Goal: Browse casually

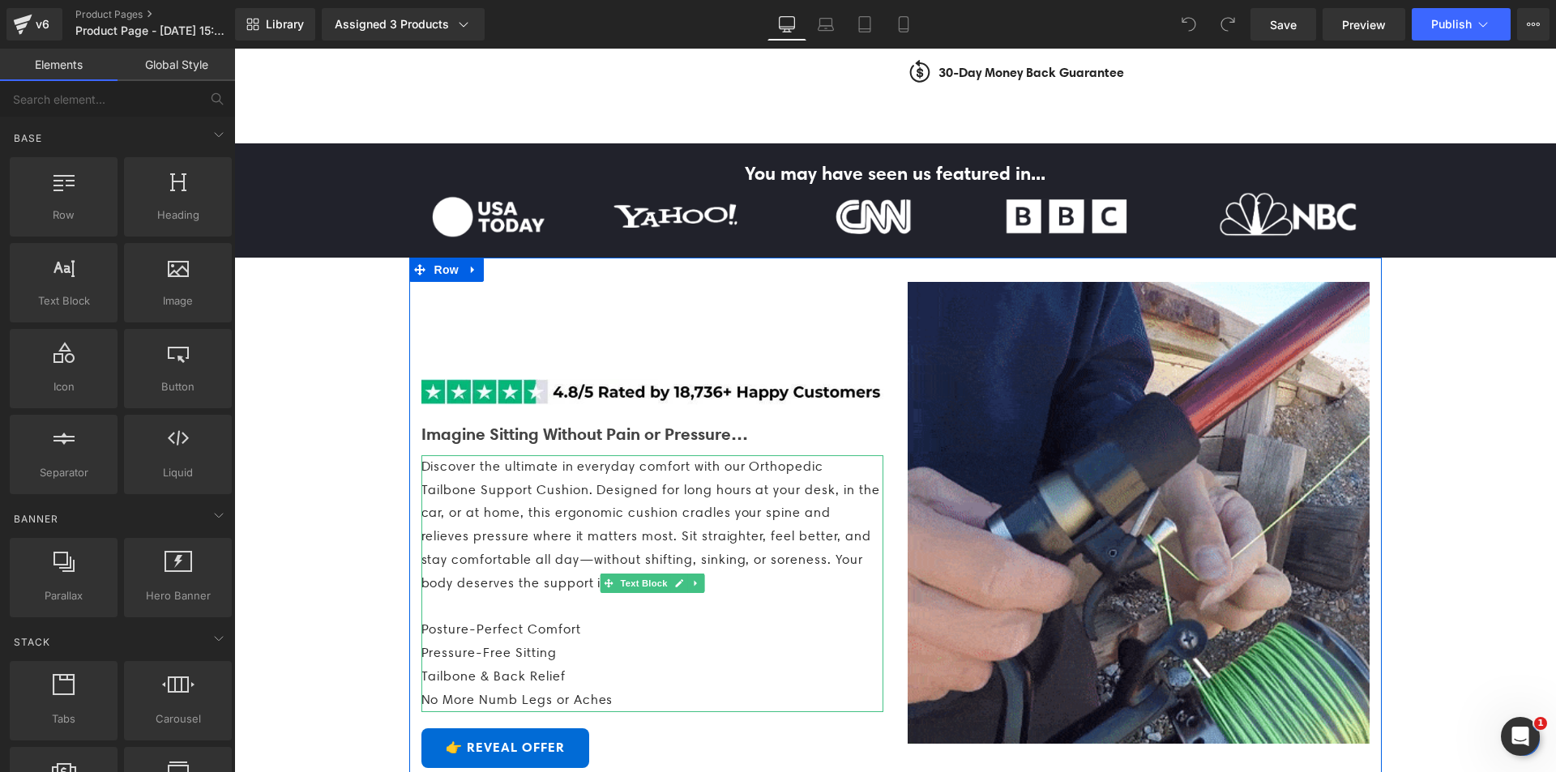
scroll to position [891, 0]
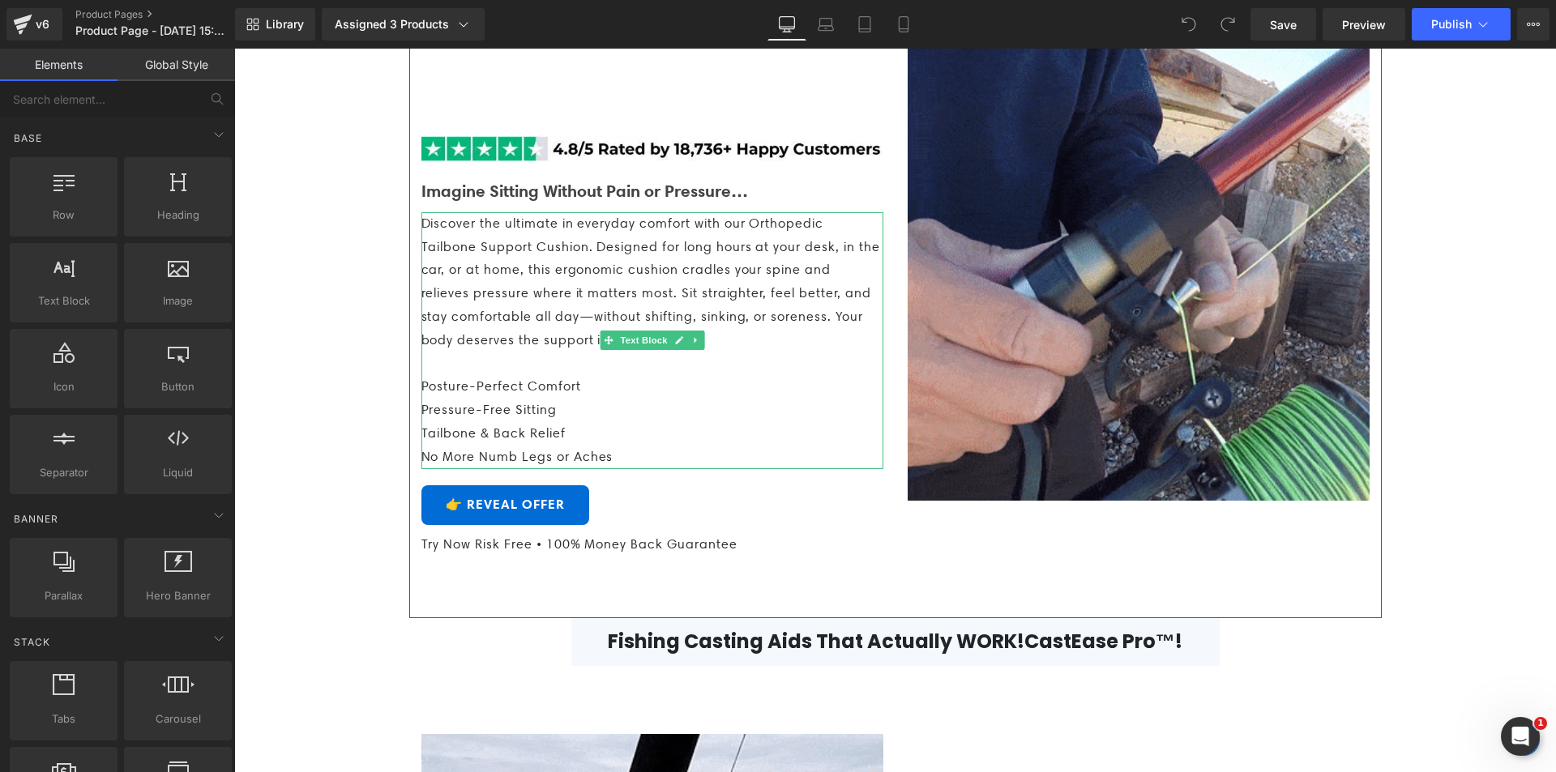
click at [496, 353] on p "Discover the ultimate in everyday comfort with our Orthopedic Tailbone Support …" at bounding box center [652, 282] width 462 height 140
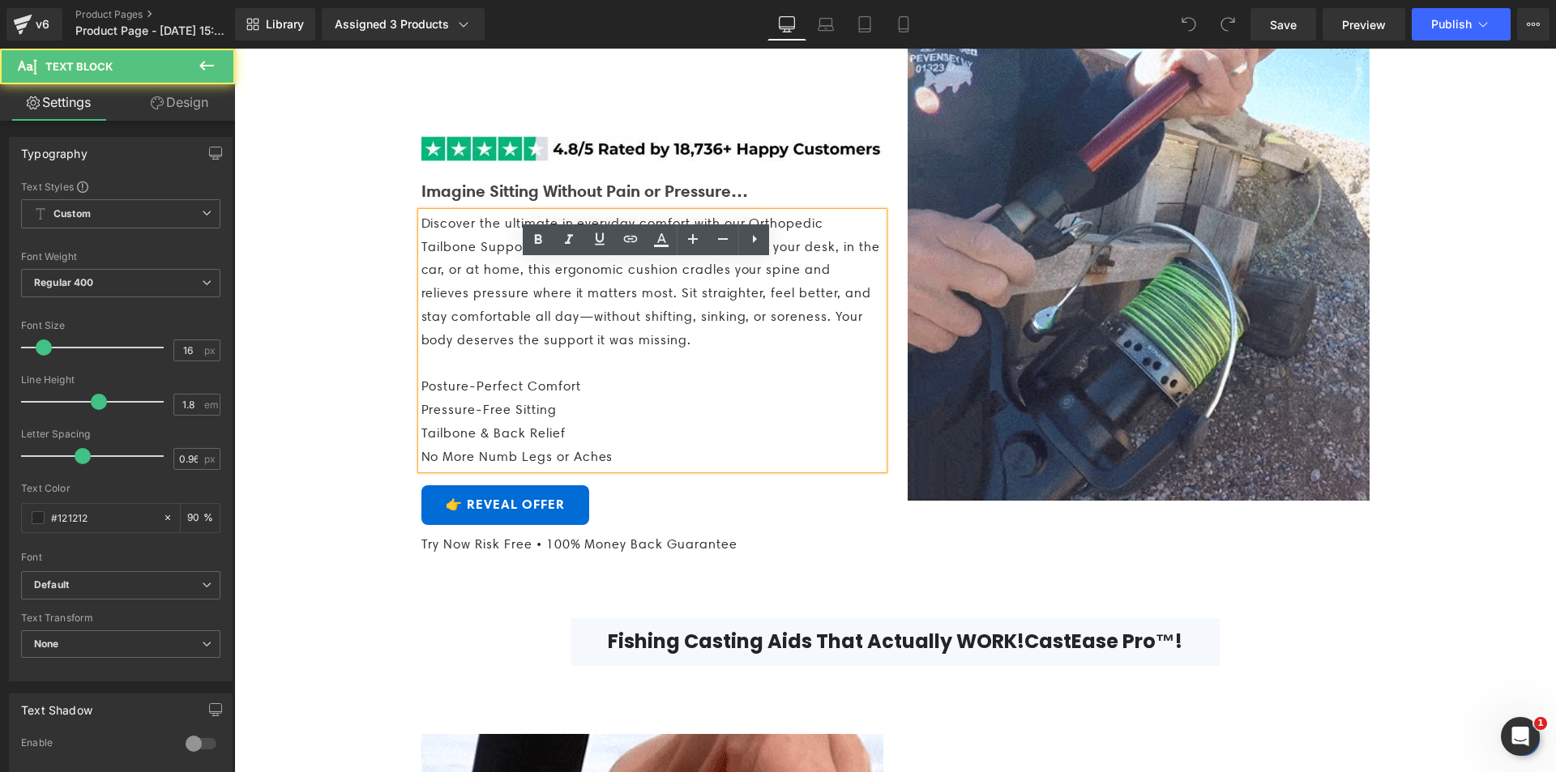
click at [516, 310] on p "Discover the ultimate in everyday comfort with our Orthopedic Tailbone Support …" at bounding box center [652, 282] width 462 height 140
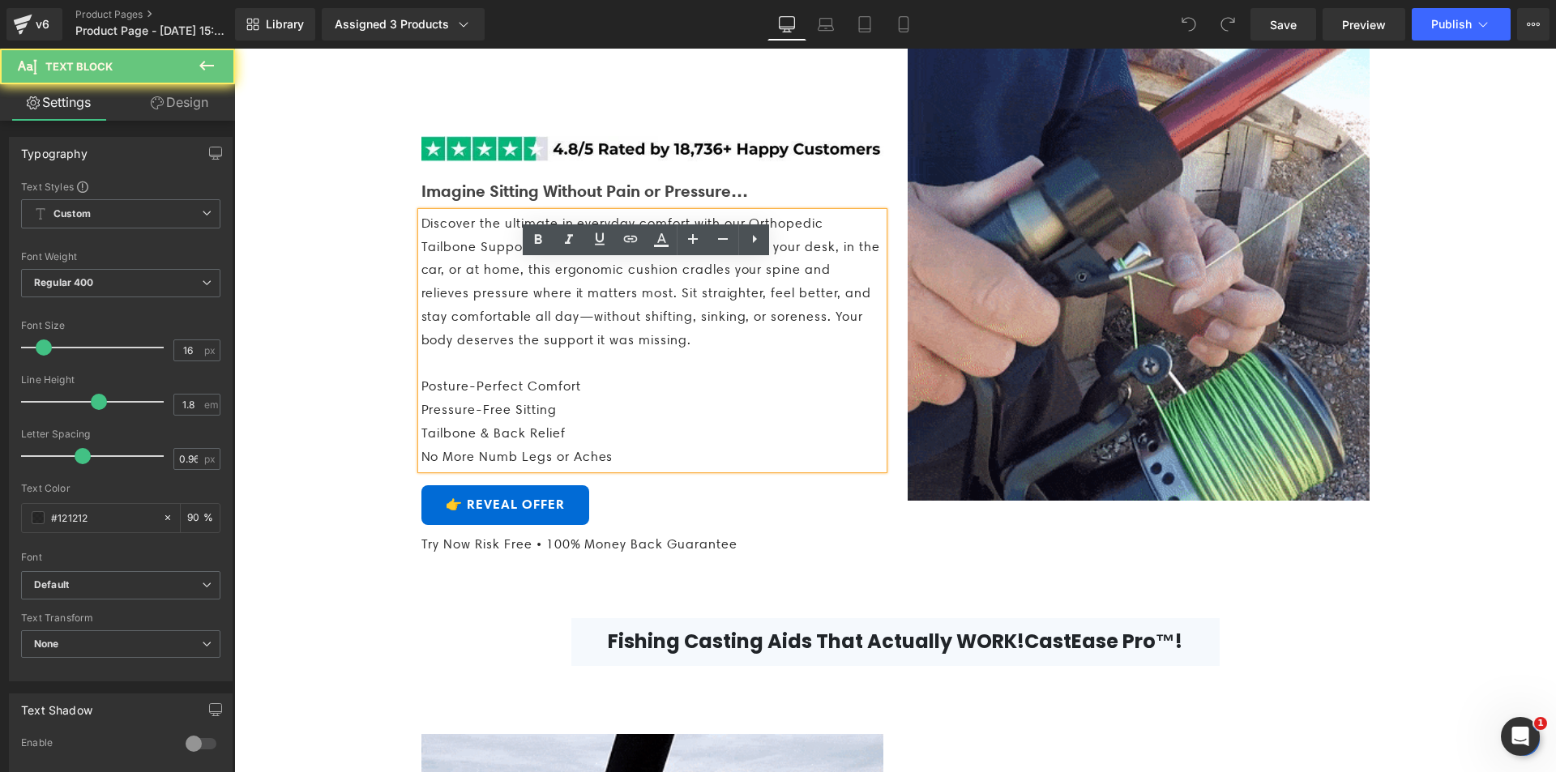
drag, startPoint x: 528, startPoint y: 318, endPoint x: 568, endPoint y: 323, distance: 40.1
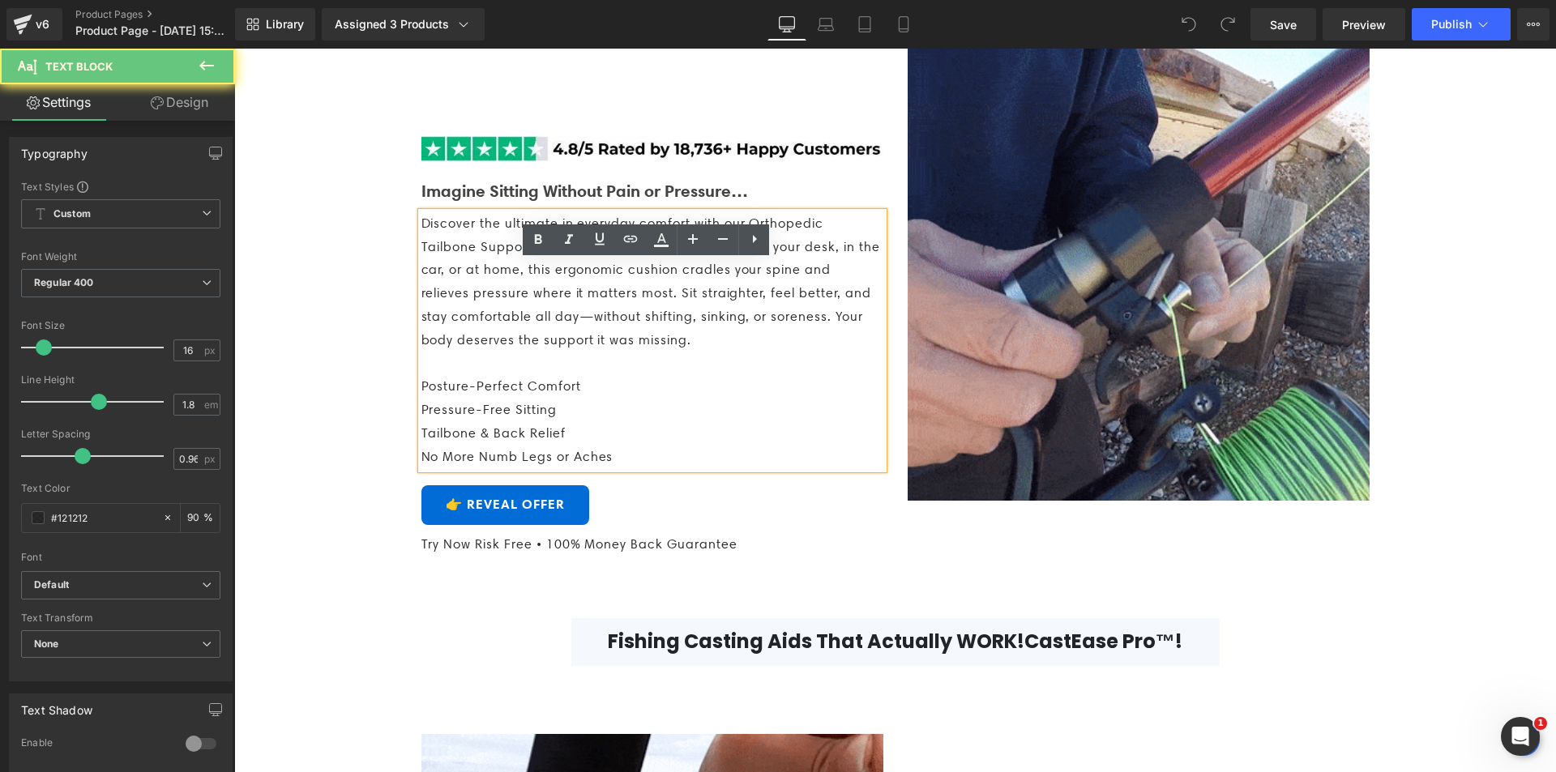
click at [568, 323] on span "Discover the ultimate in everyday comfort with our Orthopedic Tailbone Support …" at bounding box center [650, 282] width 459 height 132
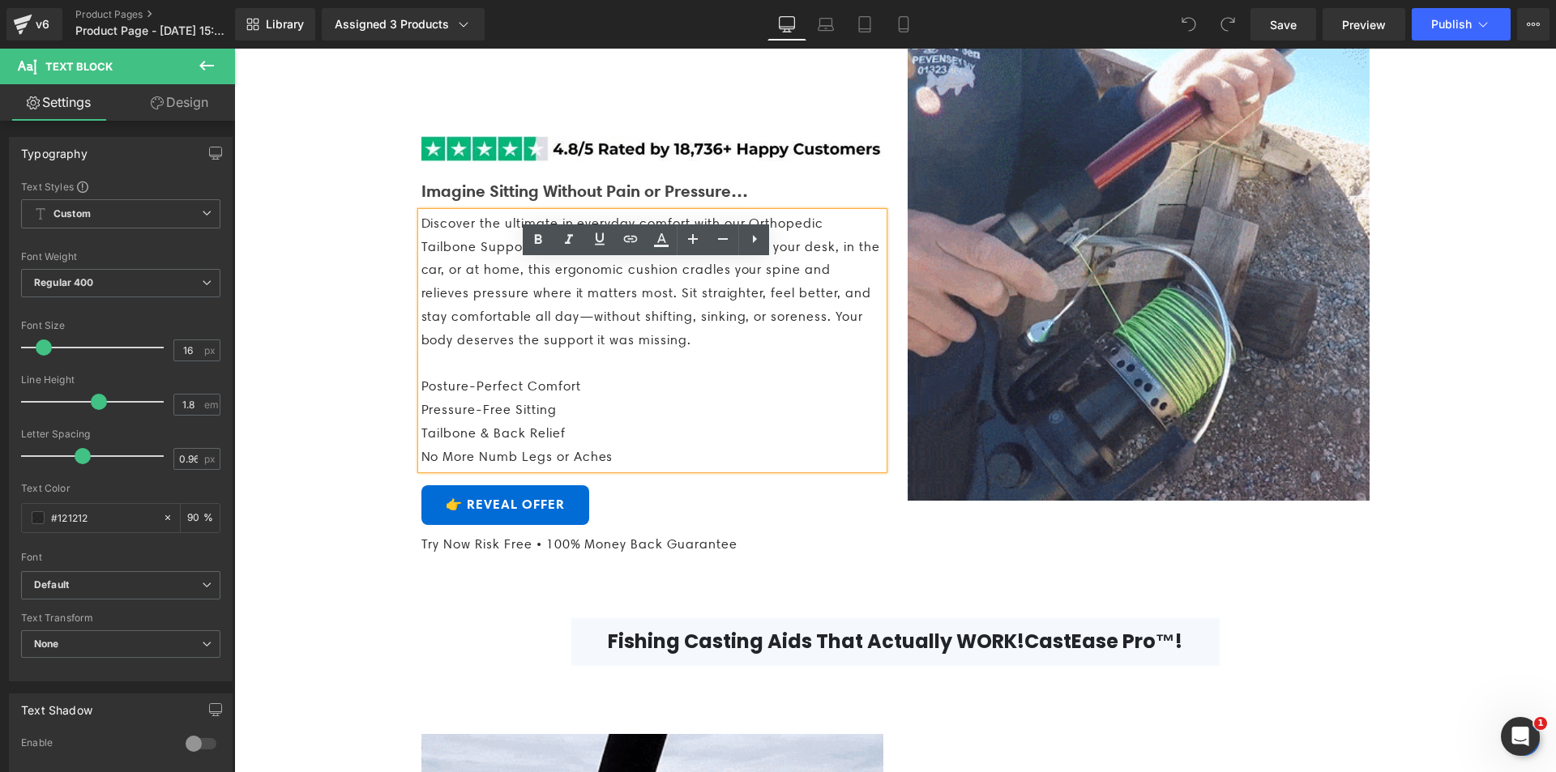
click at [568, 323] on span "Discover the ultimate in everyday comfort with our Orthopedic Tailbone Support …" at bounding box center [650, 282] width 459 height 132
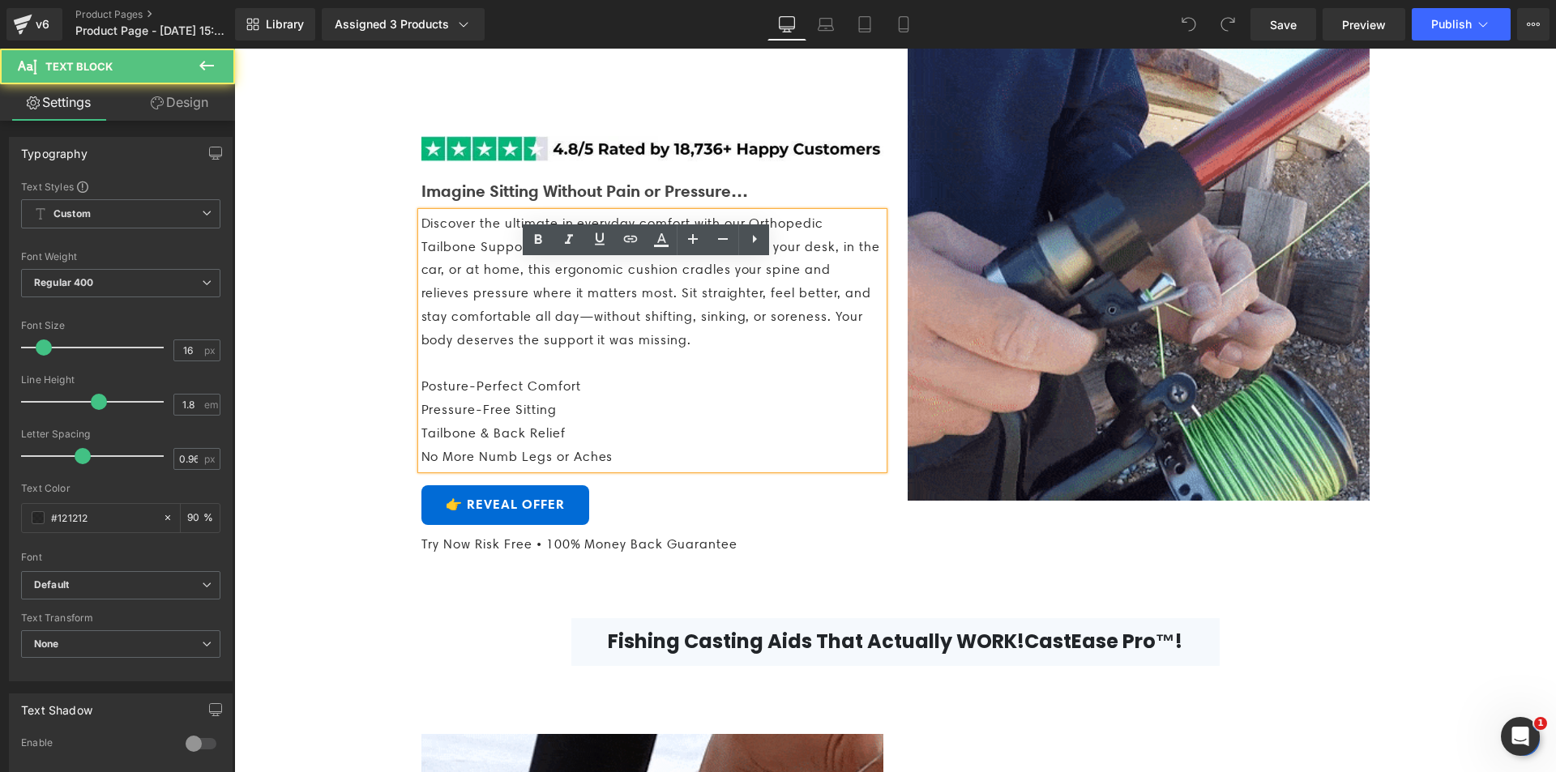
click at [568, 323] on span "Discover the ultimate in everyday comfort with our Orthopedic Tailbone Support …" at bounding box center [650, 282] width 459 height 132
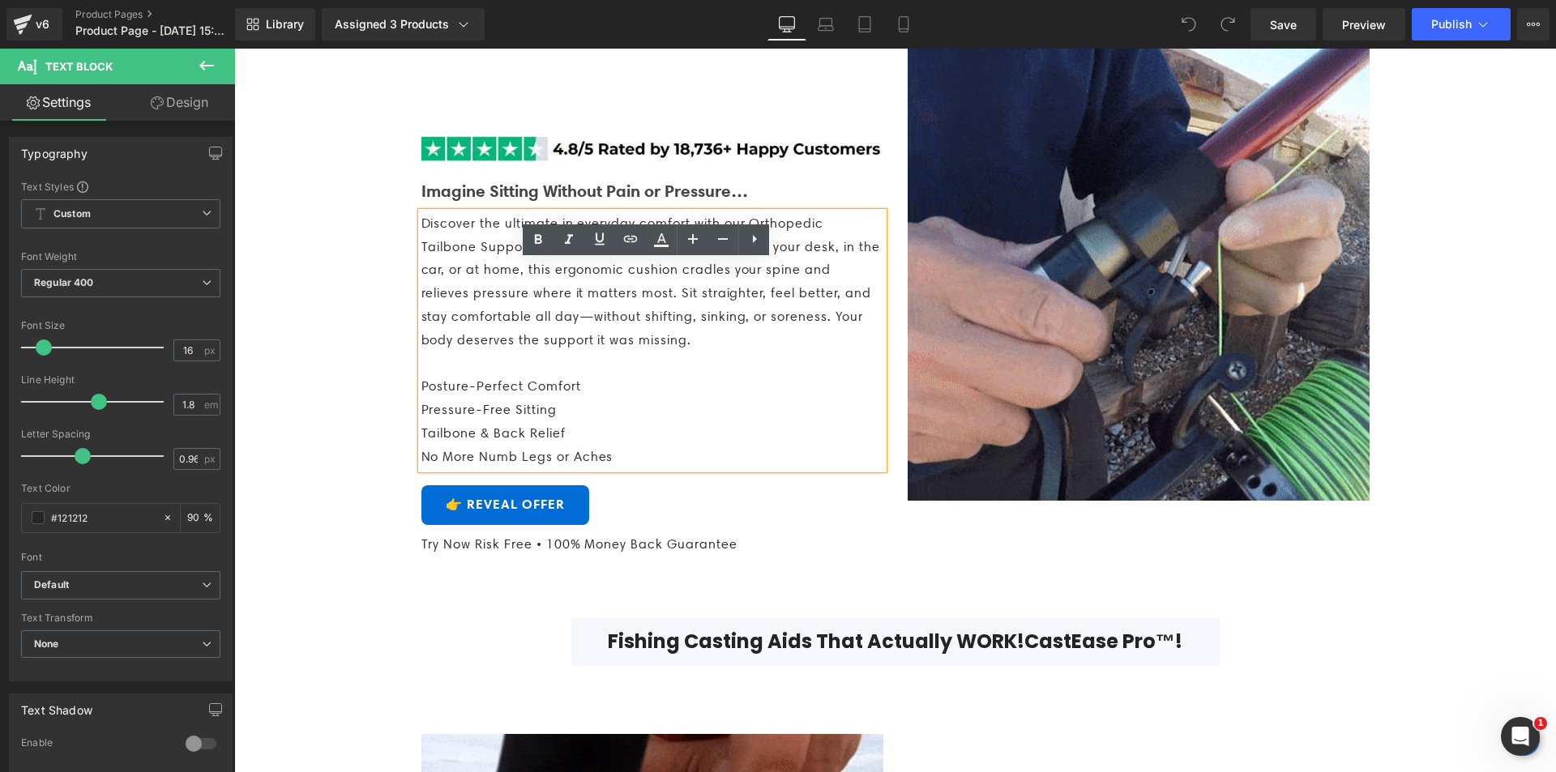
click at [568, 323] on span "Discover the ultimate in everyday comfort with our Orthopedic Tailbone Support …" at bounding box center [650, 282] width 459 height 132
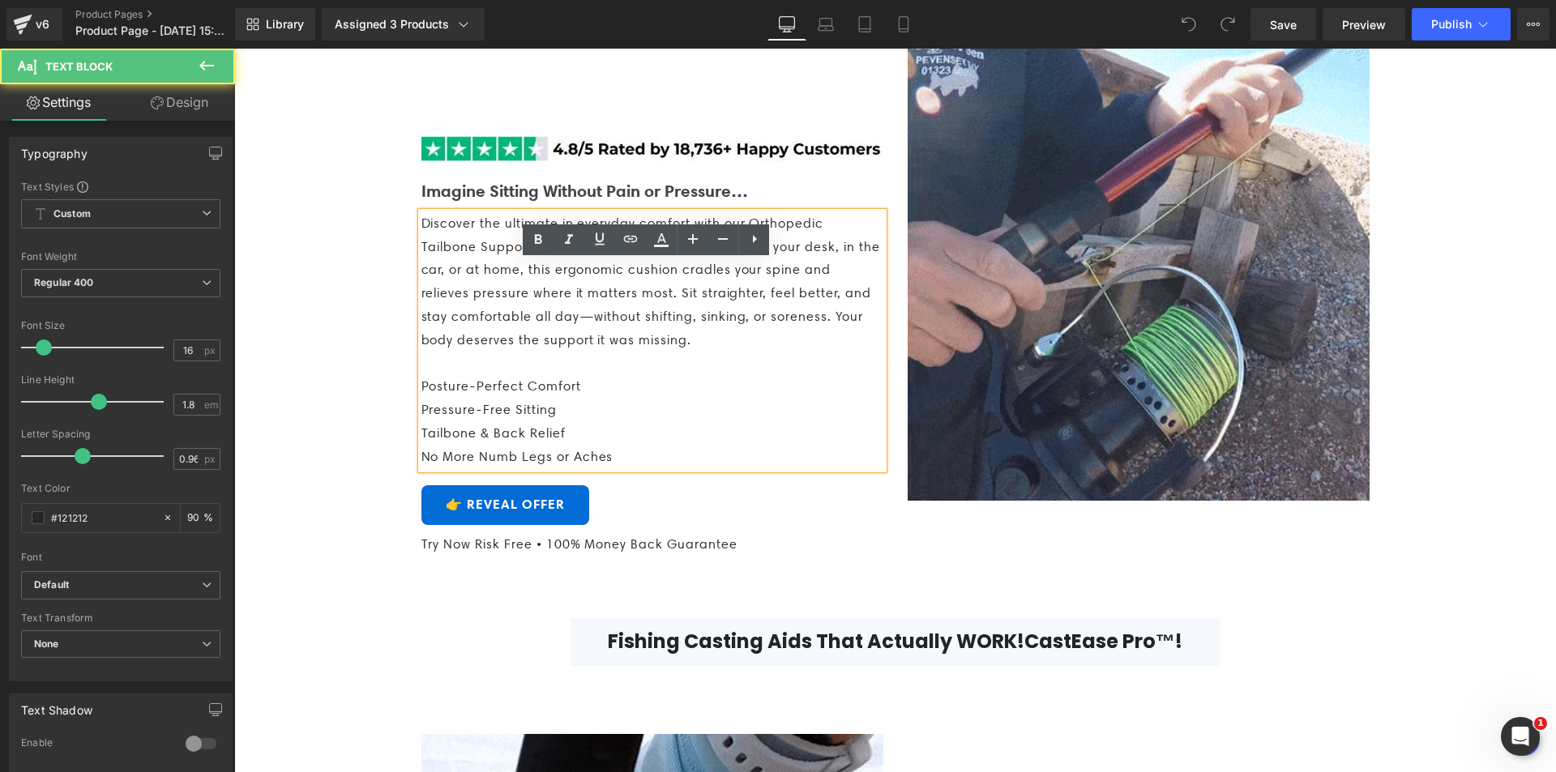
drag, startPoint x: 506, startPoint y: 314, endPoint x: 571, endPoint y: 323, distance: 66.1
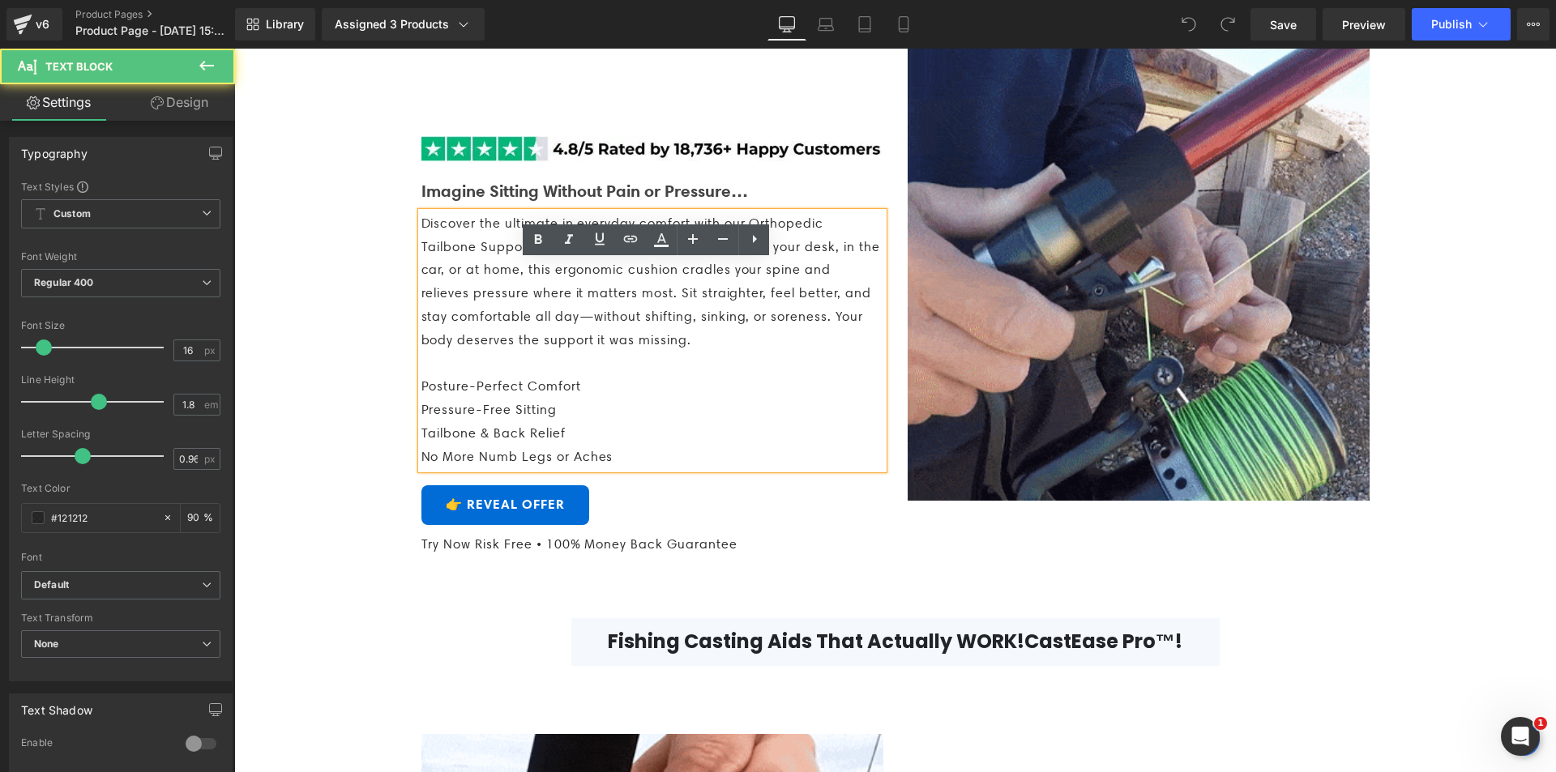
click at [571, 323] on span "Discover the ultimate in everyday comfort with our Orthopedic Tailbone Support …" at bounding box center [650, 282] width 459 height 132
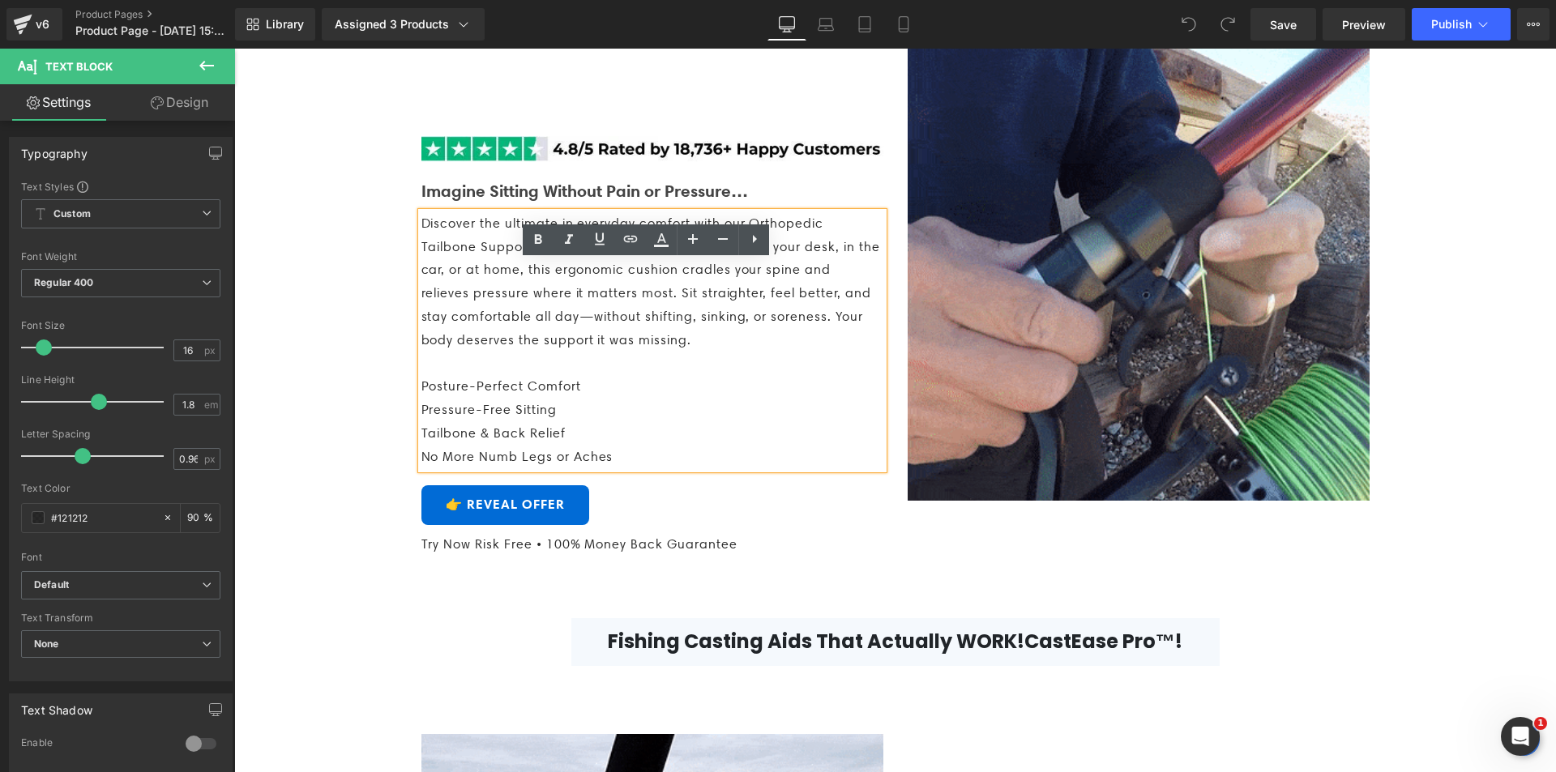
click at [562, 321] on span "Discover the ultimate in everyday comfort with our Orthopedic Tailbone Support …" at bounding box center [650, 282] width 459 height 132
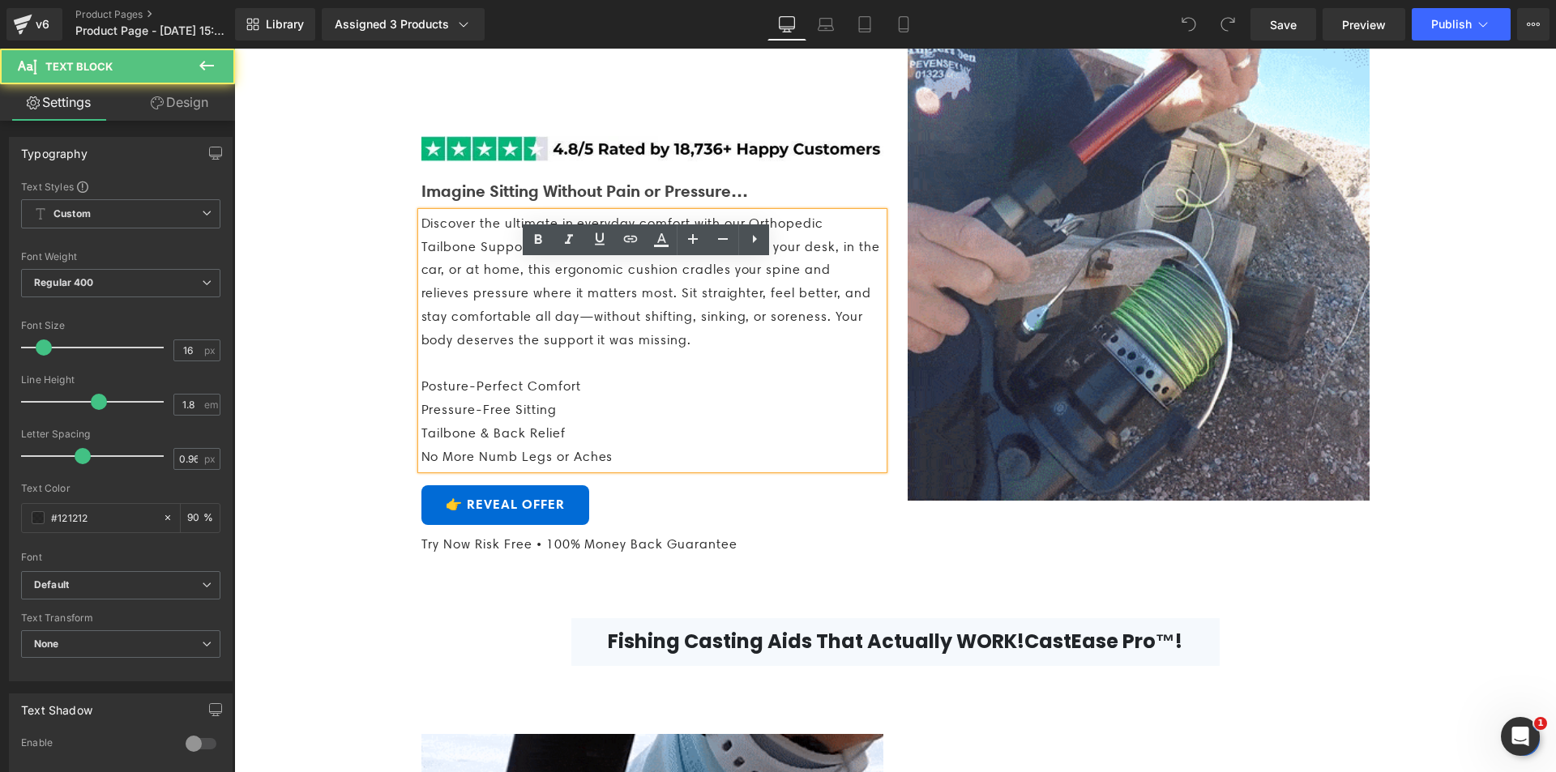
click at [562, 321] on span "Discover the ultimate in everyday comfort with our Orthopedic Tailbone Support …" at bounding box center [650, 282] width 459 height 132
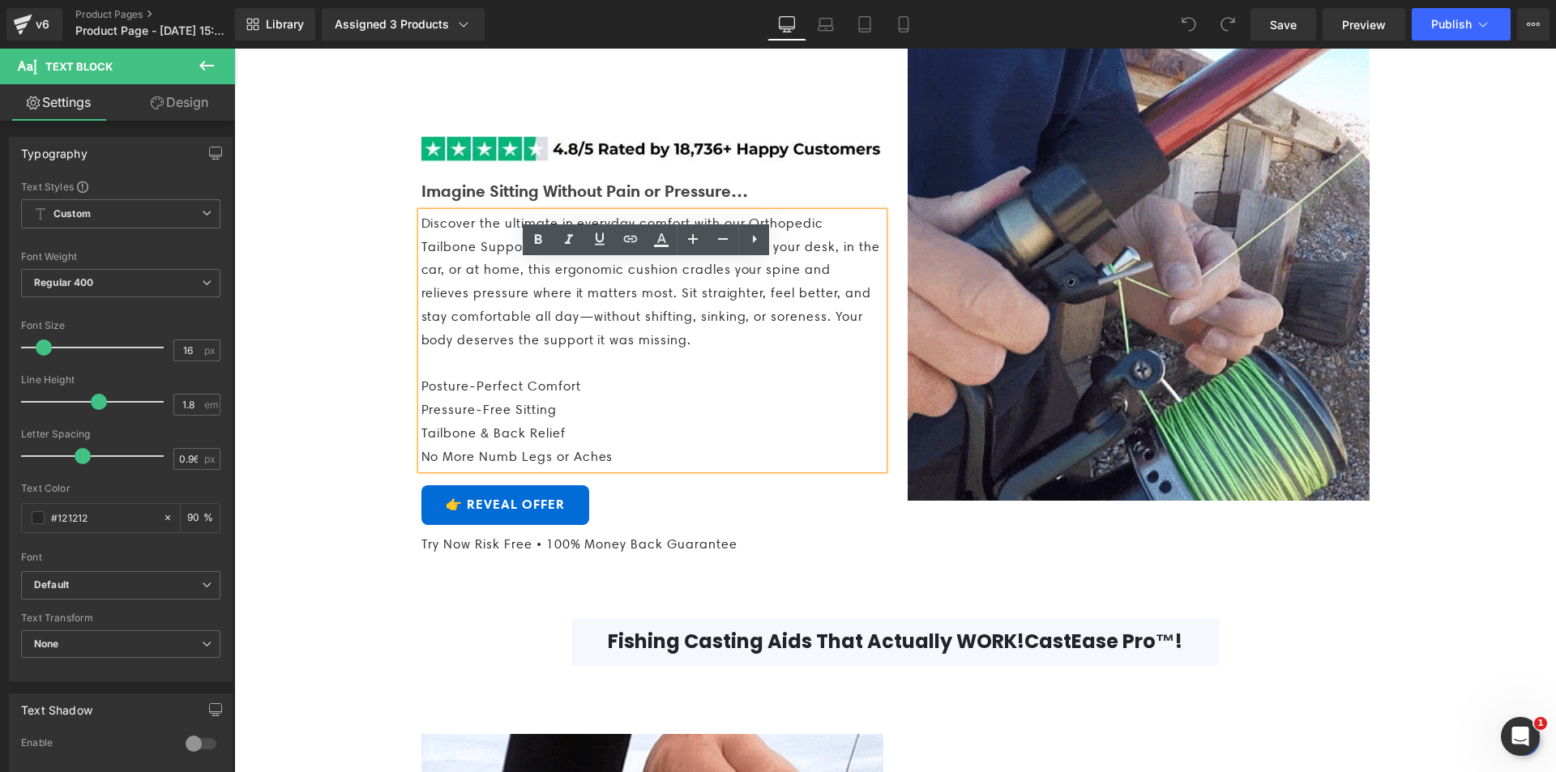
click at [562, 321] on span "Discover the ultimate in everyday comfort with our Orthopedic Tailbone Support …" at bounding box center [650, 282] width 459 height 132
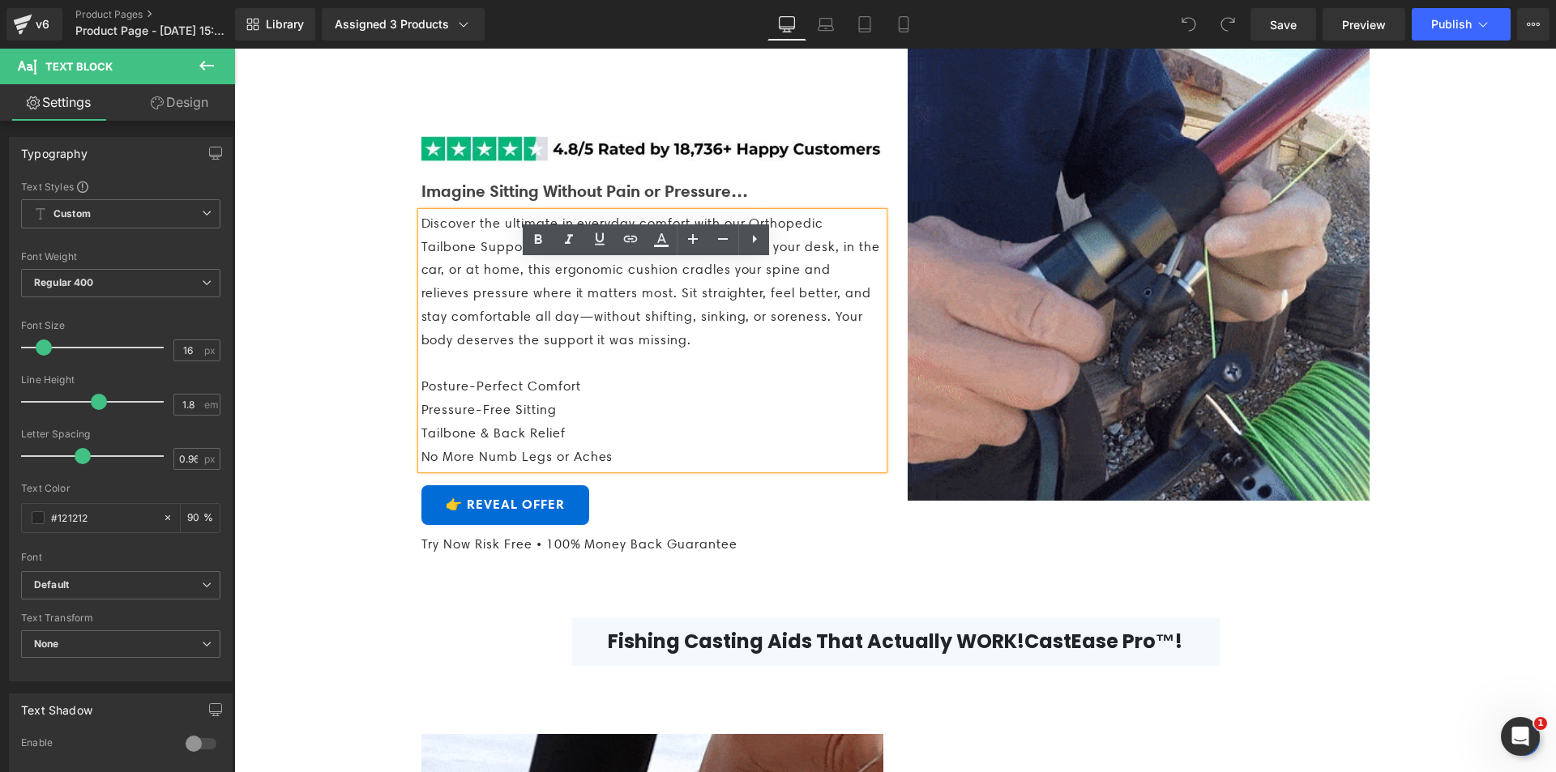
click at [562, 321] on span "Discover the ultimate in everyday comfort with our Orthopedic Tailbone Support …" at bounding box center [650, 282] width 459 height 132
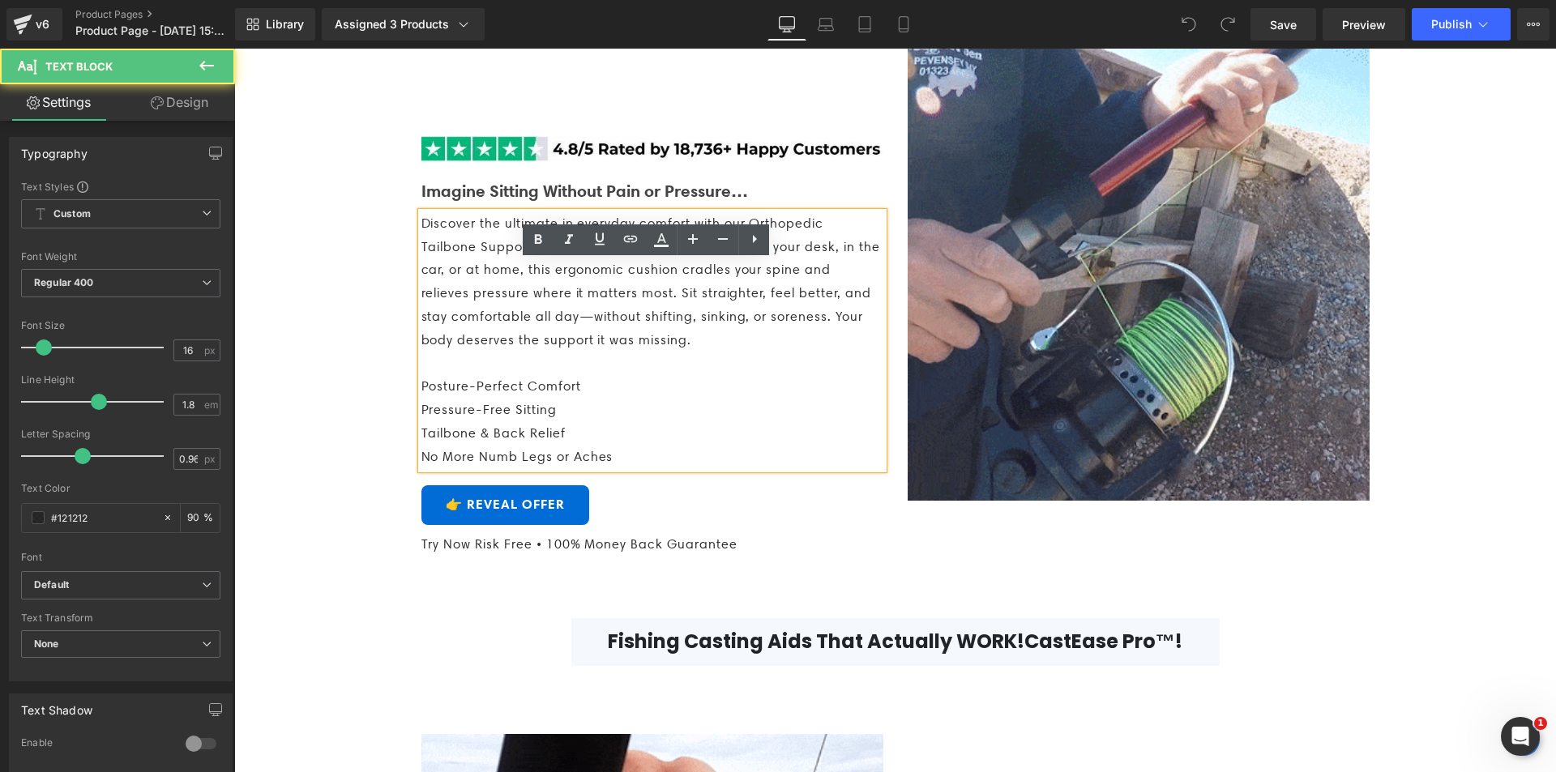
click at [562, 321] on span "Discover the ultimate in everyday comfort with our Orthopedic Tailbone Support …" at bounding box center [650, 282] width 459 height 132
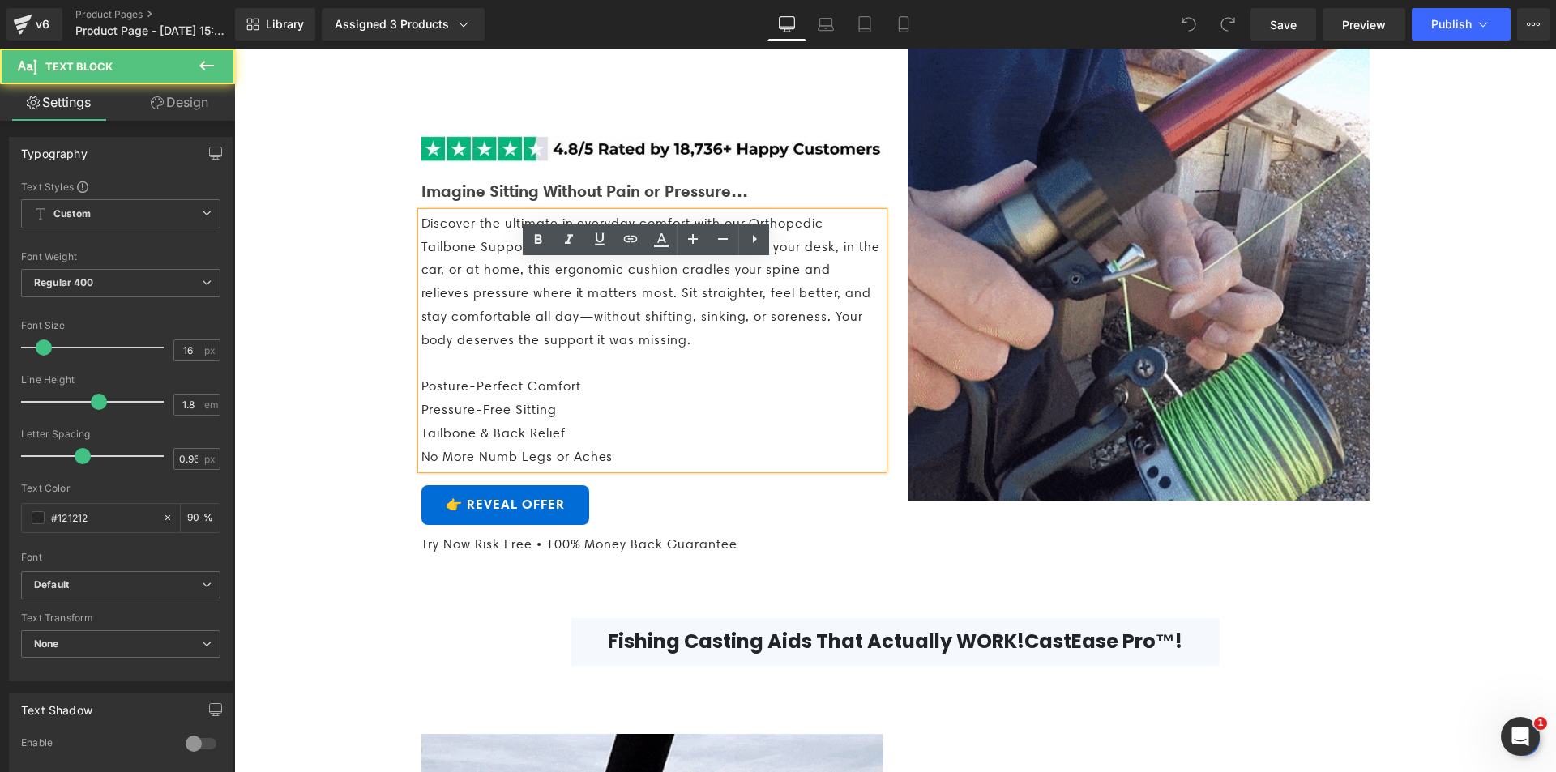
drag, startPoint x: 662, startPoint y: 482, endPoint x: 563, endPoint y: 432, distance: 110.9
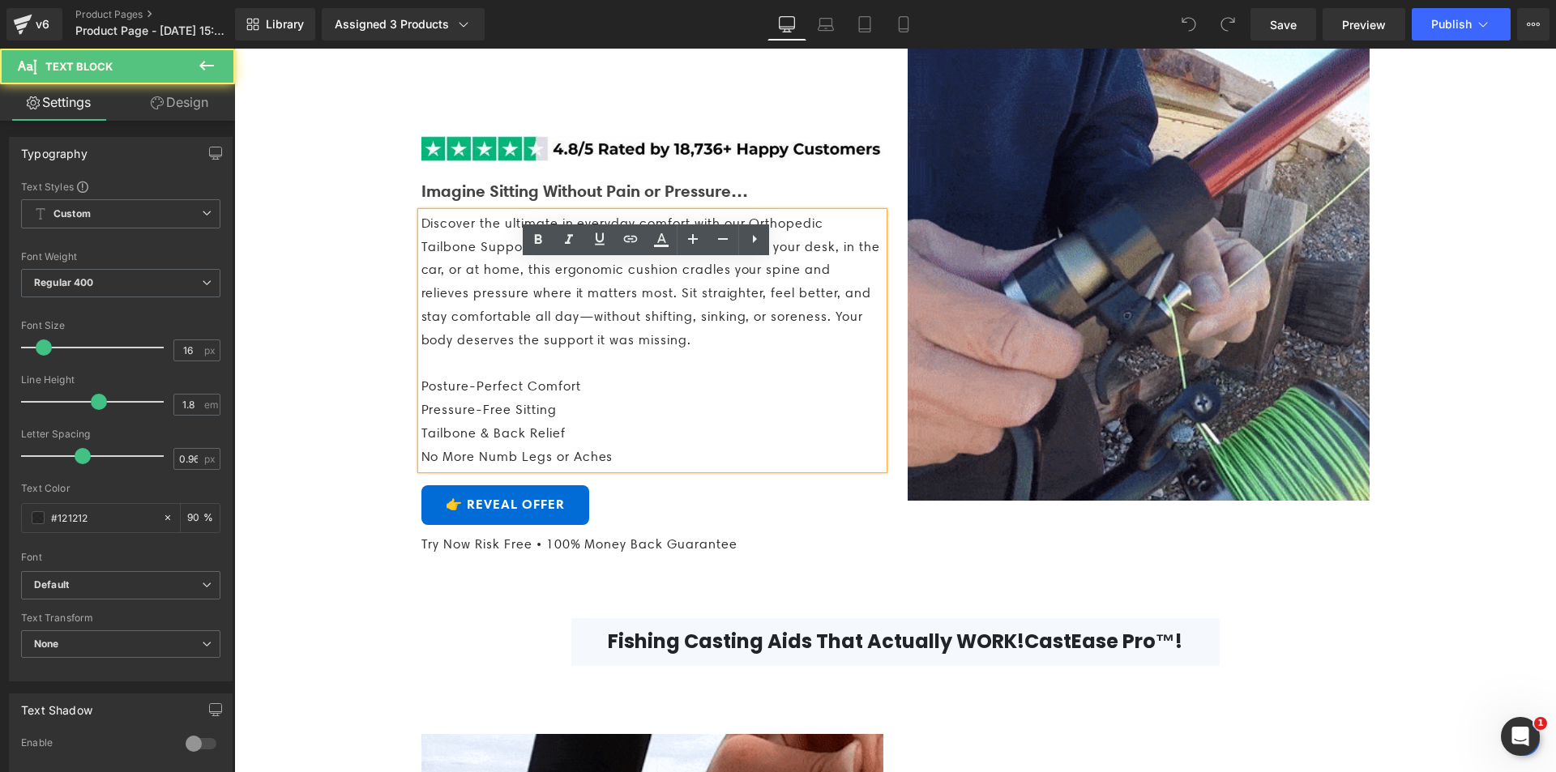
click at [563, 432] on div "Discover the ultimate in everyday comfort with our Orthopedic Tailbone Support …" at bounding box center [652, 340] width 462 height 257
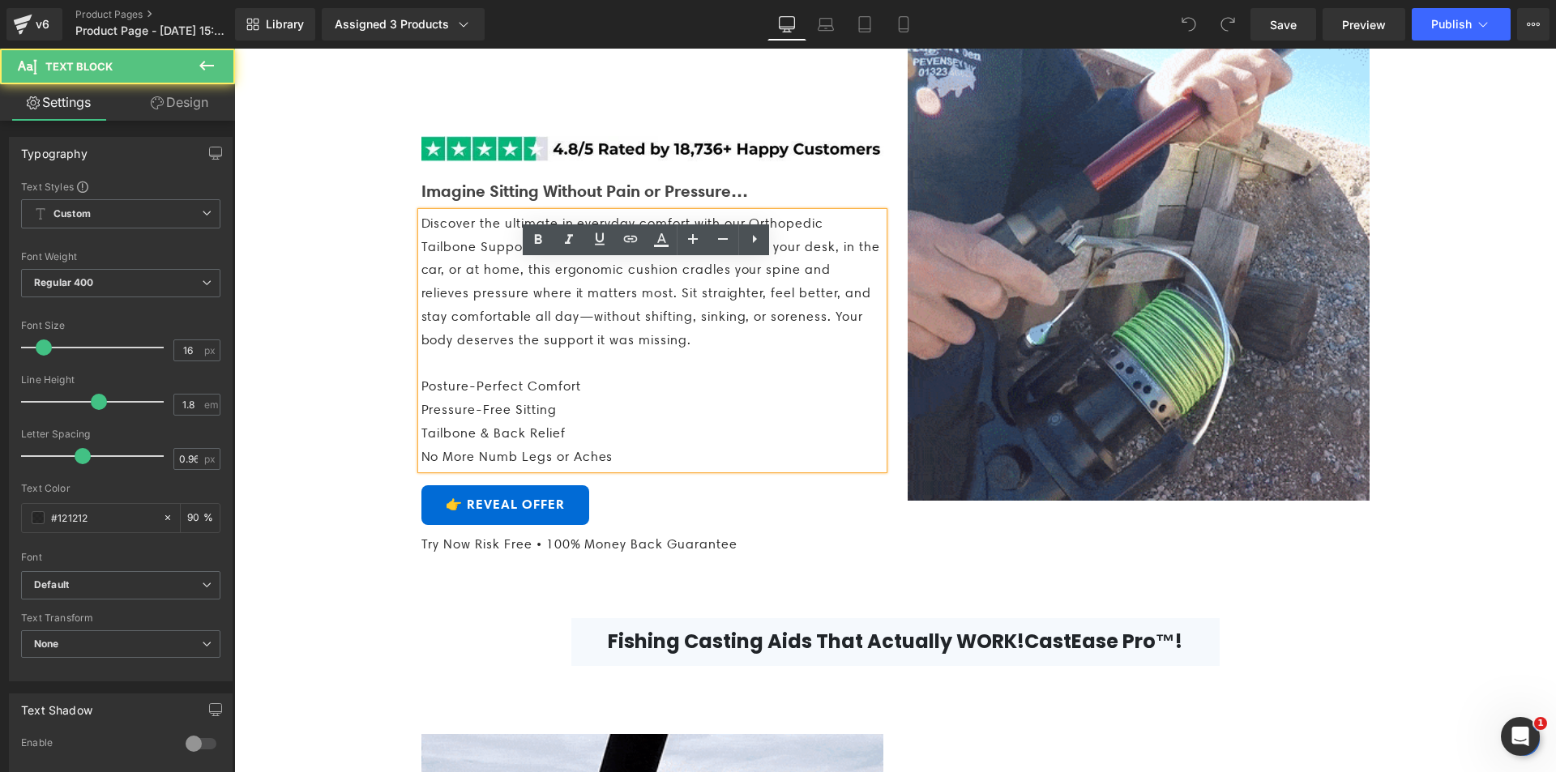
click at [591, 422] on p "Pressure-Free Sitting" at bounding box center [652, 411] width 462 height 24
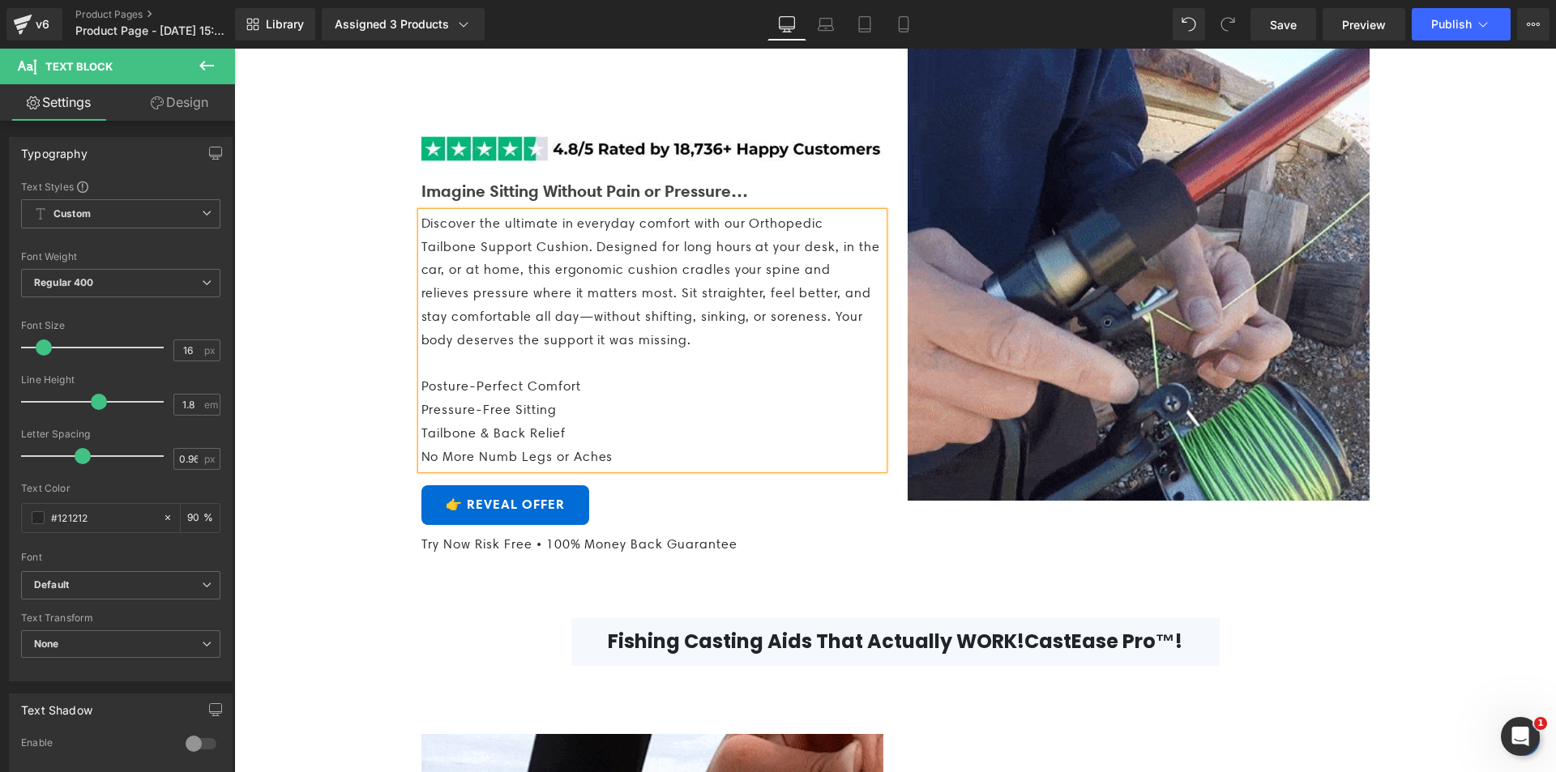
click at [593, 399] on p "Posture-Perfect Comfort" at bounding box center [652, 387] width 462 height 24
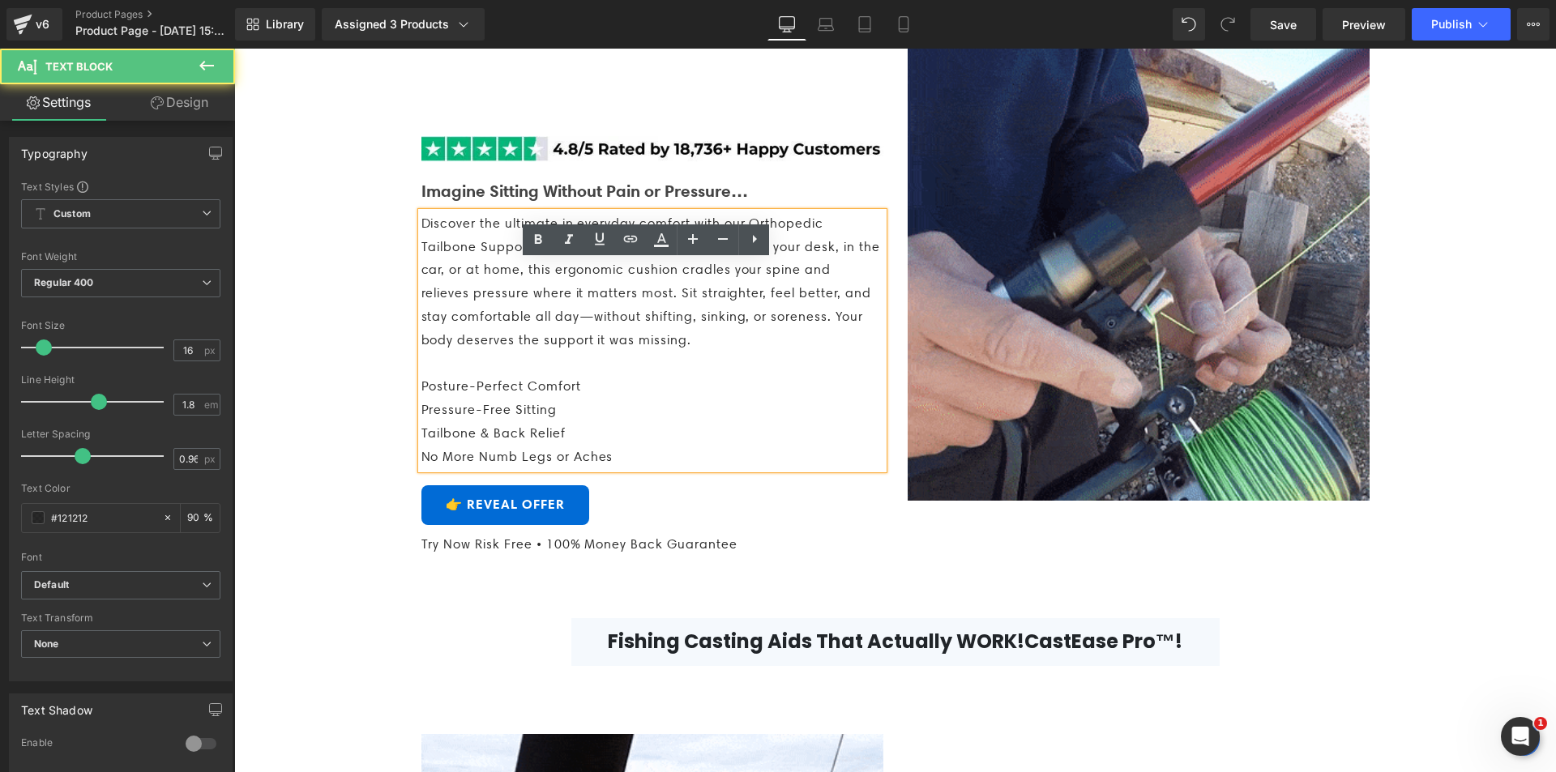
click at [593, 399] on p "Posture-Perfect Comfort" at bounding box center [652, 387] width 462 height 24
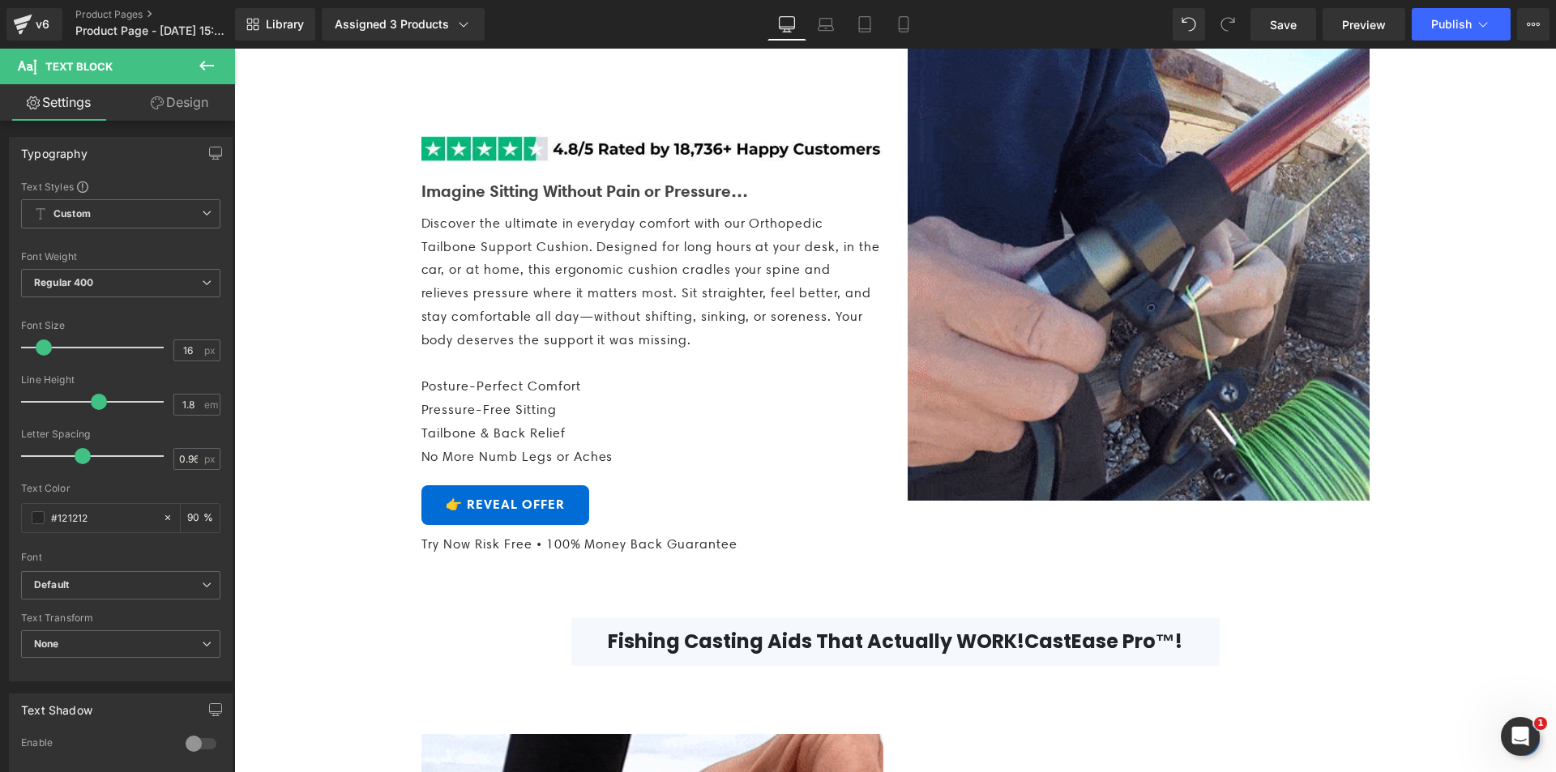
click at [88, 76] on span "Text Block" at bounding box center [97, 67] width 162 height 36
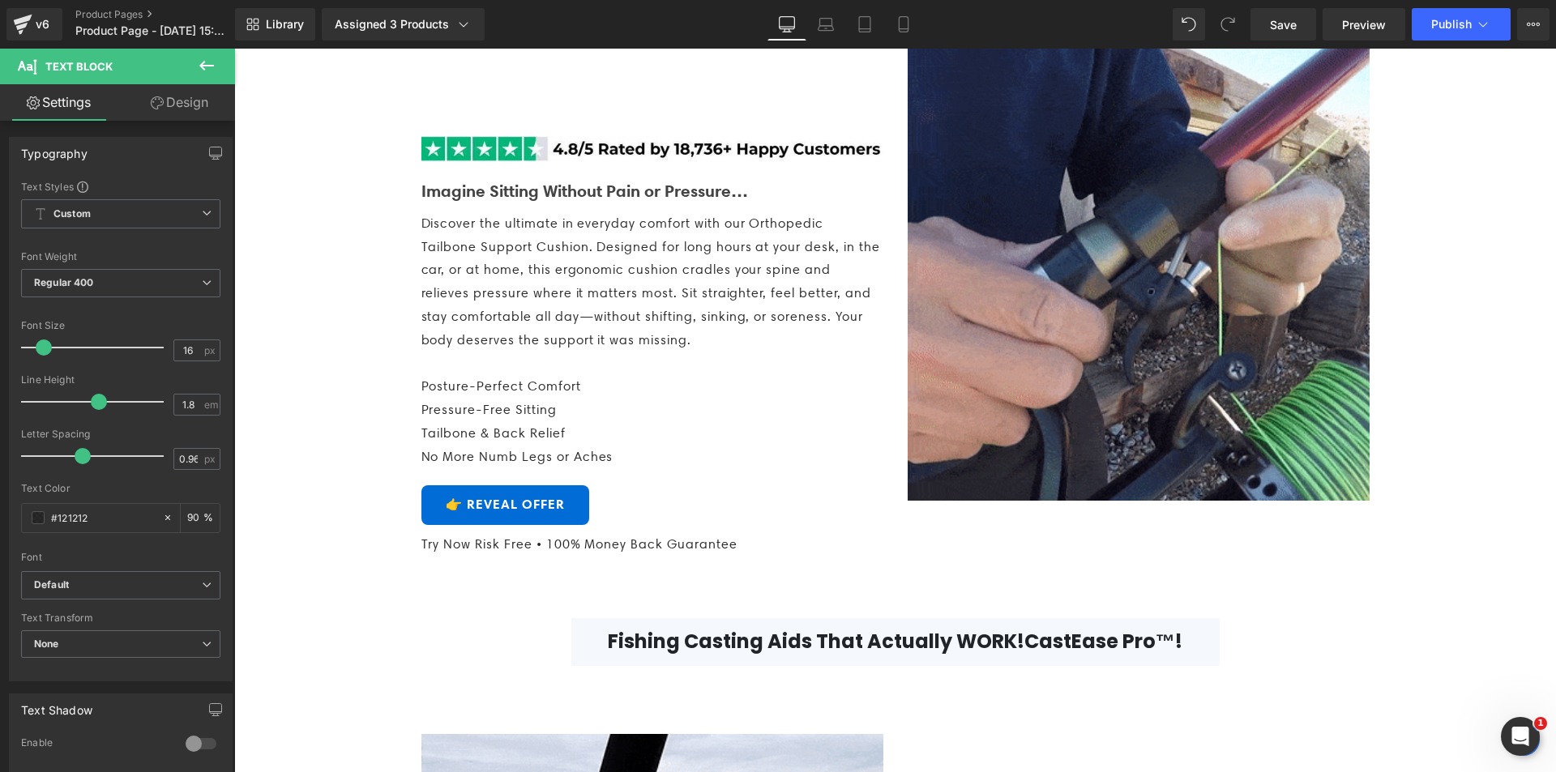
click at [207, 68] on icon at bounding box center [206, 65] width 19 height 19
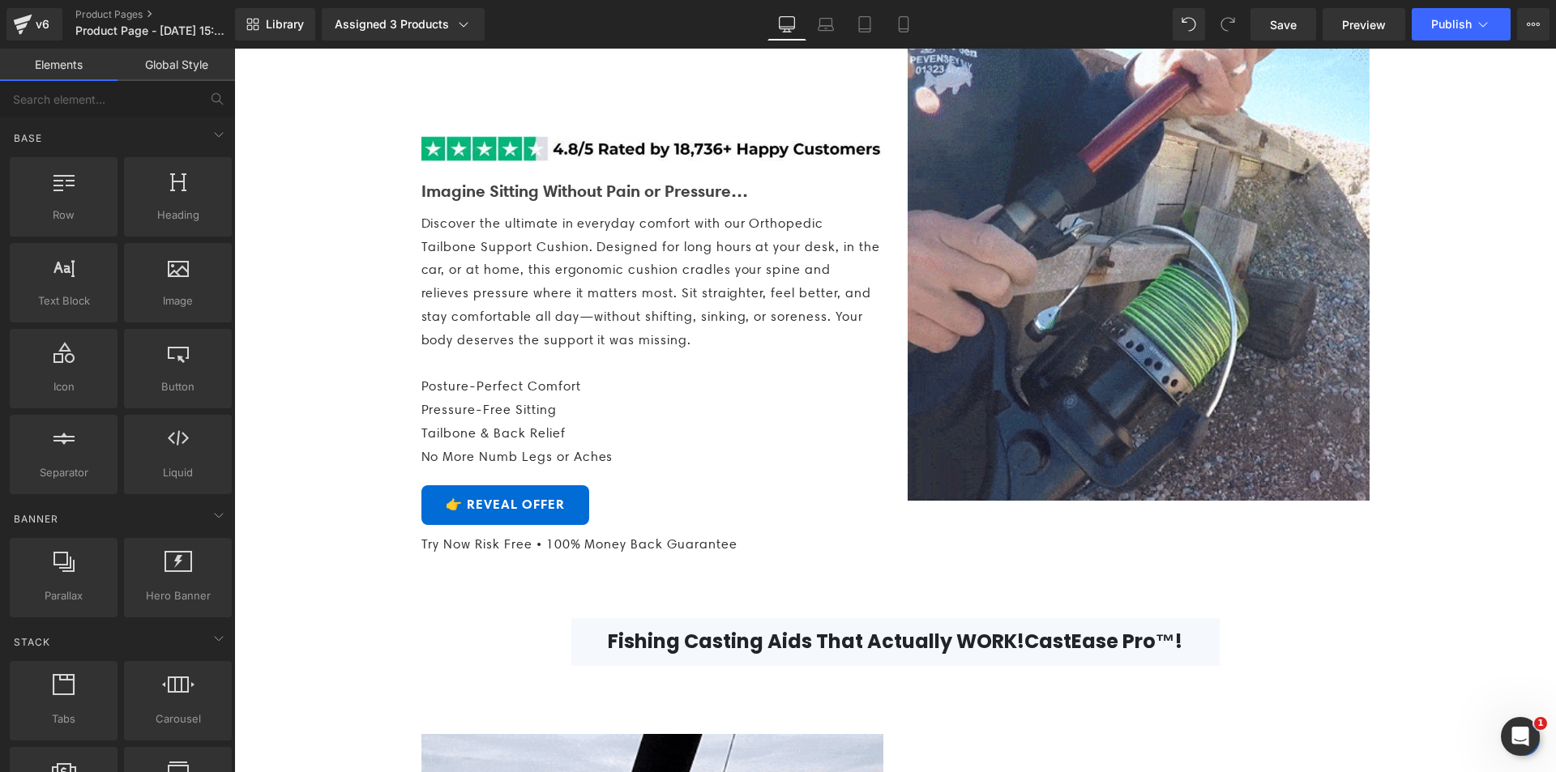
click at [500, 422] on p "Pressure-Free Sitting" at bounding box center [652, 411] width 462 height 24
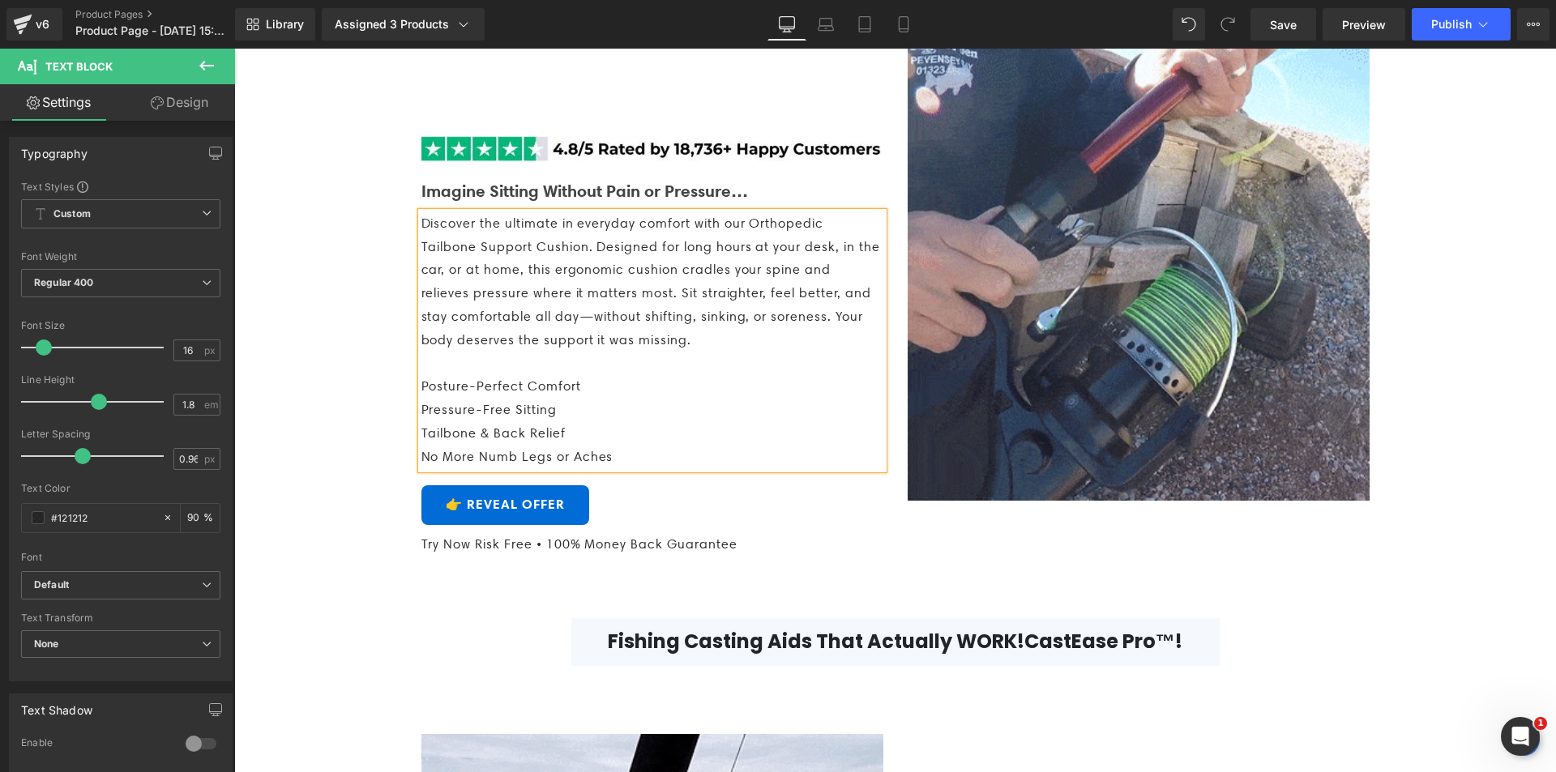
click at [500, 422] on p "Pressure-Free Sitting" at bounding box center [652, 411] width 462 height 24
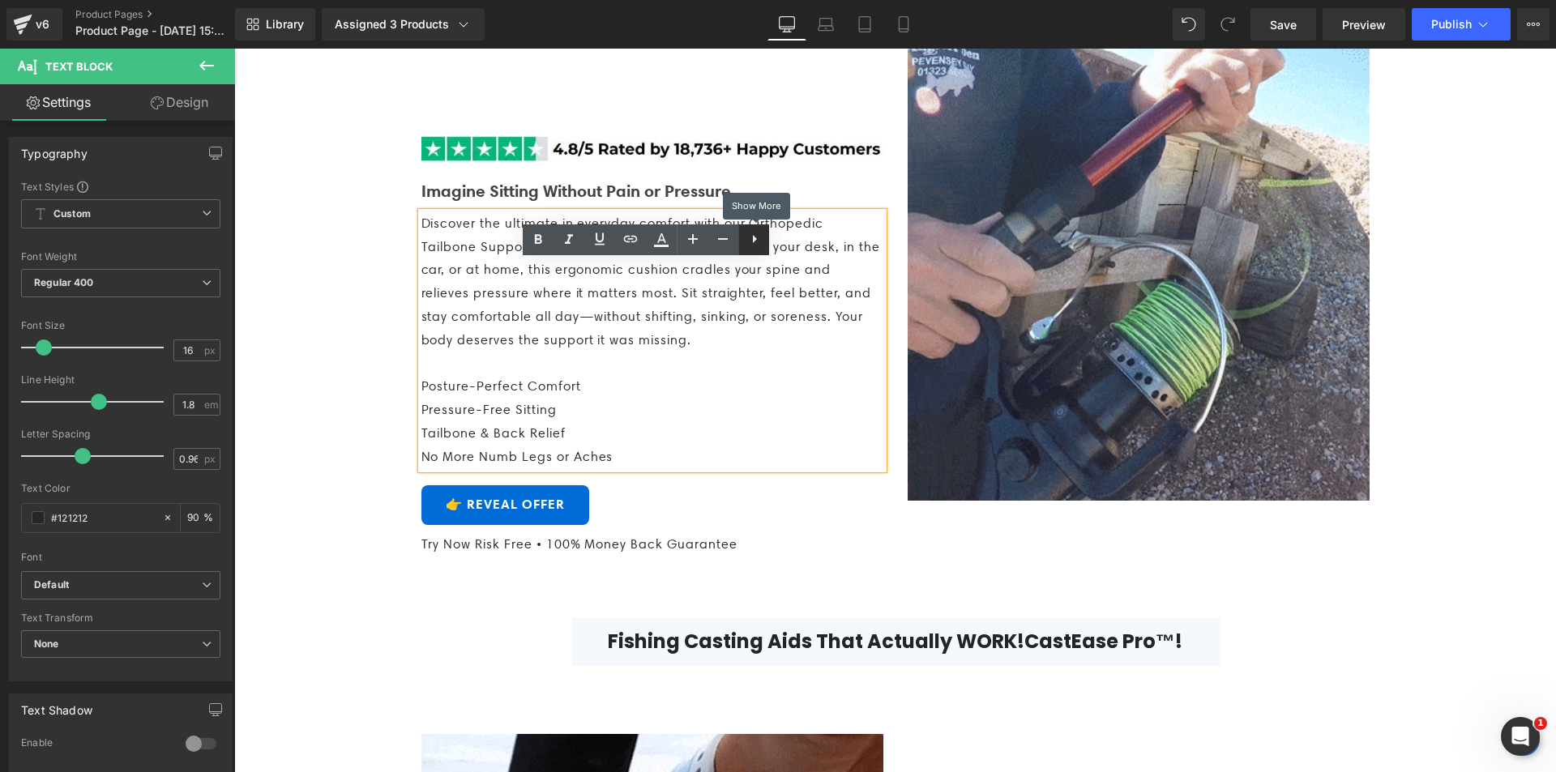
click at [751, 240] on icon at bounding box center [754, 238] width 19 height 19
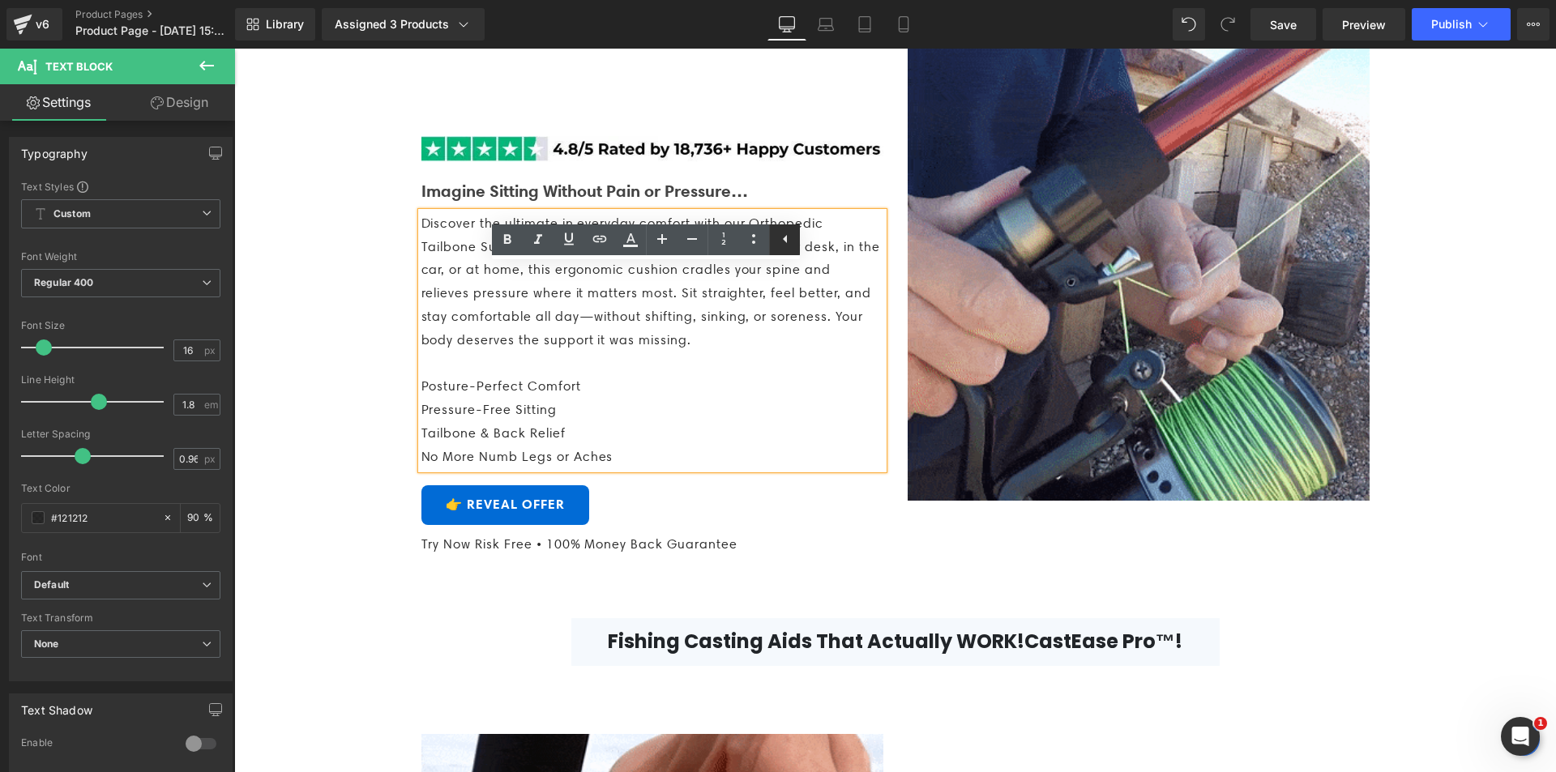
click at [781, 244] on icon at bounding box center [785, 238] width 19 height 19
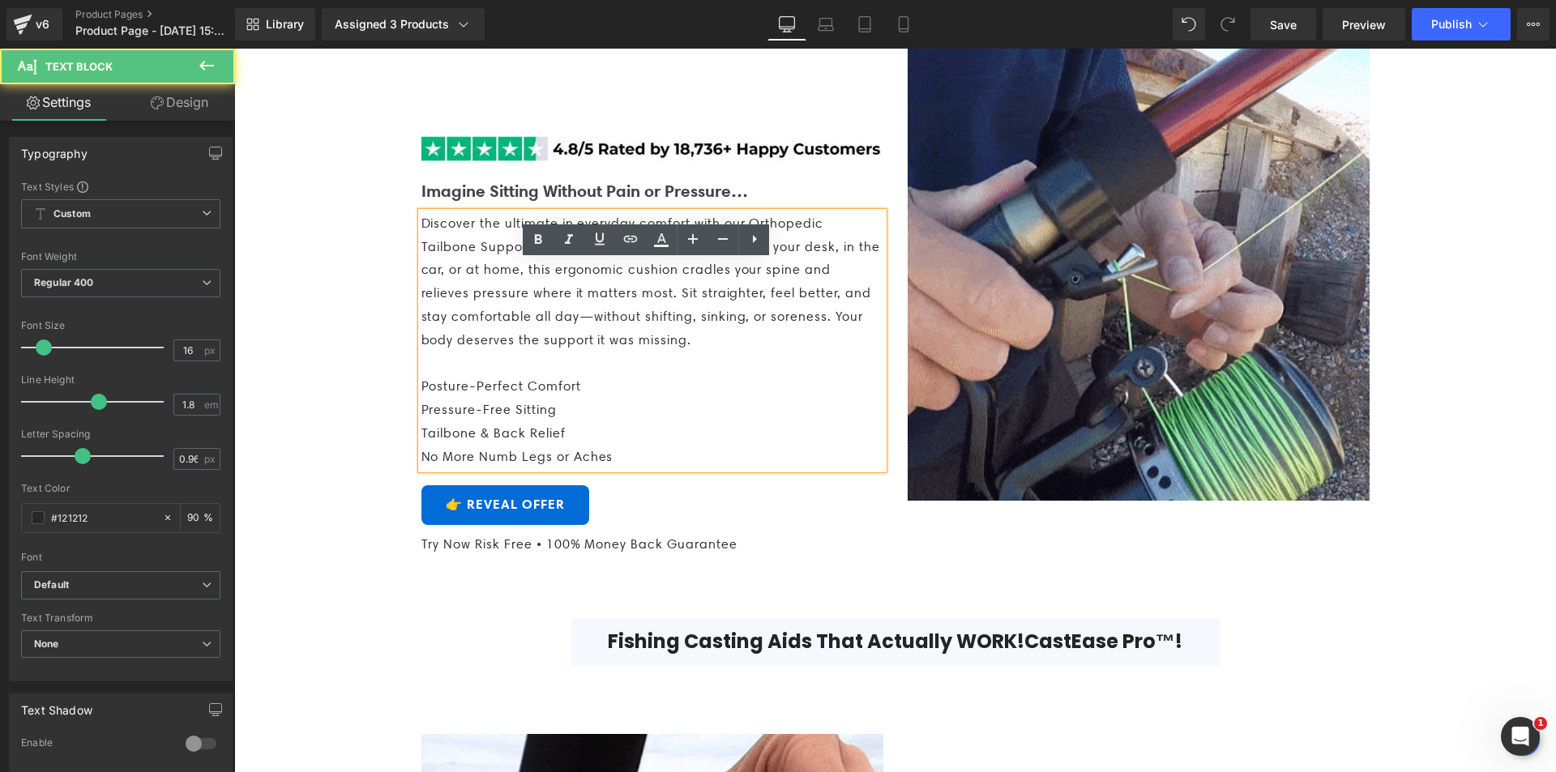
drag, startPoint x: 704, startPoint y: 374, endPoint x: 565, endPoint y: 305, distance: 155.5
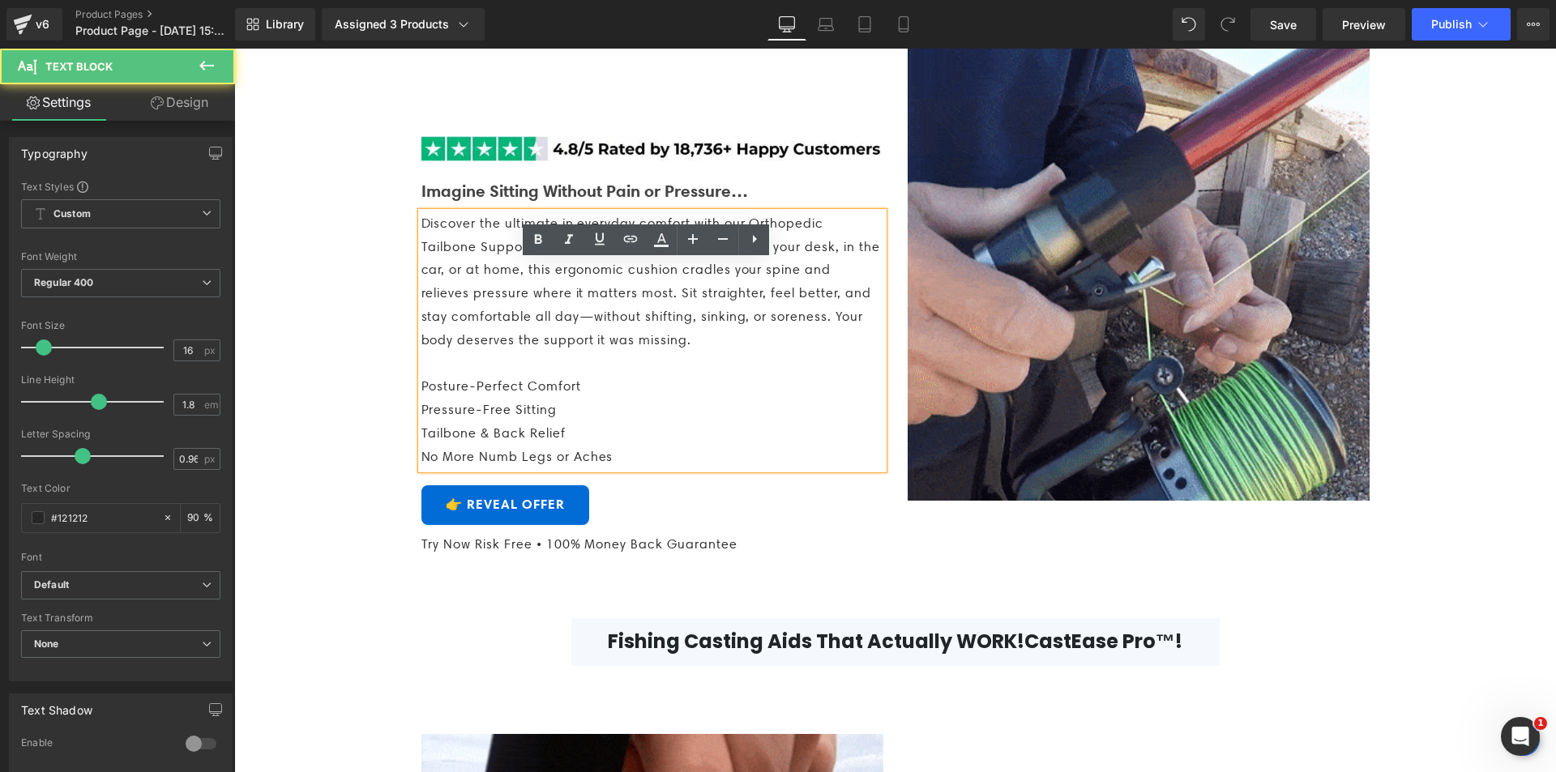
click at [565, 305] on p "Discover the ultimate in everyday comfort with our Orthopedic Tailbone Support …" at bounding box center [652, 282] width 462 height 140
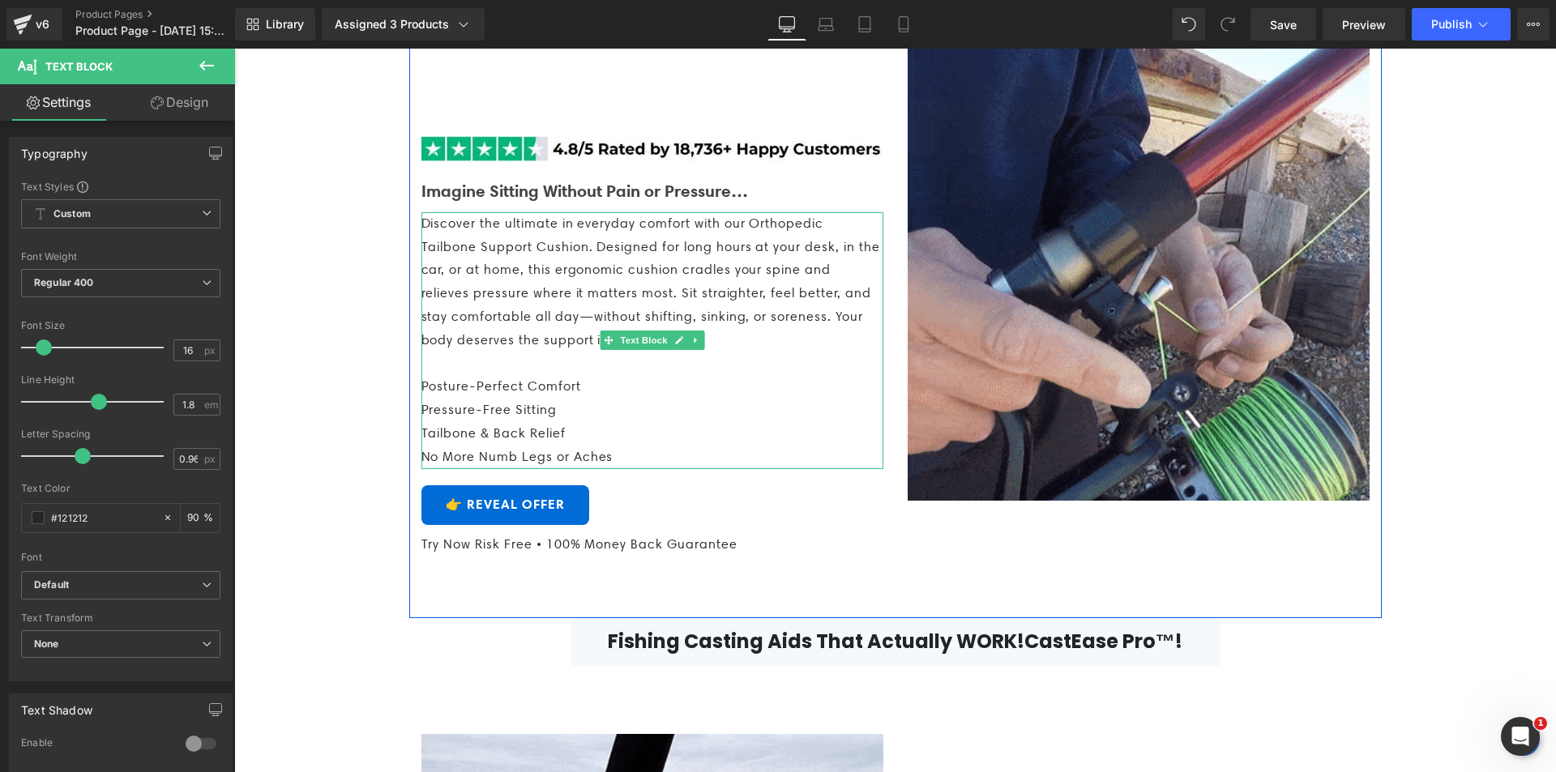
click at [642, 347] on span "Discover the ultimate in everyday comfort with our Orthopedic Tailbone Support …" at bounding box center [650, 282] width 459 height 132
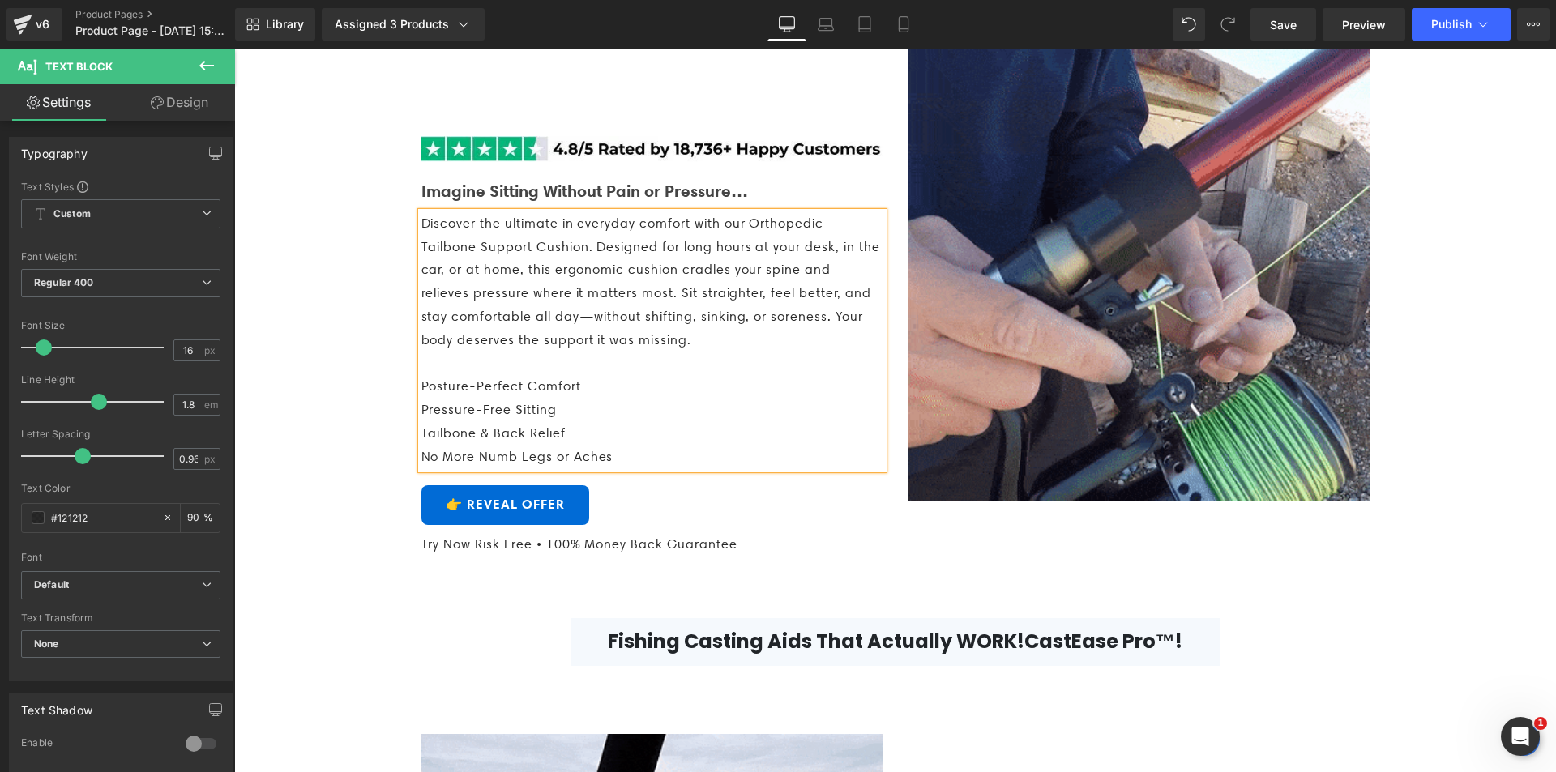
click at [655, 376] on p at bounding box center [652, 365] width 462 height 24
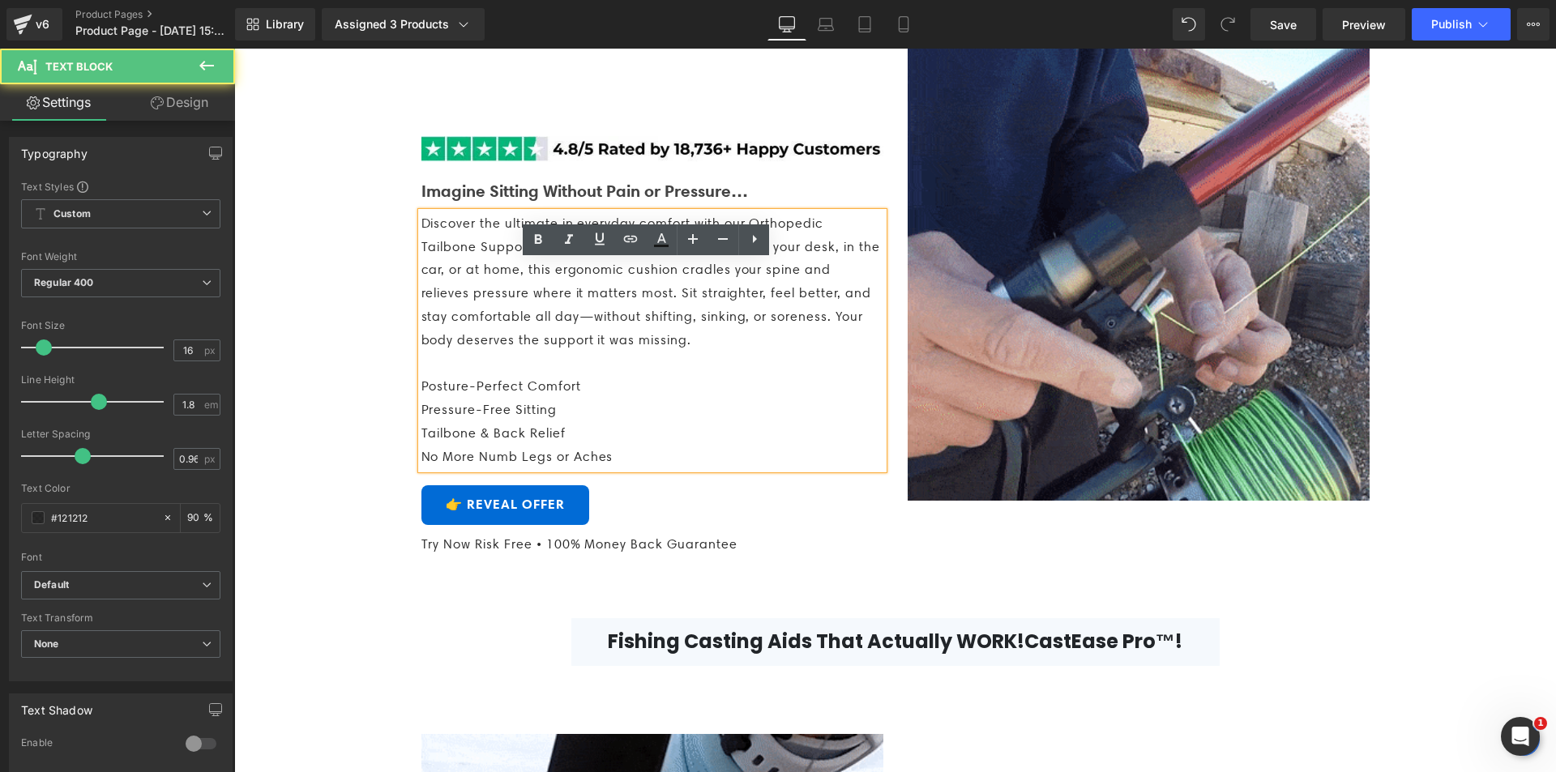
click at [447, 284] on p "Discover the ultimate in everyday comfort with our Orthopedic Tailbone Support …" at bounding box center [652, 282] width 462 height 140
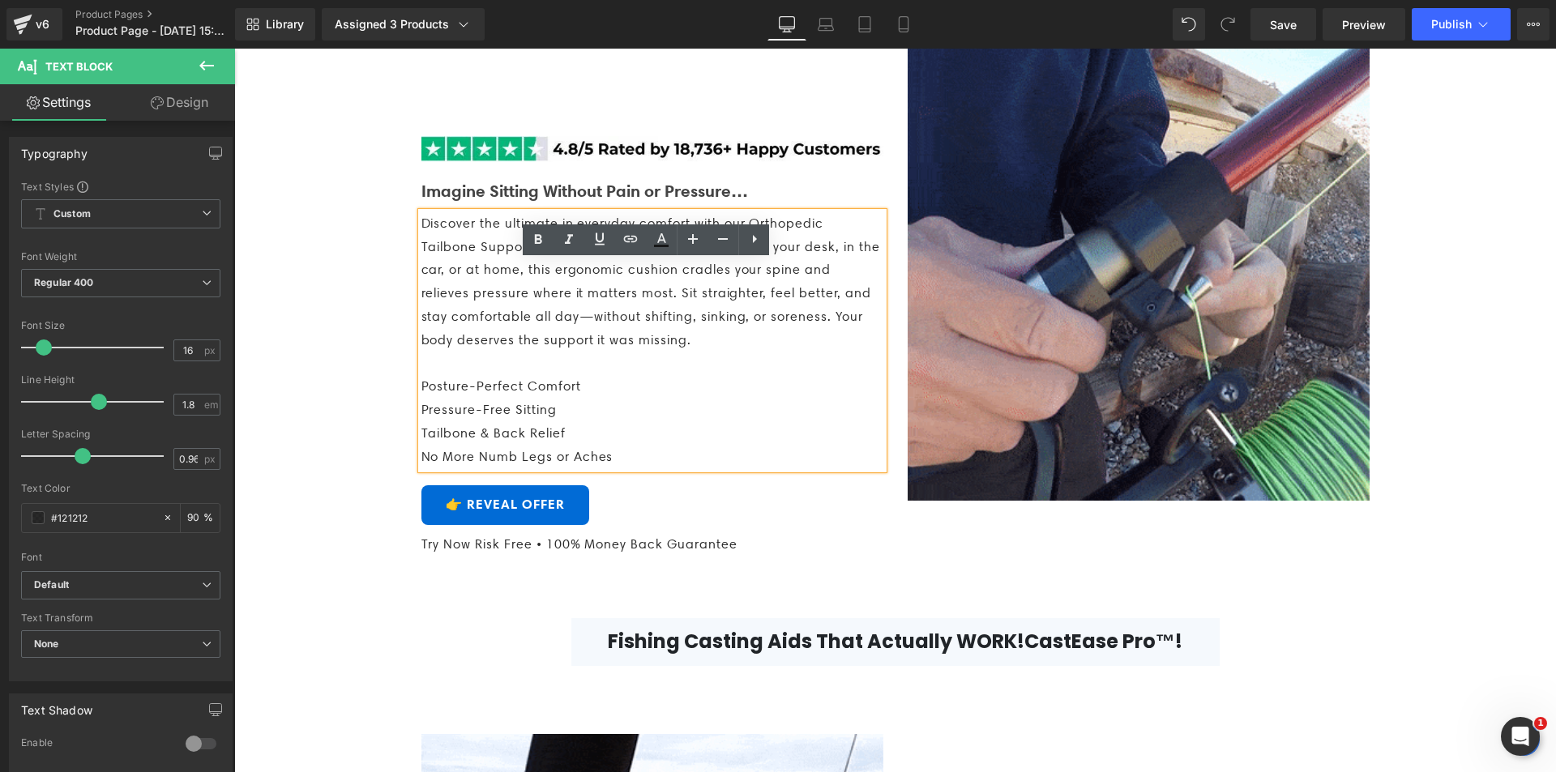
drag, startPoint x: 418, startPoint y: 271, endPoint x: 451, endPoint y: 272, distance: 33.3
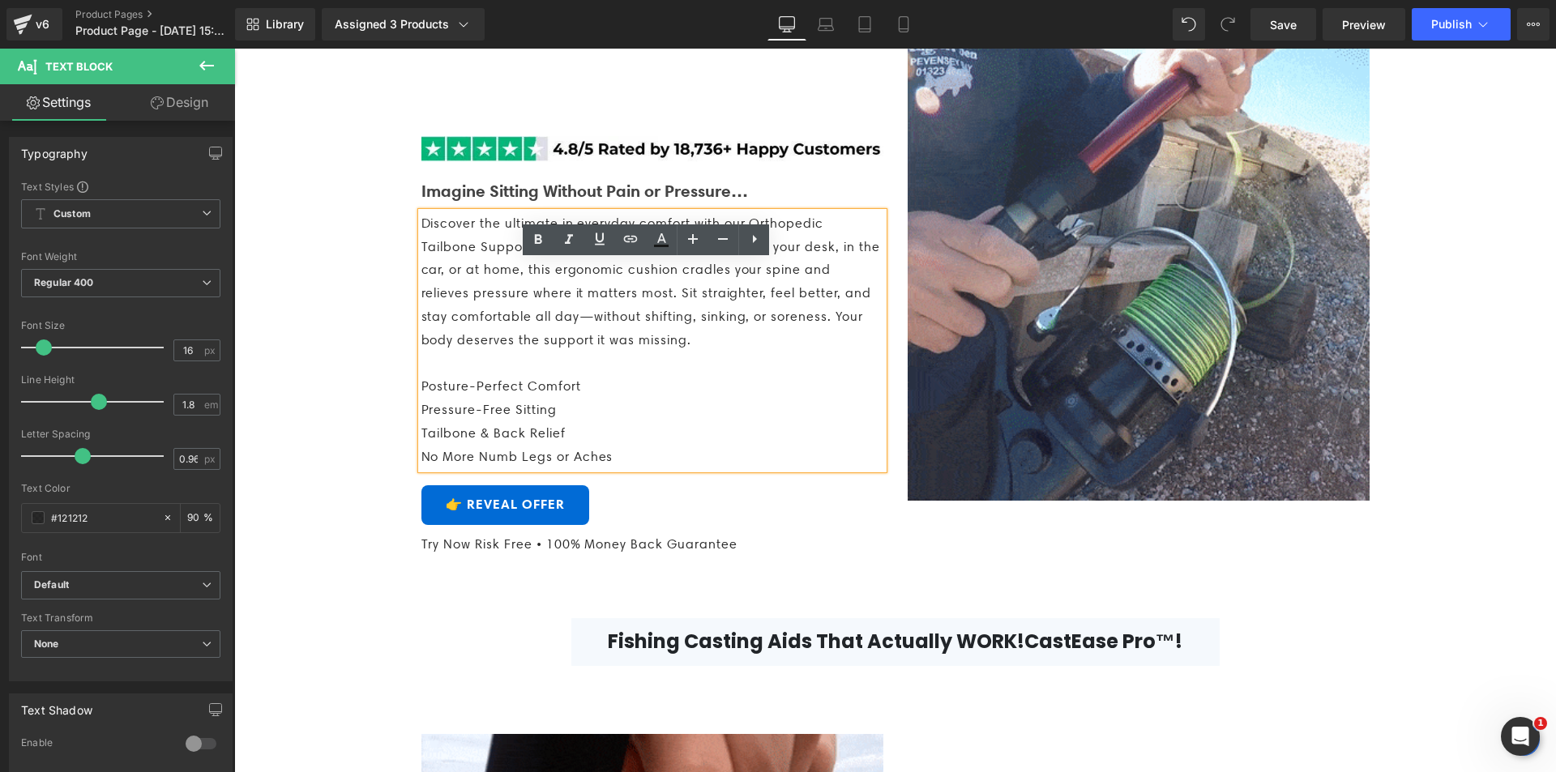
click at [451, 272] on span "Discover the ultimate in everyday comfort with our Orthopedic Tailbone Support …" at bounding box center [650, 282] width 459 height 132
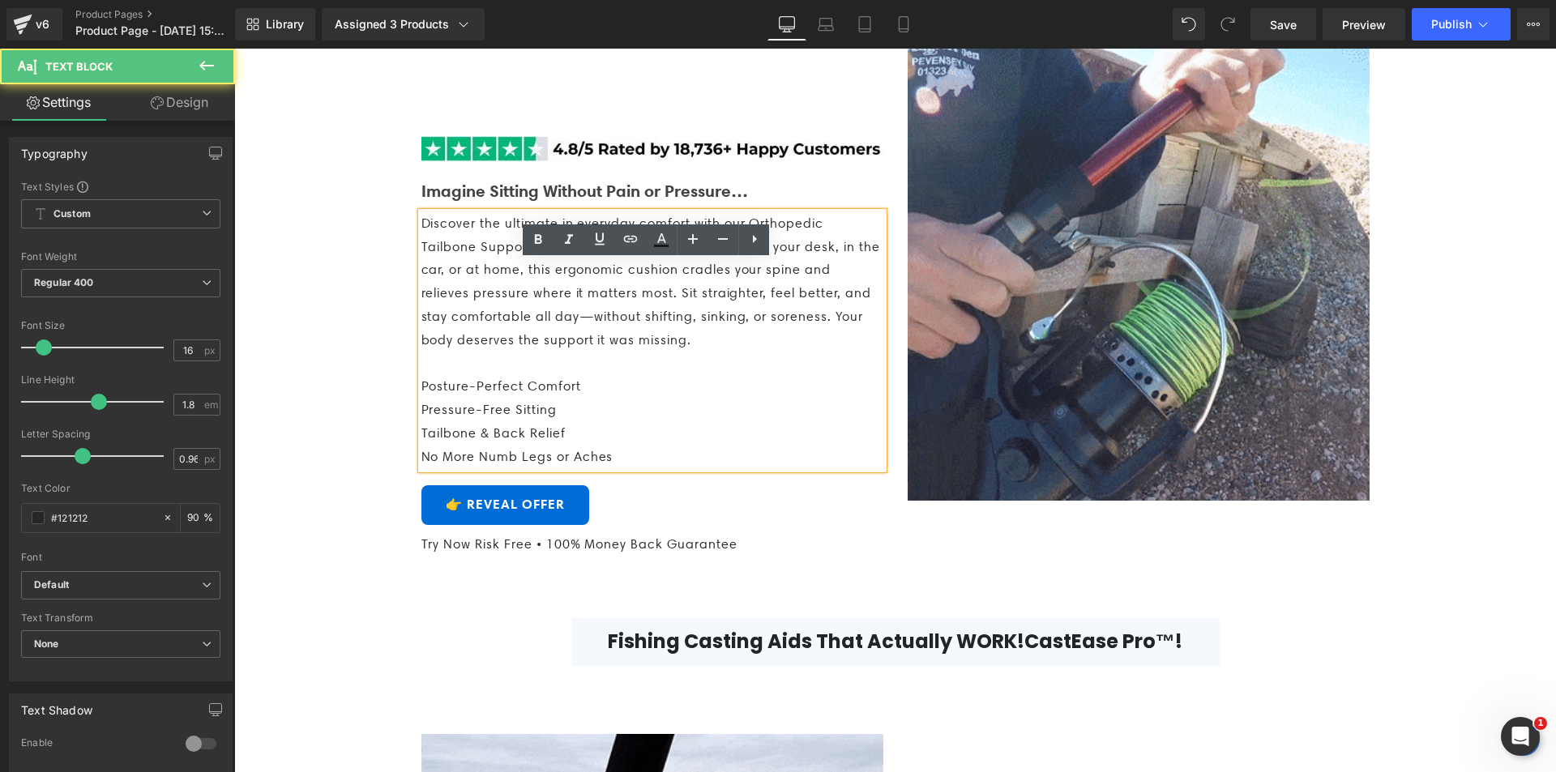
click at [452, 422] on p "Pressure-Free Sitting" at bounding box center [652, 411] width 462 height 24
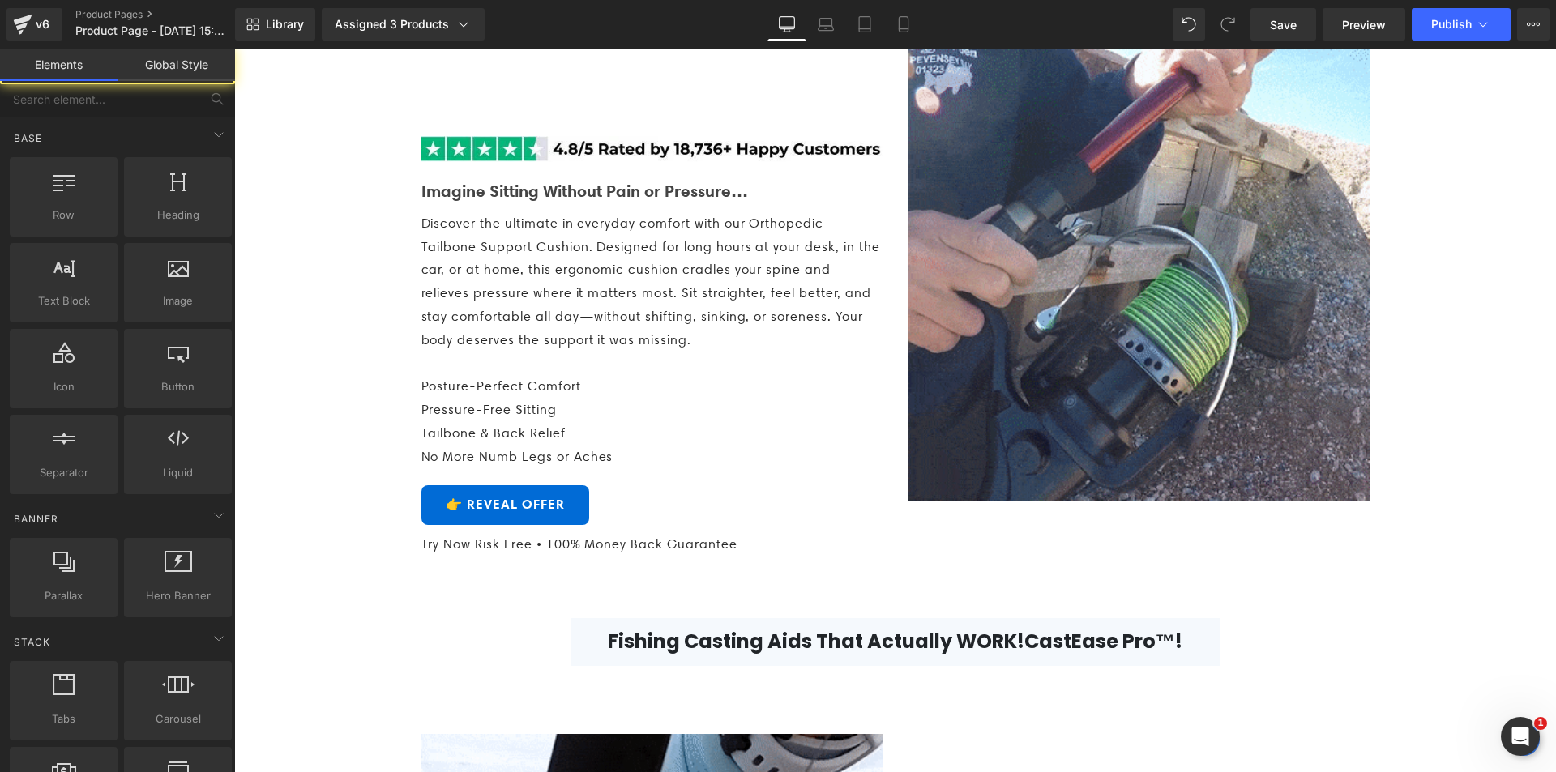
click at [429, 263] on div "Discover the ultimate in everyday comfort with our Orthopedic Tailbone Support …" at bounding box center [652, 340] width 462 height 257
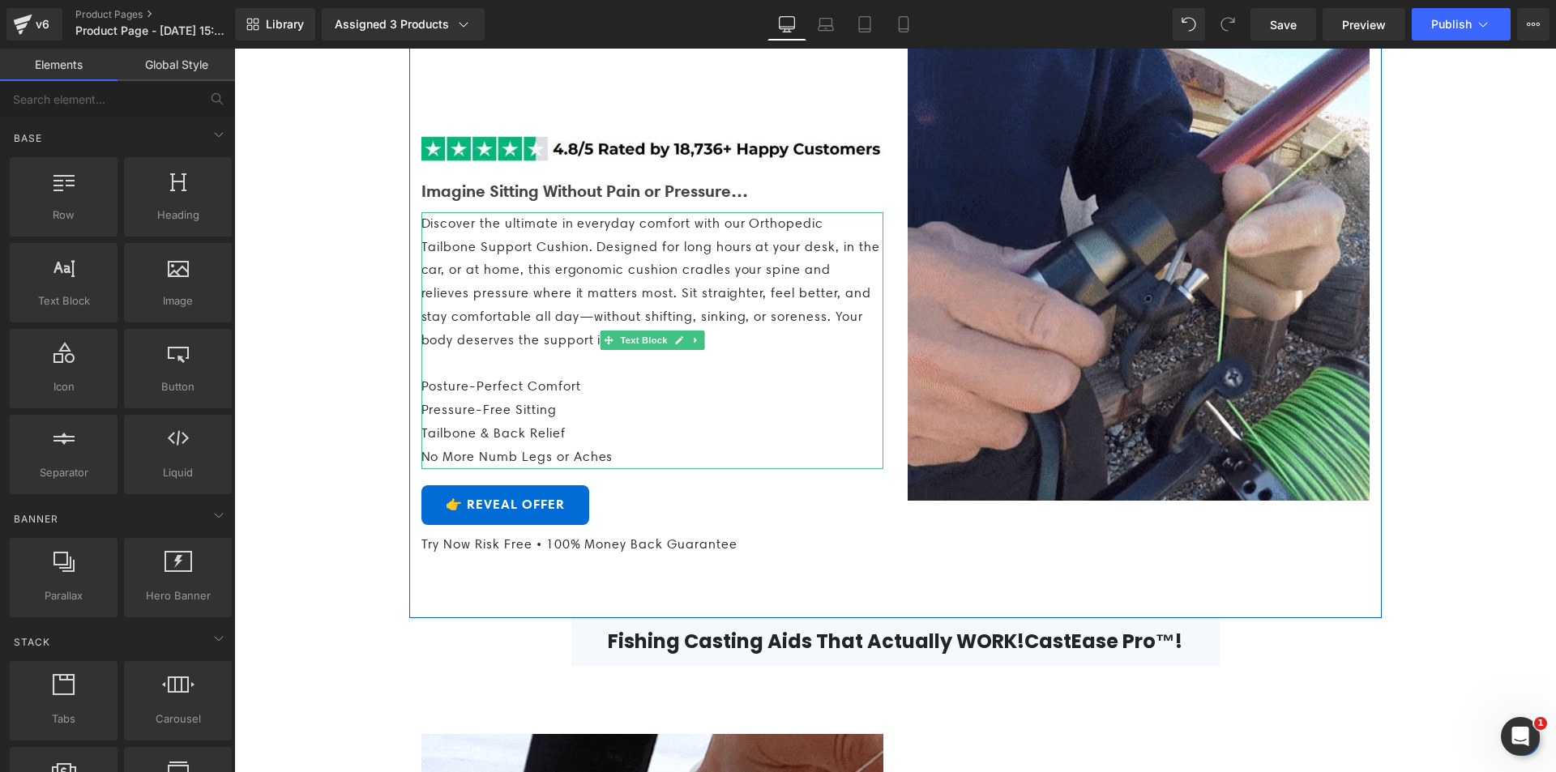
click at [460, 286] on p "Discover the ultimate in everyday comfort with our Orthopedic Tailbone Support …" at bounding box center [652, 282] width 462 height 140
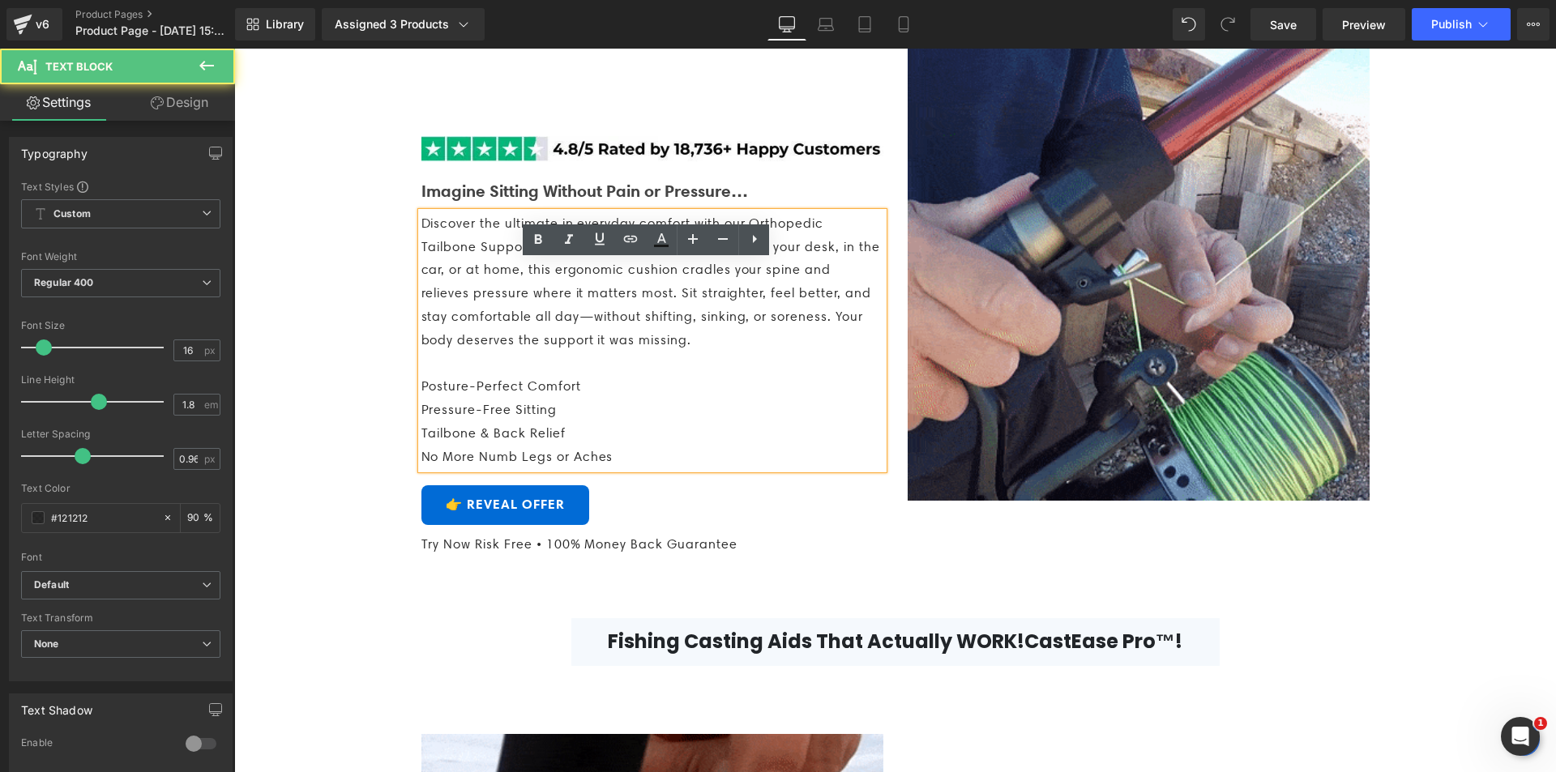
click at [610, 353] on p "Discover the ultimate in everyday comfort with our Orthopedic Tailbone Support …" at bounding box center [652, 282] width 462 height 140
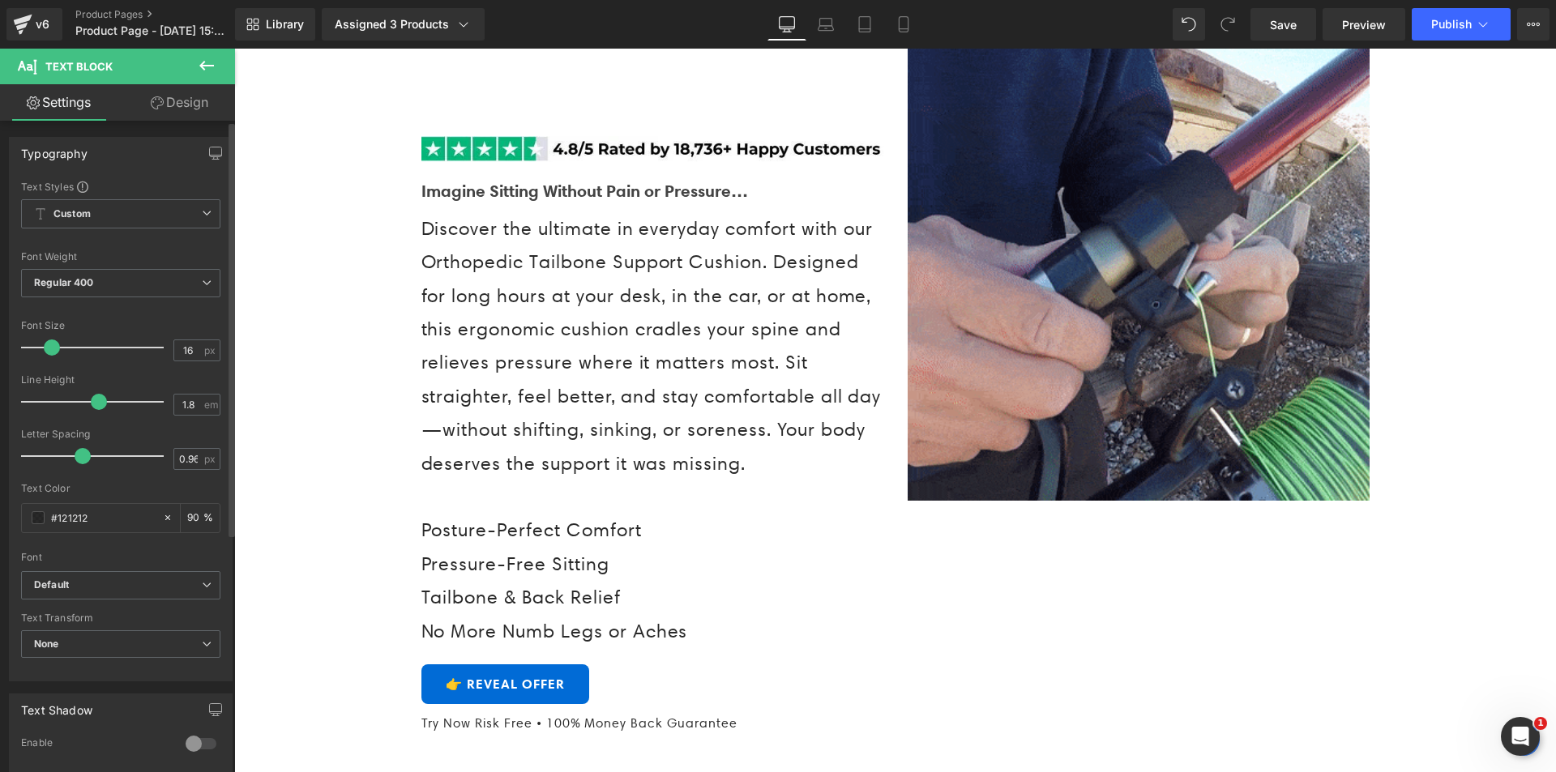
drag, startPoint x: 41, startPoint y: 348, endPoint x: 49, endPoint y: 356, distance: 11.5
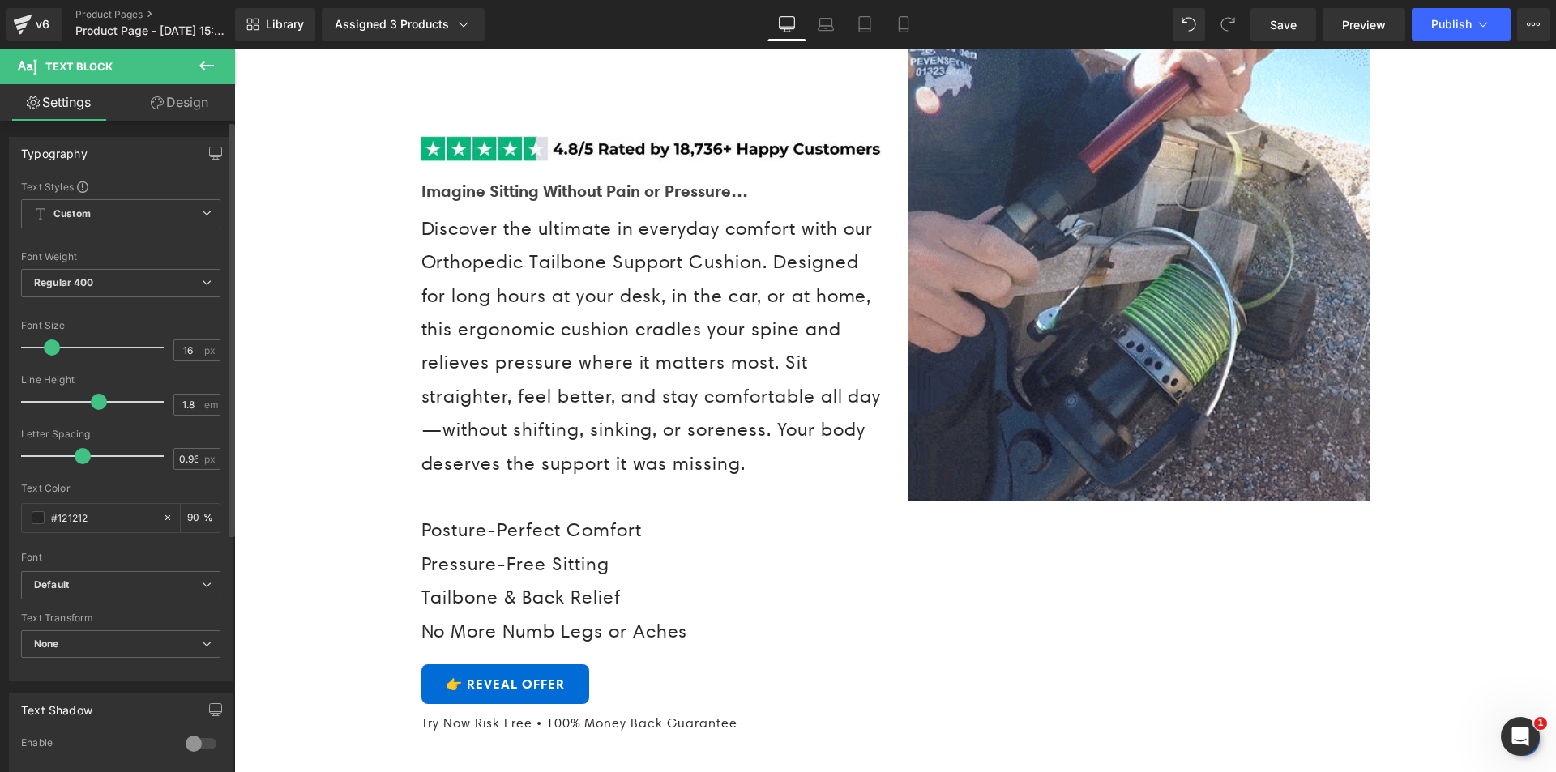
click at [49, 356] on div at bounding box center [96, 347] width 135 height 32
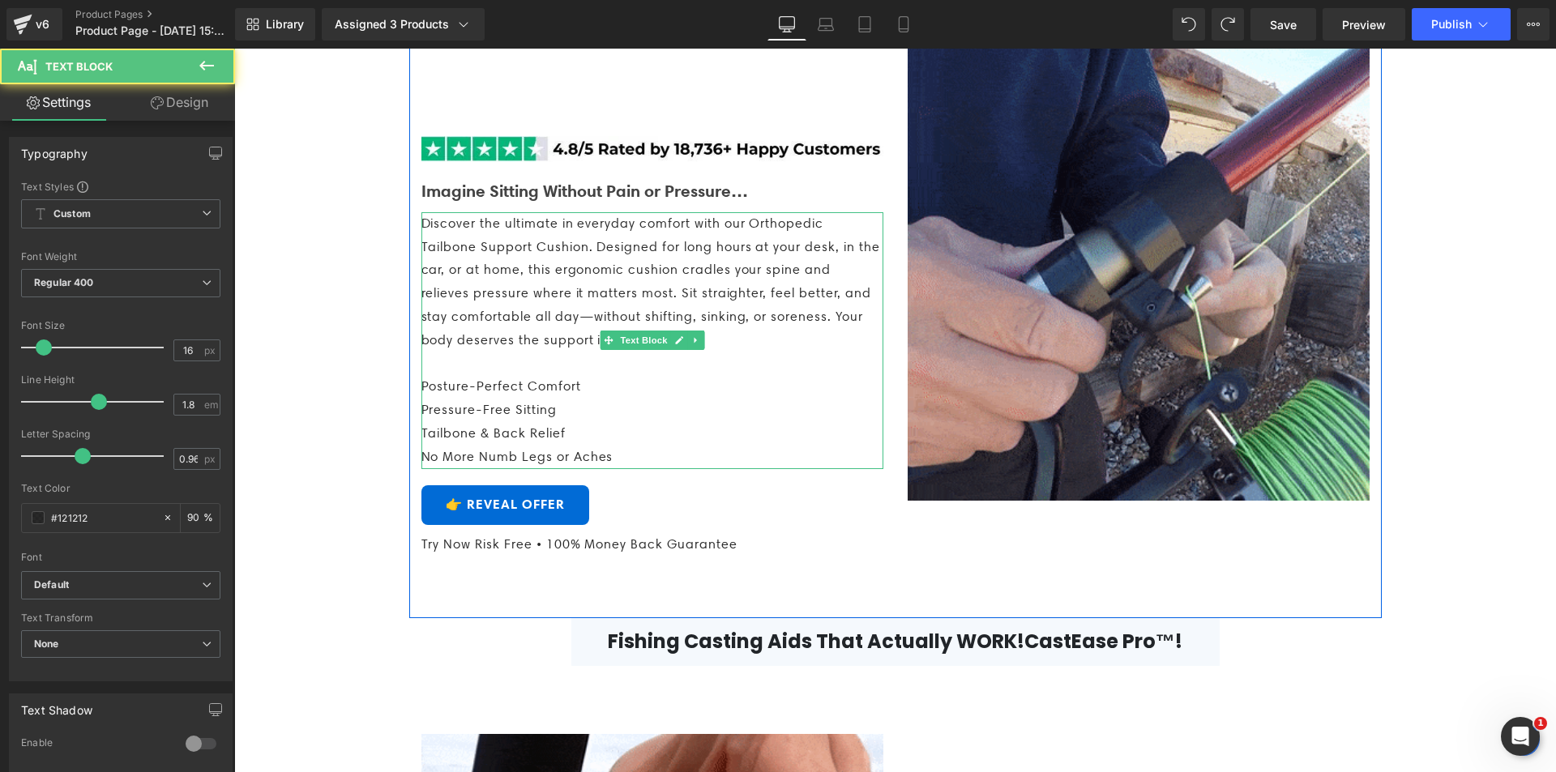
click at [421, 273] on span "Discover the ultimate in everyday comfort with our Orthopedic Tailbone Support …" at bounding box center [650, 282] width 459 height 132
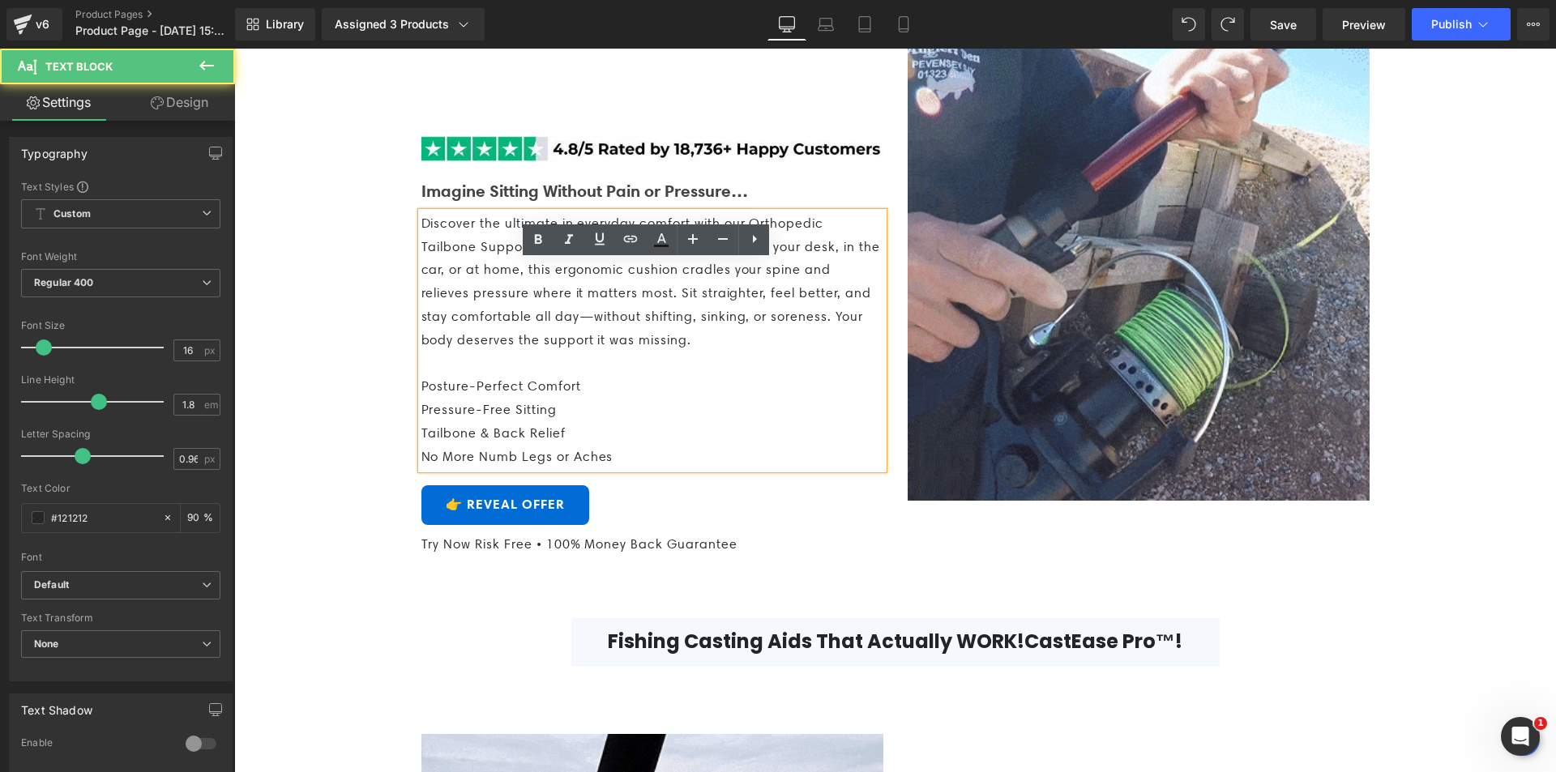
click at [421, 268] on span "Discover the ultimate in everyday comfort with our Orthopedic Tailbone Support …" at bounding box center [650, 282] width 459 height 132
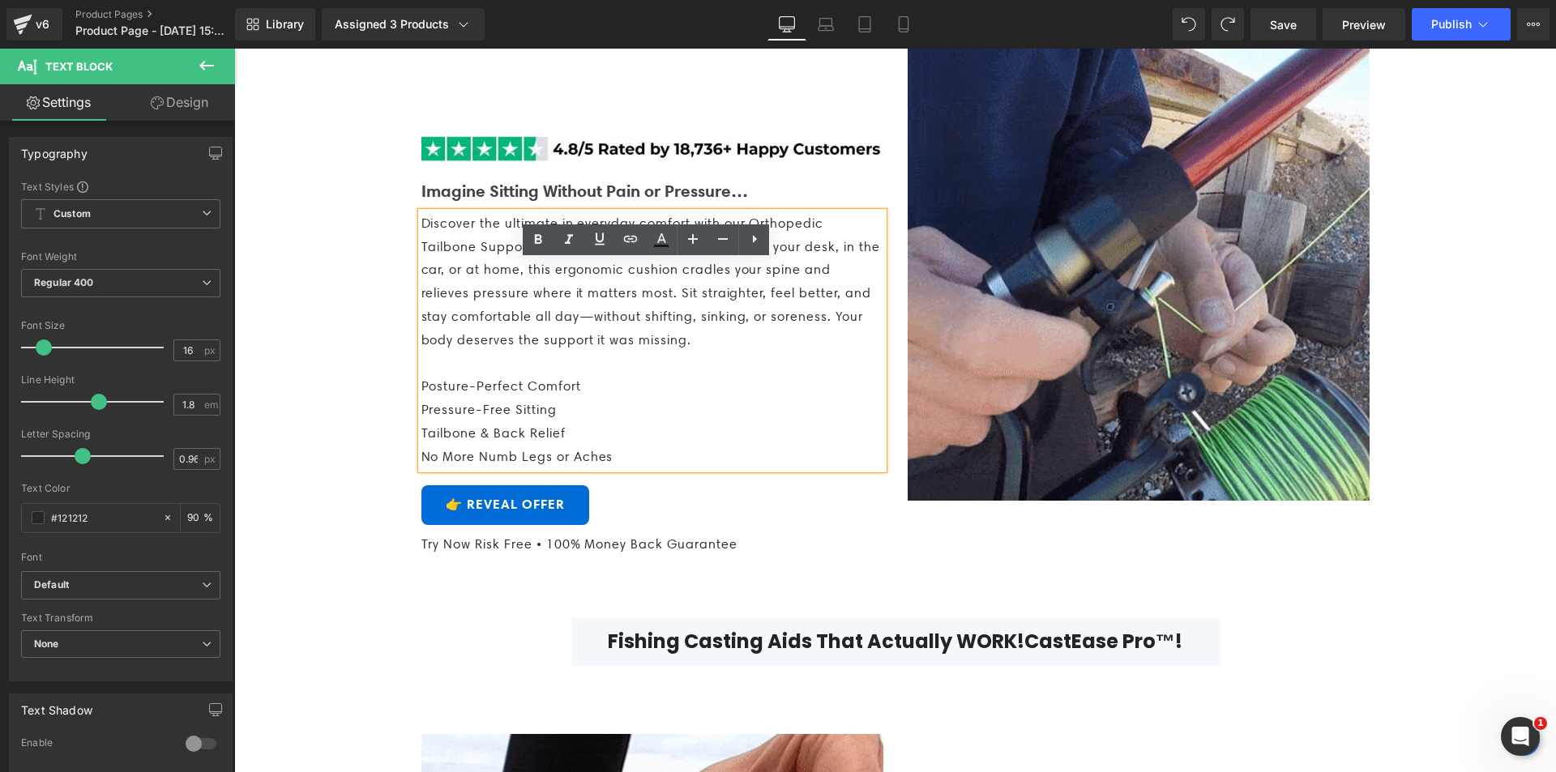
click at [421, 268] on span "Discover the ultimate in everyday comfort with our Orthopedic Tailbone Support …" at bounding box center [650, 282] width 459 height 132
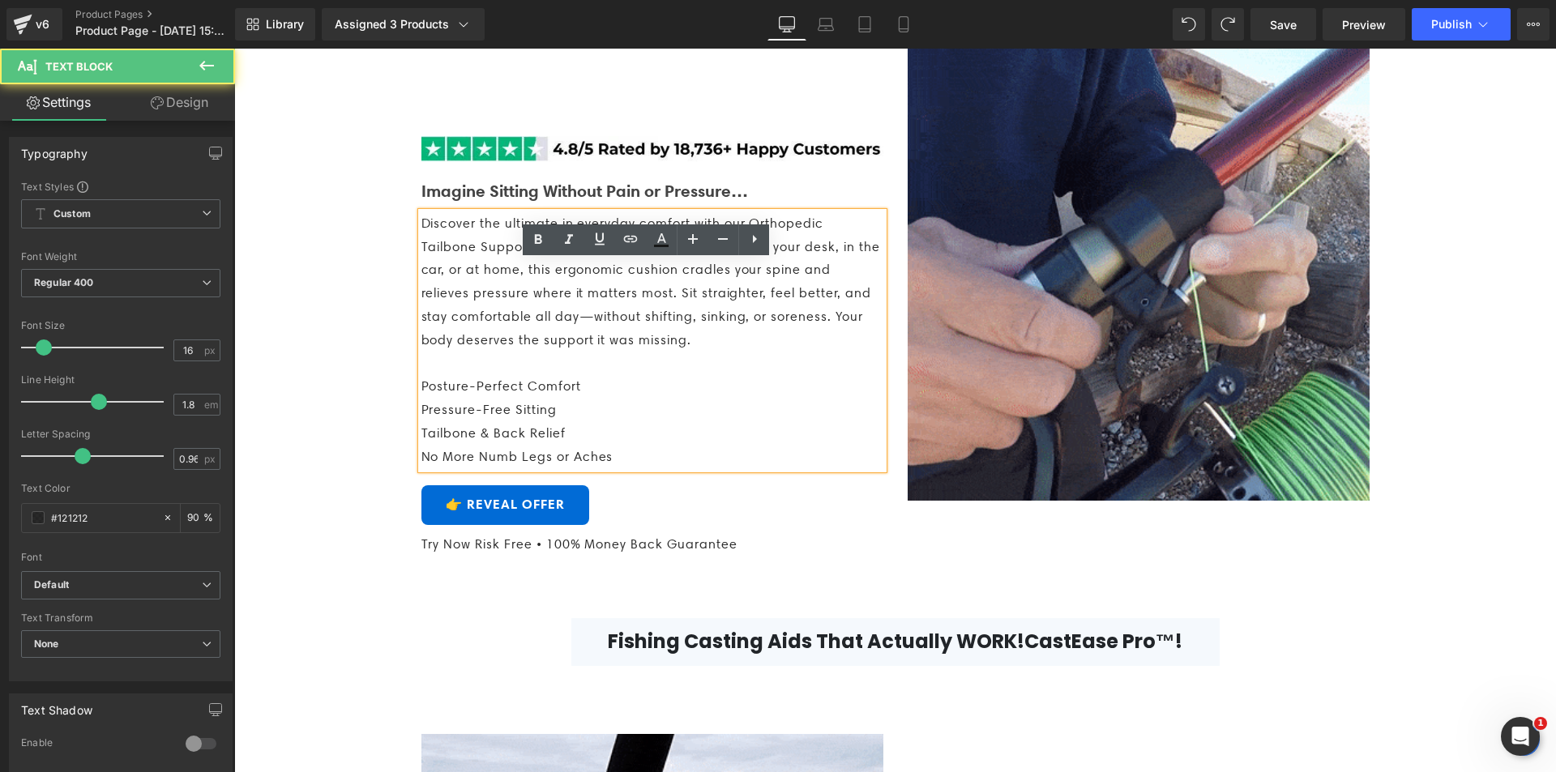
click at [500, 336] on span "Discover the ultimate in everyday comfort with our Orthopedic Tailbone Support …" at bounding box center [650, 282] width 459 height 132
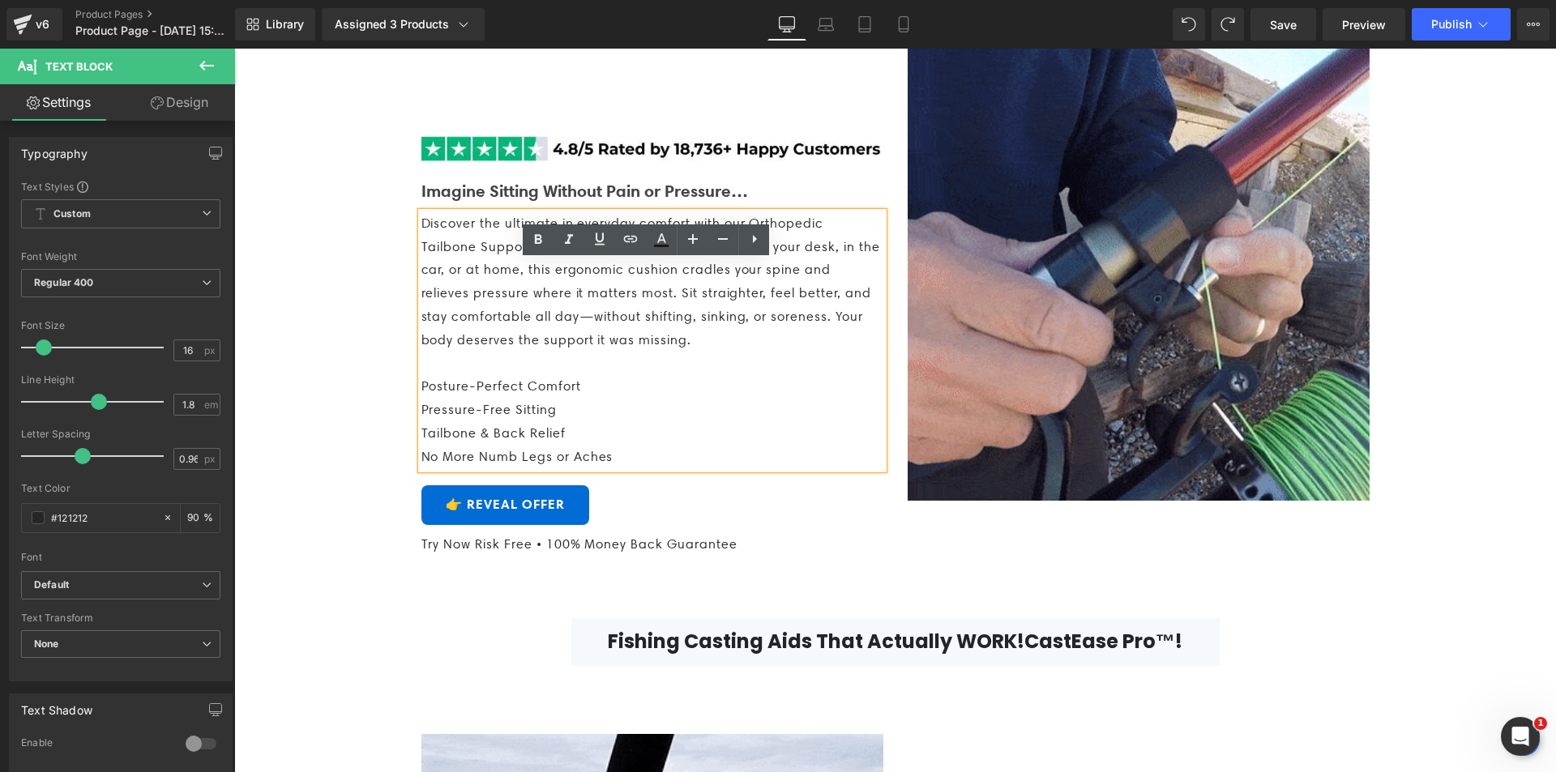
click at [624, 348] on span "Discover the ultimate in everyday comfort with our Orthopedic Tailbone Support …" at bounding box center [650, 282] width 459 height 132
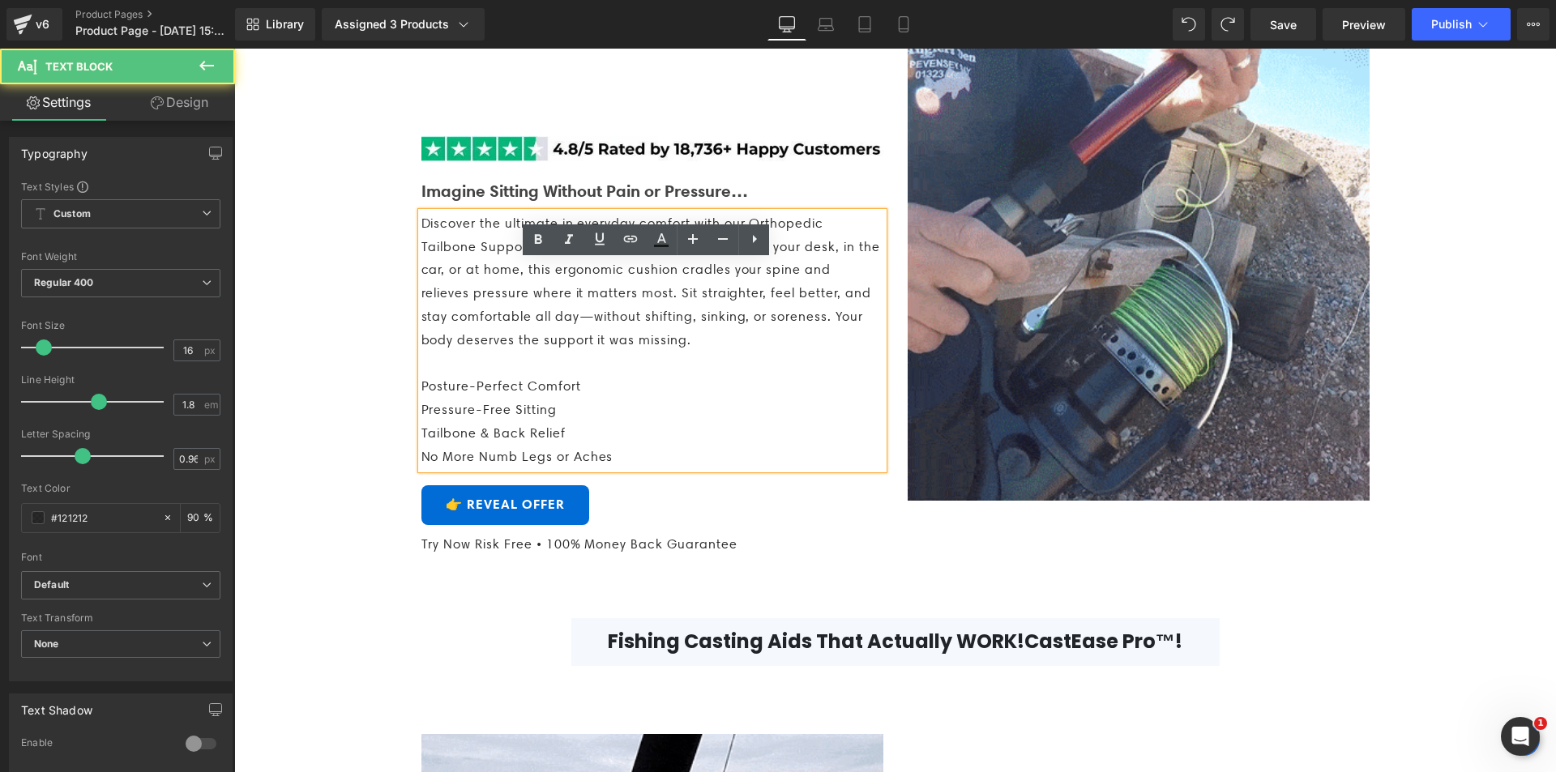
click at [624, 348] on span "Discover the ultimate in everyday comfort with our Orthopedic Tailbone Support …" at bounding box center [650, 282] width 459 height 132
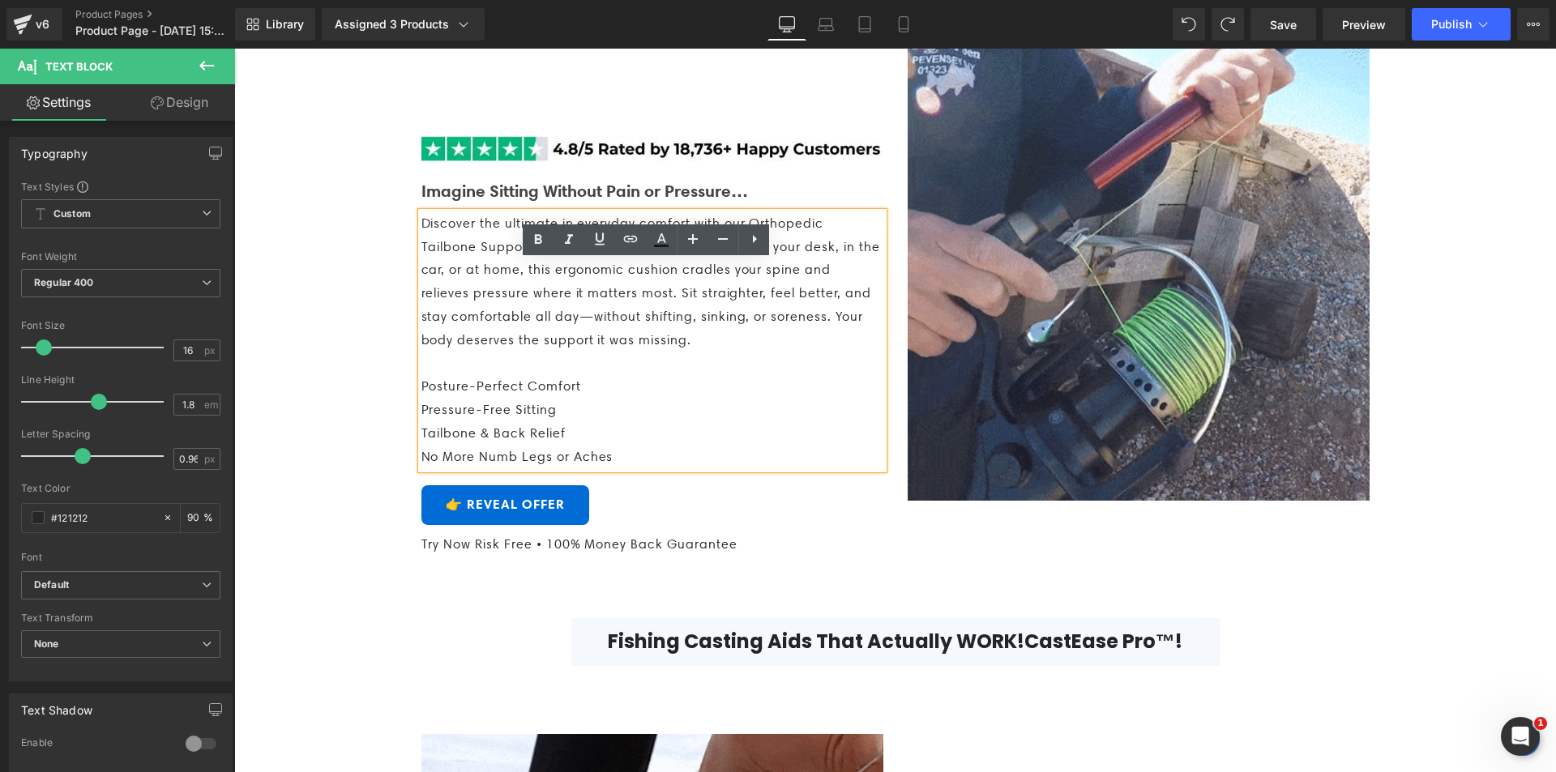
click at [624, 348] on span "Discover the ultimate in everyday comfort with our Orthopedic Tailbone Support …" at bounding box center [650, 282] width 459 height 132
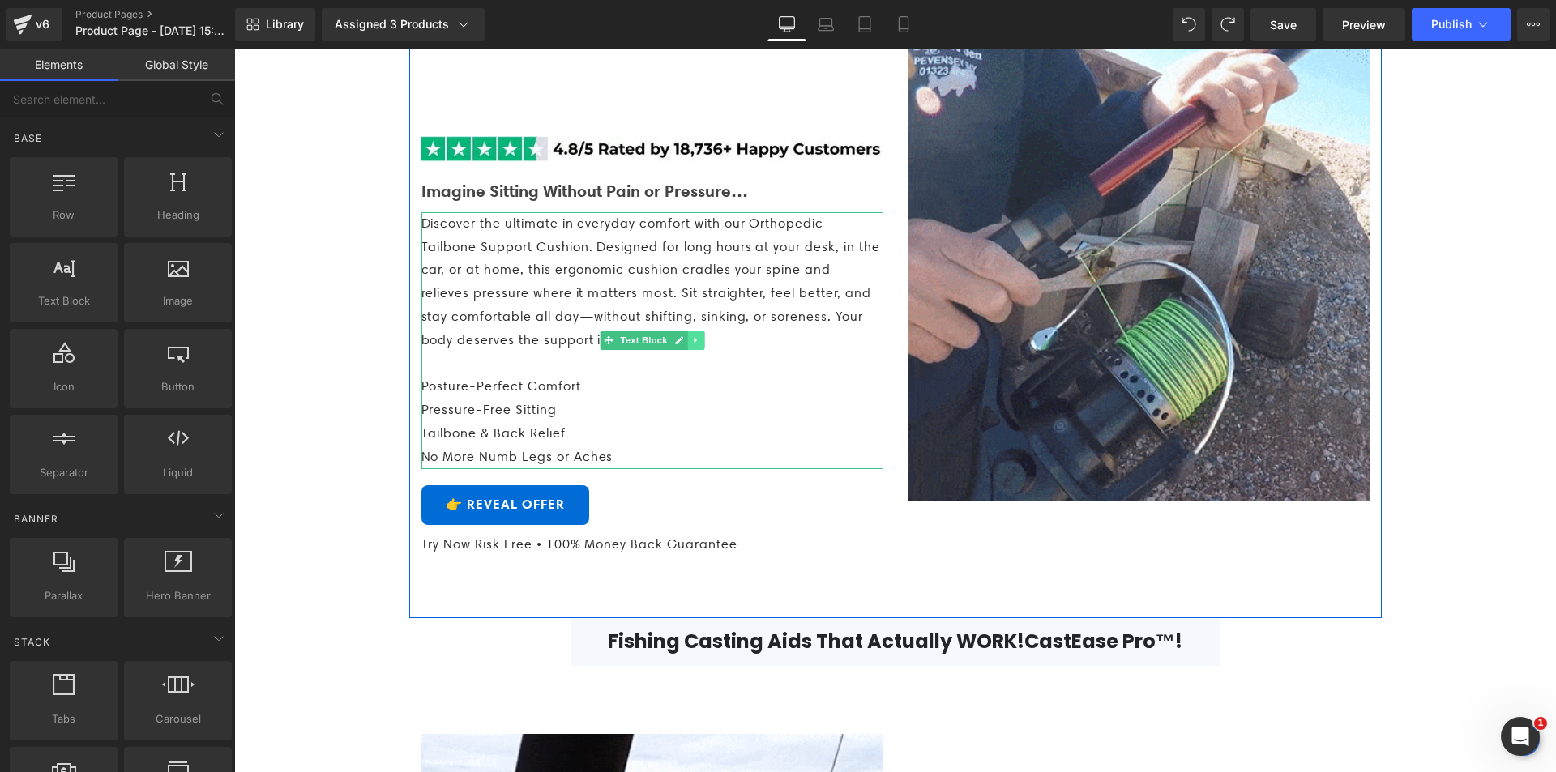
click at [692, 345] on icon at bounding box center [695, 341] width 9 height 10
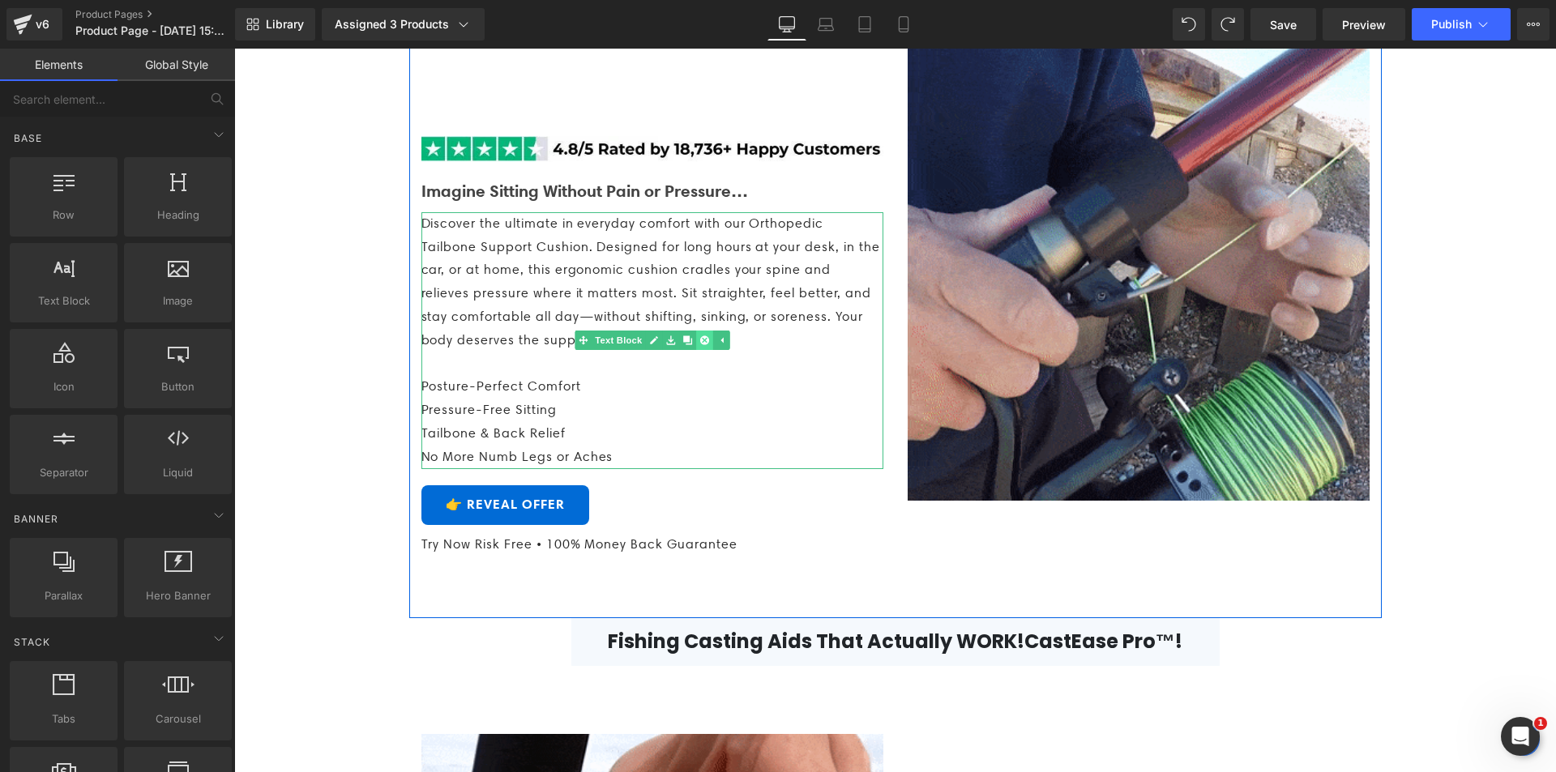
click at [700, 345] on icon at bounding box center [703, 340] width 9 height 9
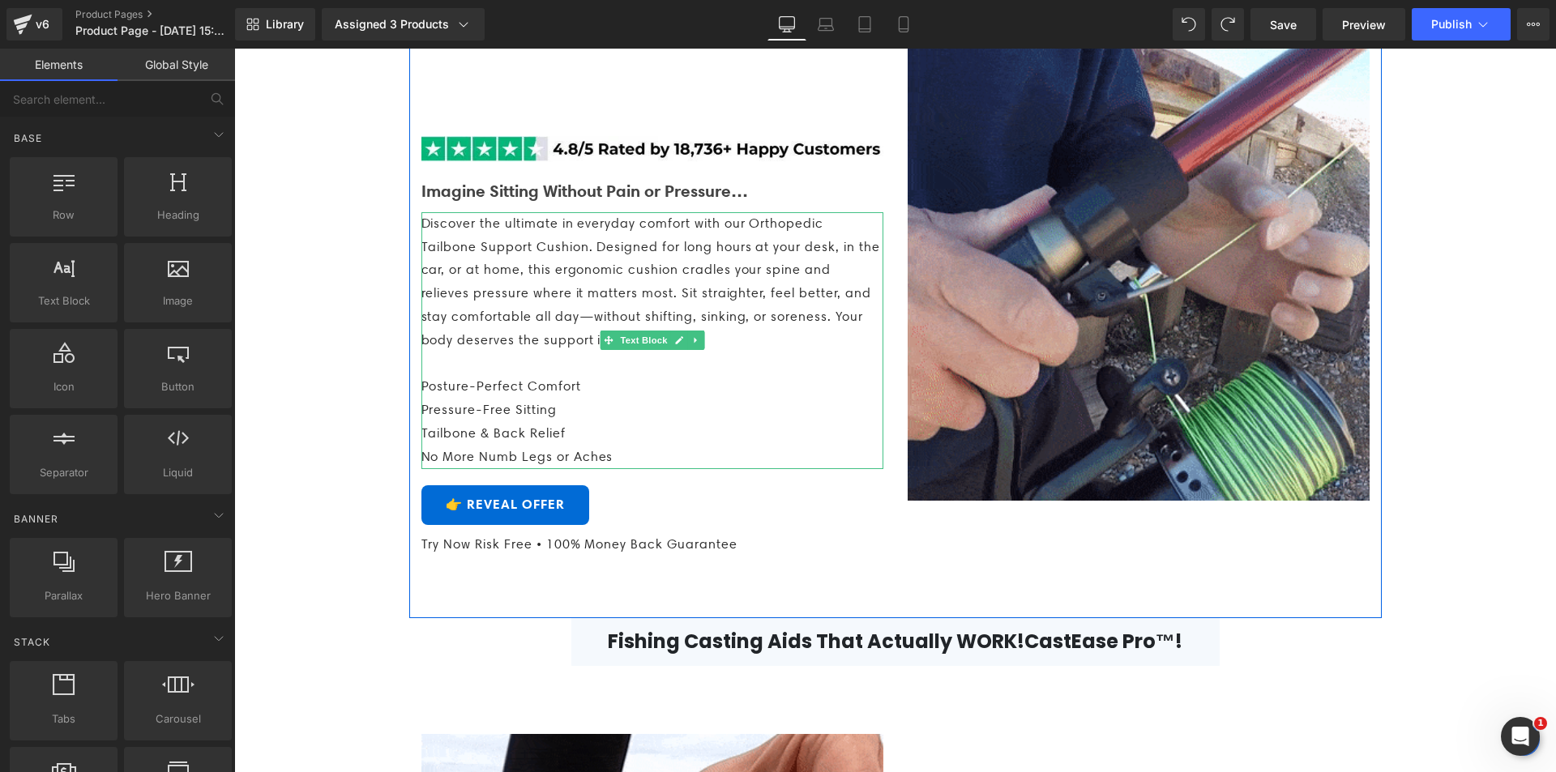
click at [433, 278] on span "Discover the ultimate in everyday comfort with our Orthopedic Tailbone Support …" at bounding box center [650, 282] width 459 height 132
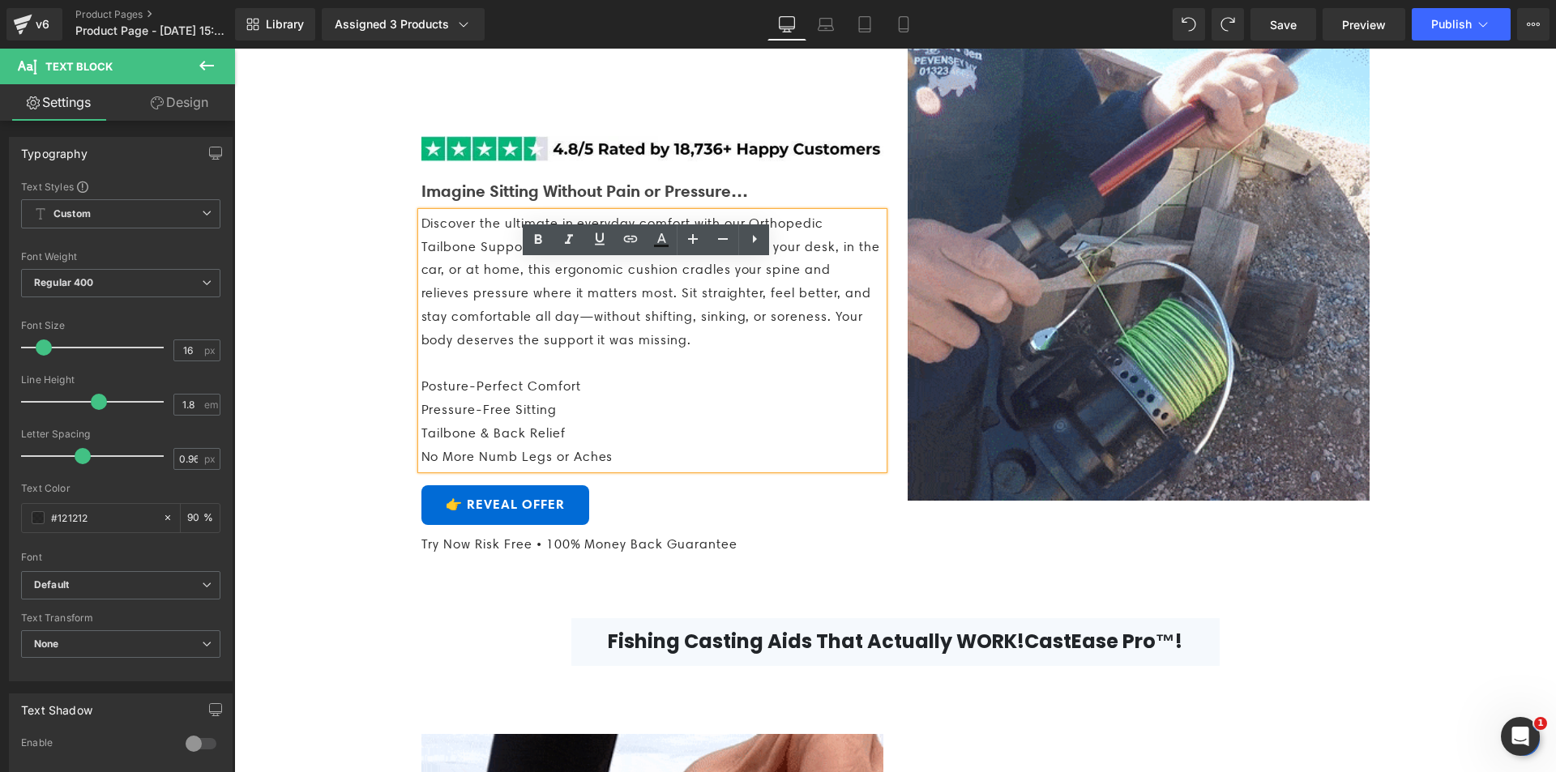
click at [521, 348] on span "Discover the ultimate in everyday comfort with our Orthopedic Tailbone Support …" at bounding box center [650, 282] width 459 height 132
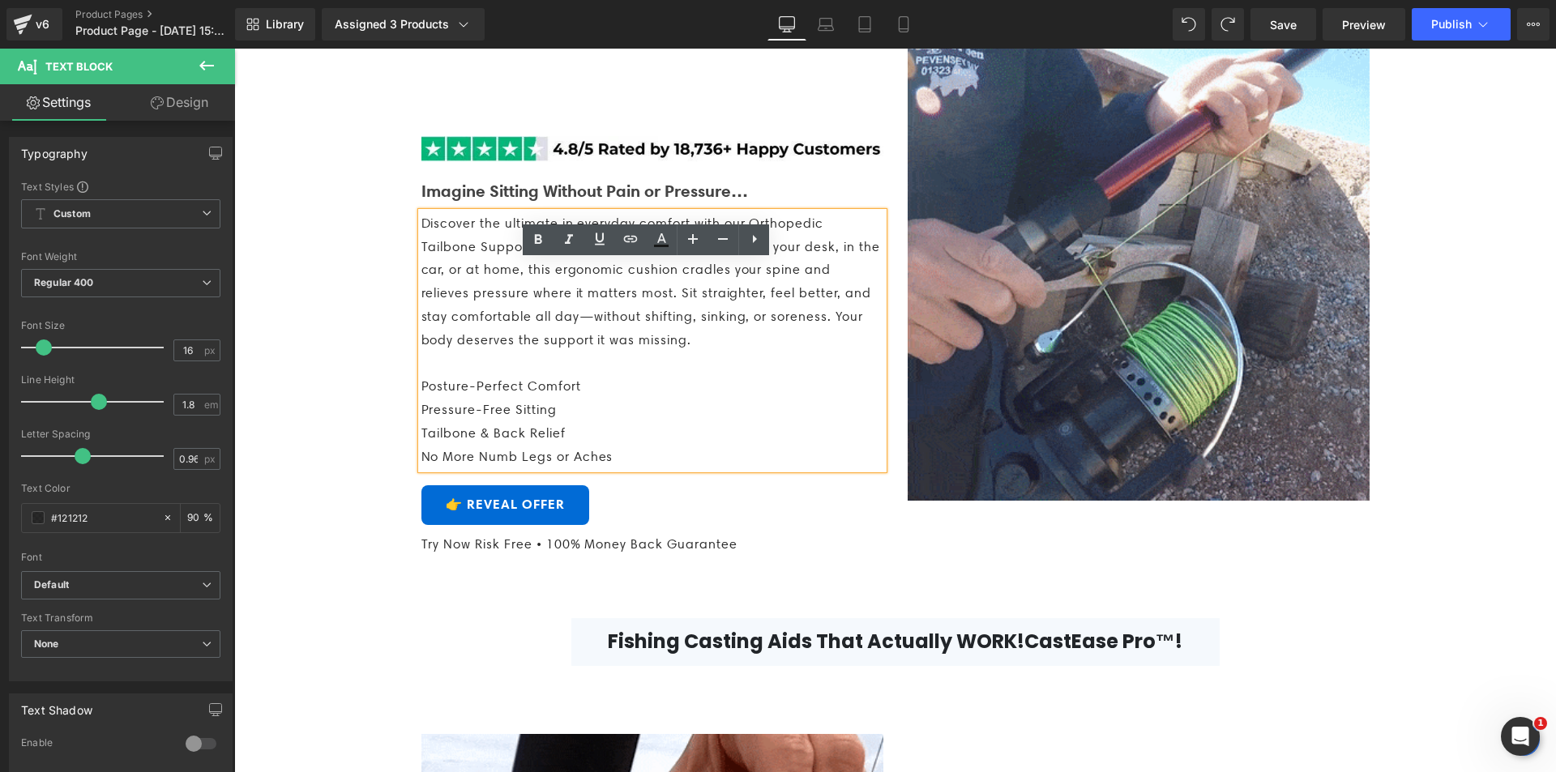
click at [421, 271] on span "Discover the ultimate in everyday comfort with our Orthopedic Tailbone Support …" at bounding box center [650, 282] width 459 height 132
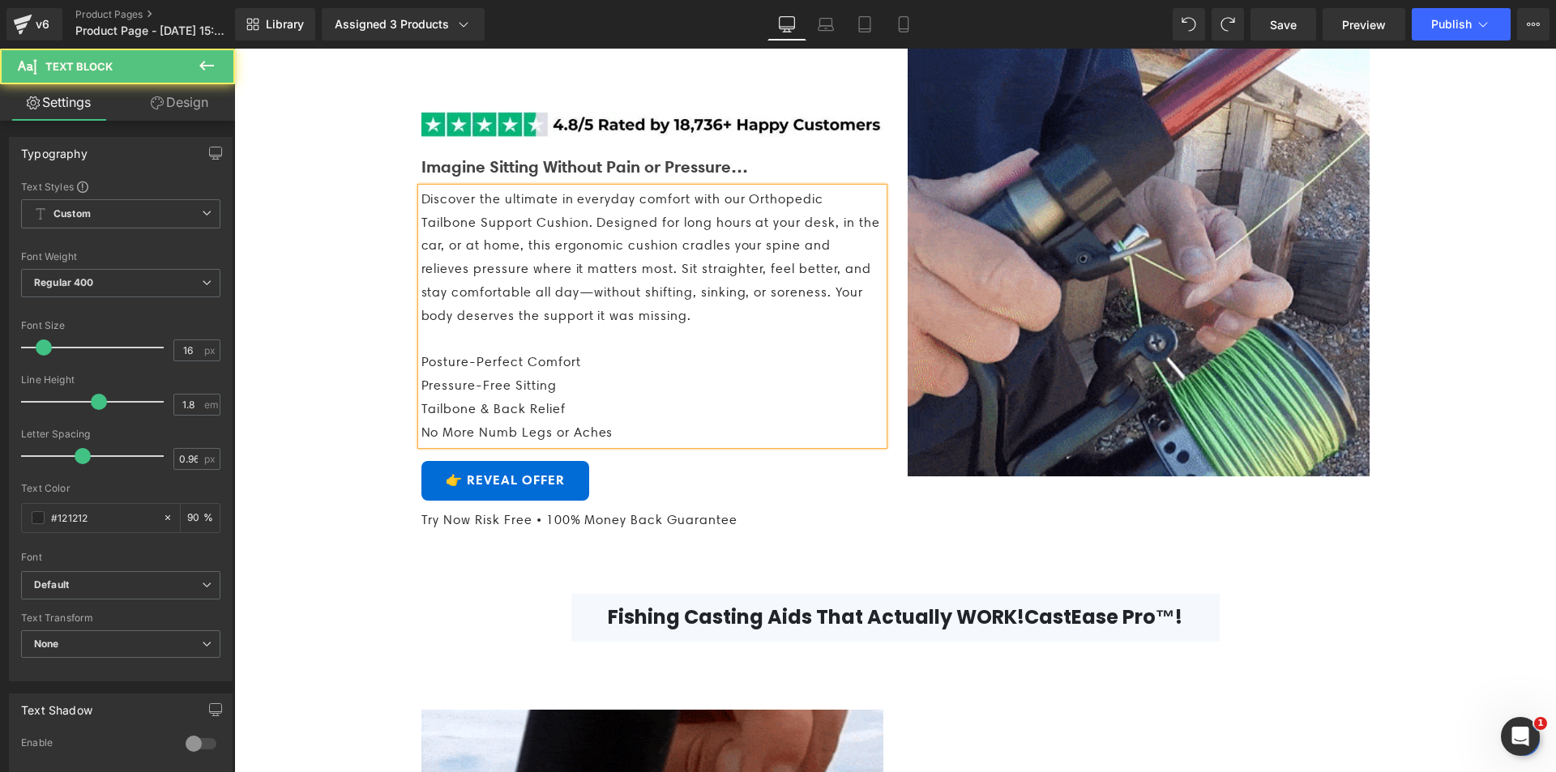
scroll to position [924, 0]
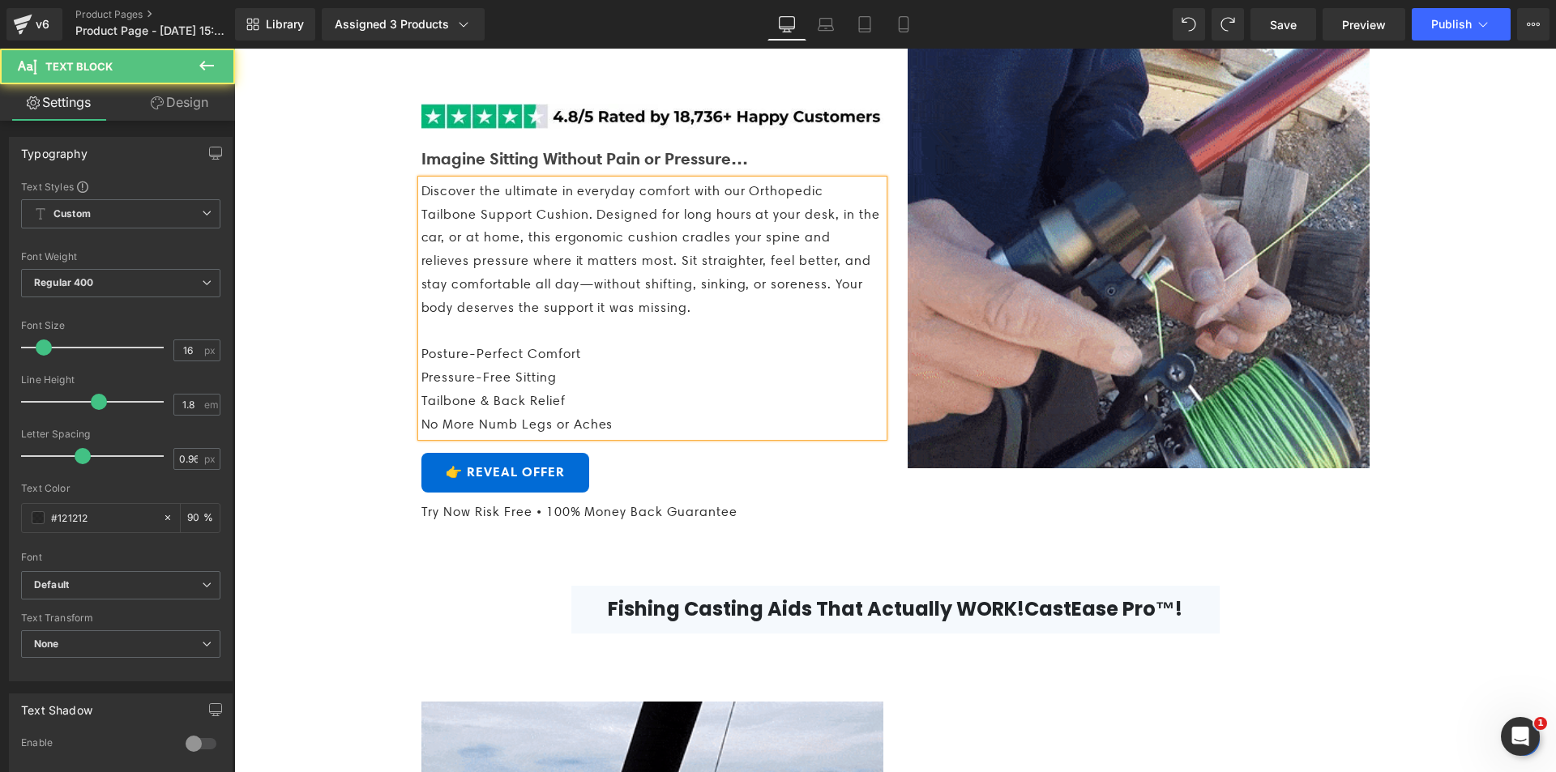
drag, startPoint x: 504, startPoint y: 319, endPoint x: 592, endPoint y: 310, distance: 88.1
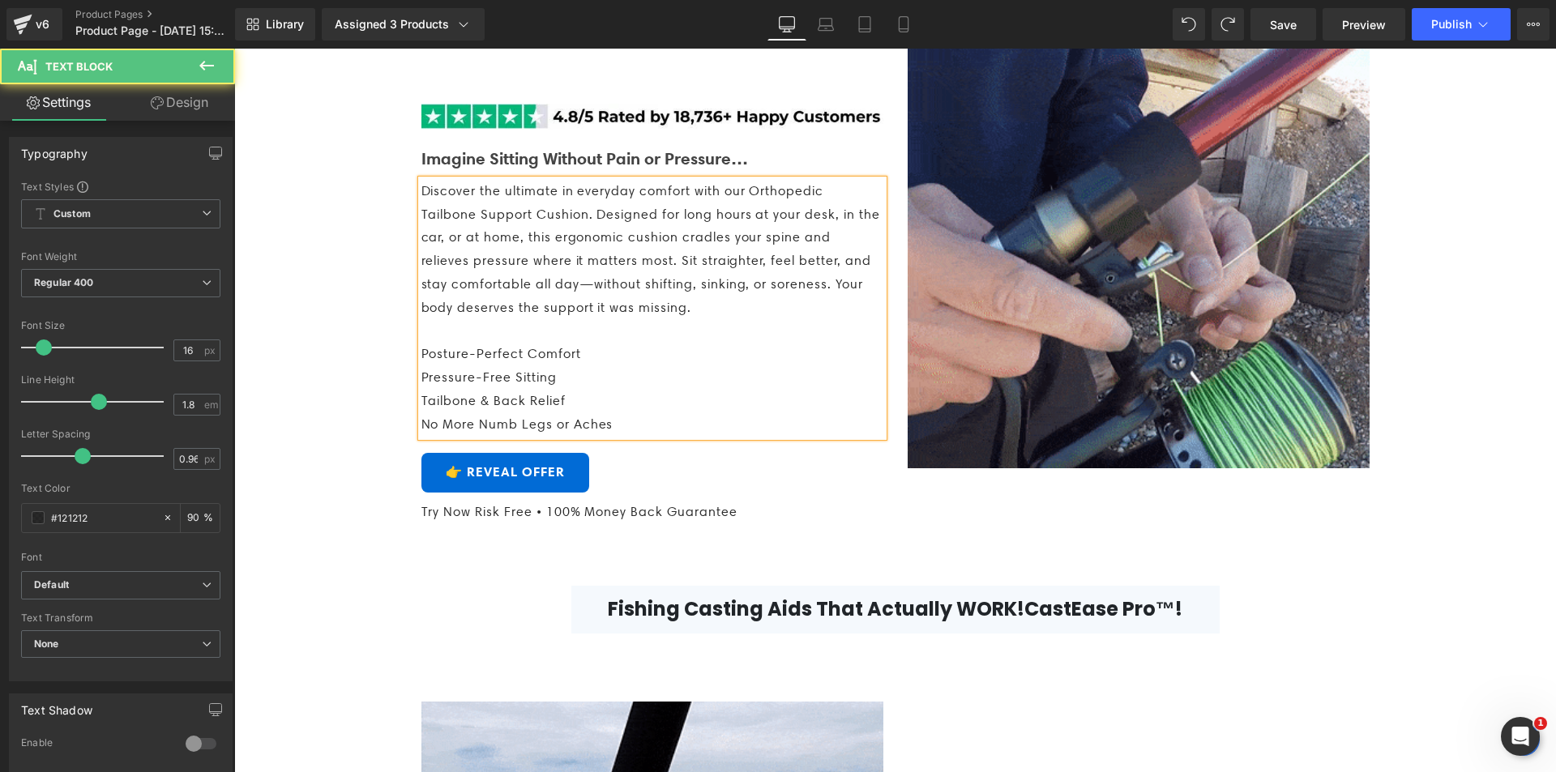
click at [582, 312] on p "Discover the ultimate in everyday comfort with our Orthopedic Tailbone Support …" at bounding box center [652, 250] width 462 height 140
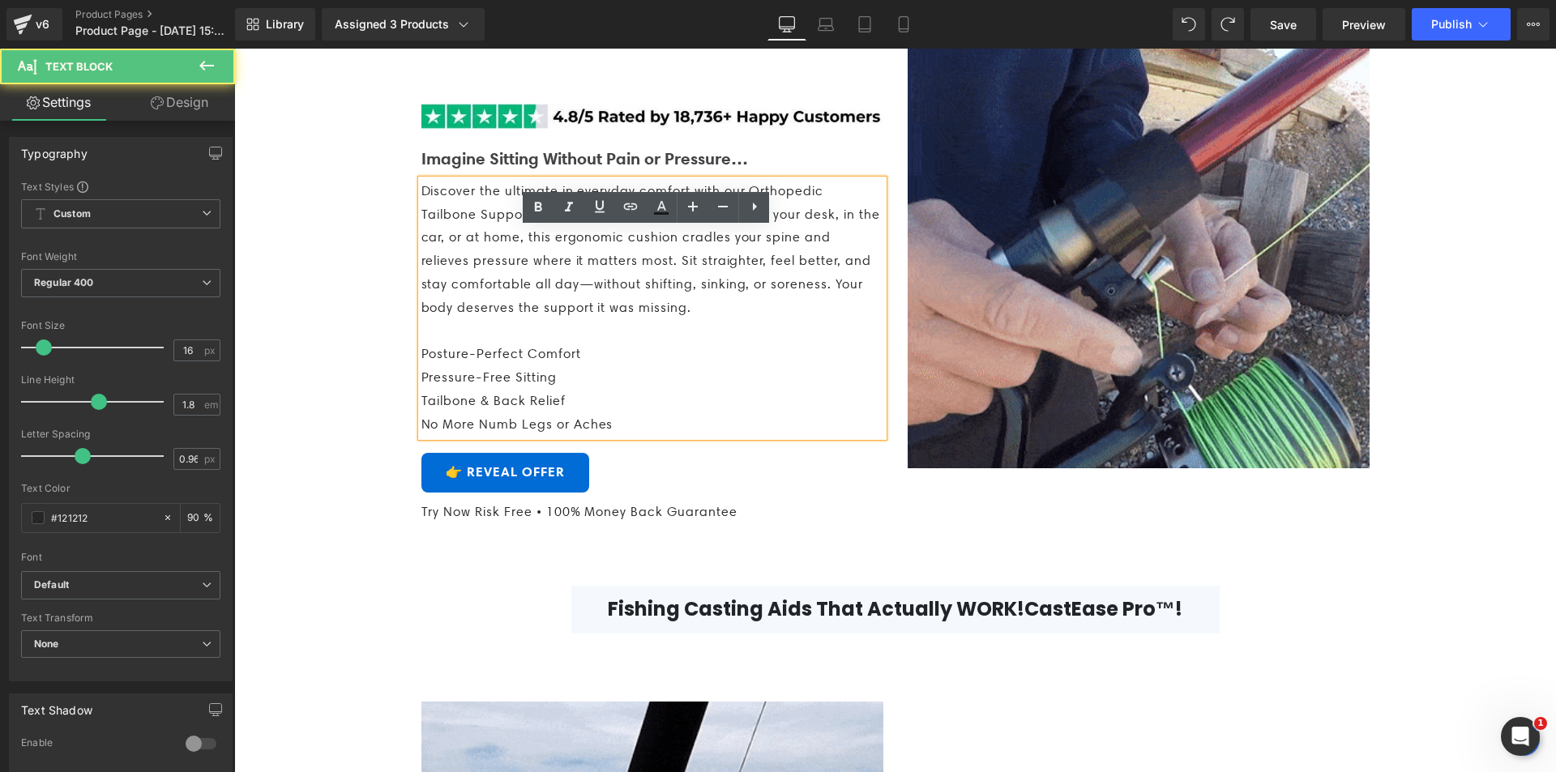
click at [434, 261] on span "Discover the ultimate in everyday comfort with our Orthopedic Tailbone Support …" at bounding box center [650, 249] width 459 height 132
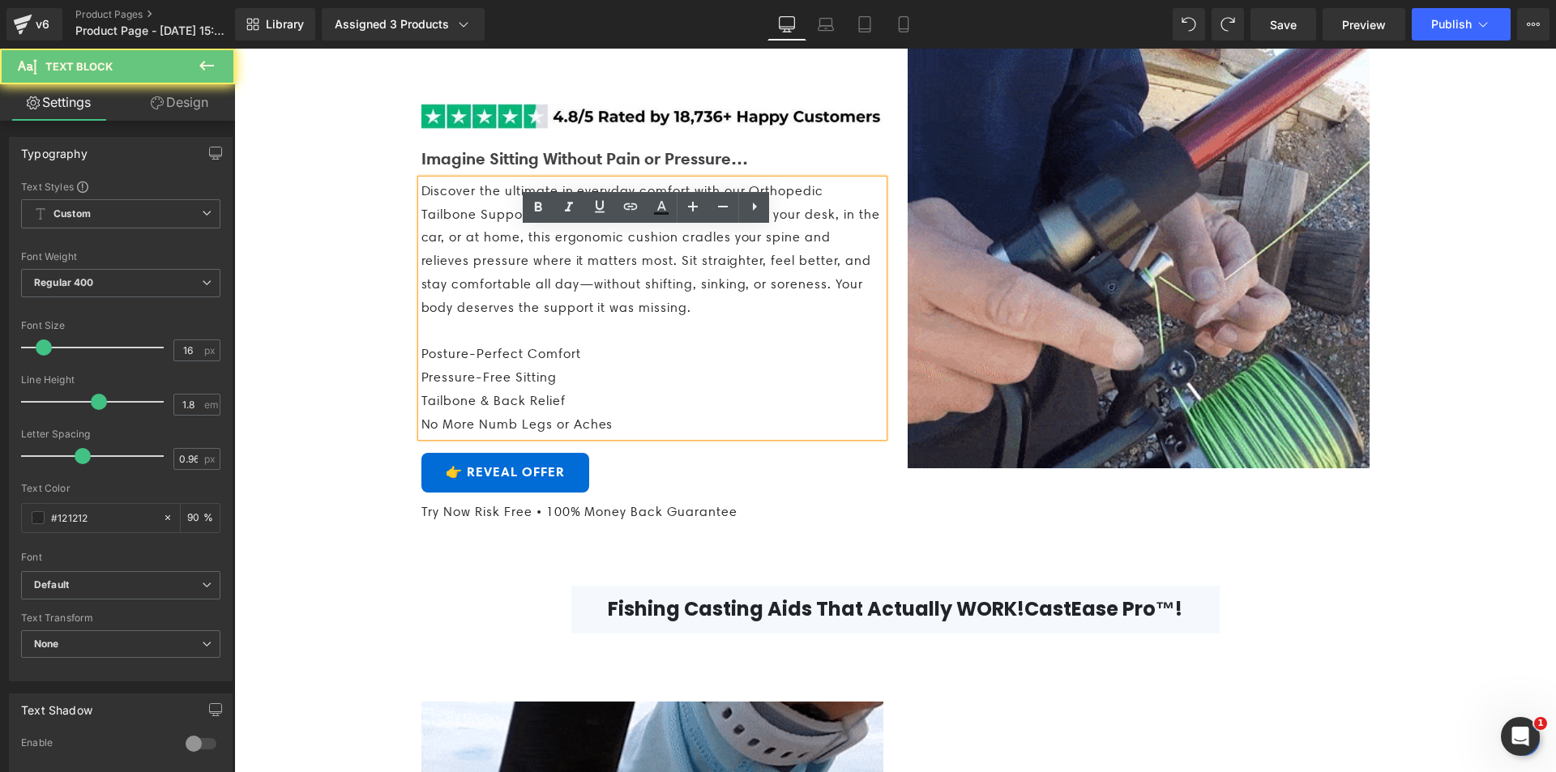
click at [437, 259] on span "Discover the ultimate in everyday comfort with our Orthopedic Tailbone Support …" at bounding box center [650, 249] width 459 height 132
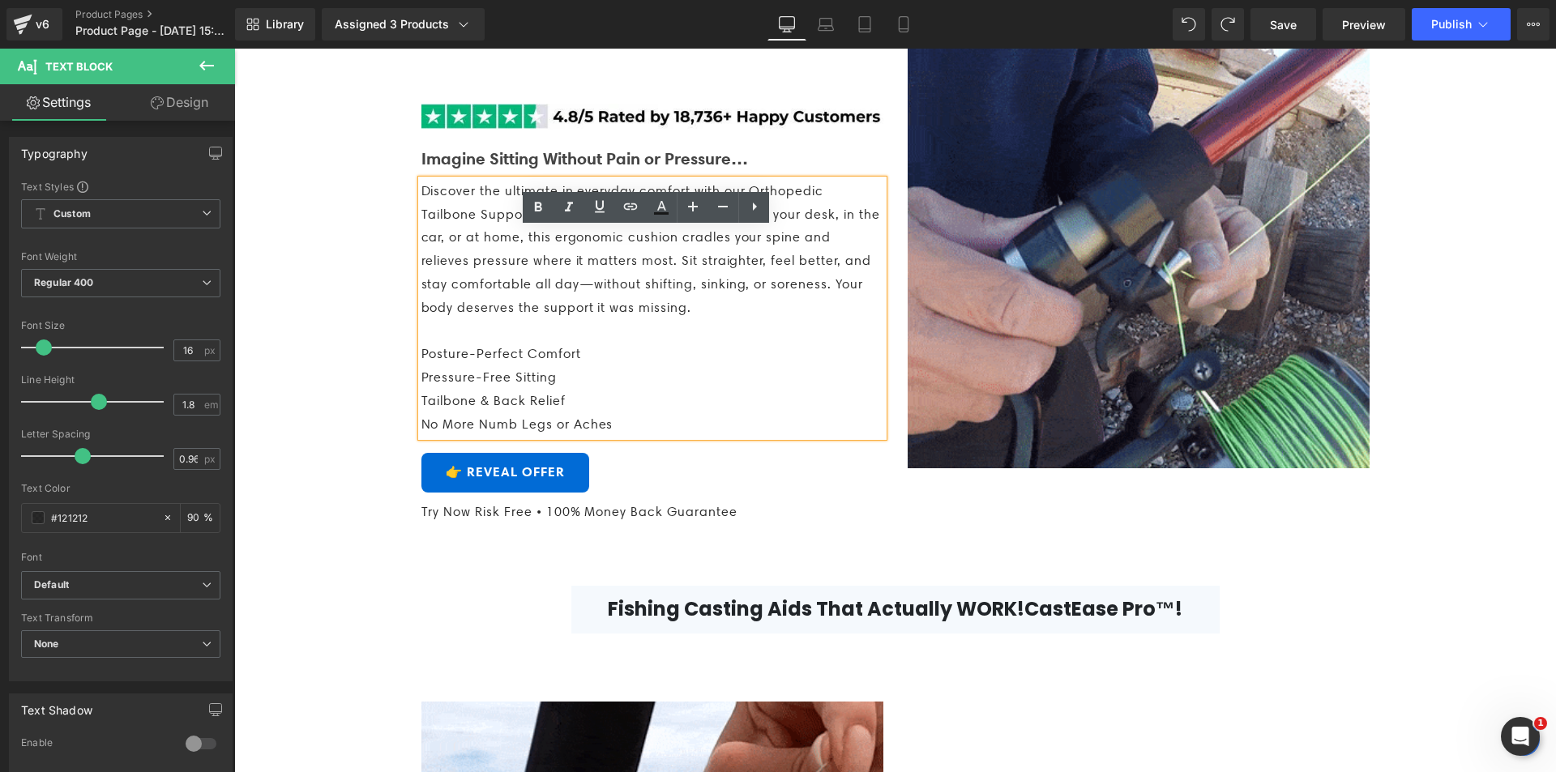
click at [426, 240] on span "Discover the ultimate in everyday comfort with our Orthopedic Tailbone Support …" at bounding box center [650, 249] width 459 height 132
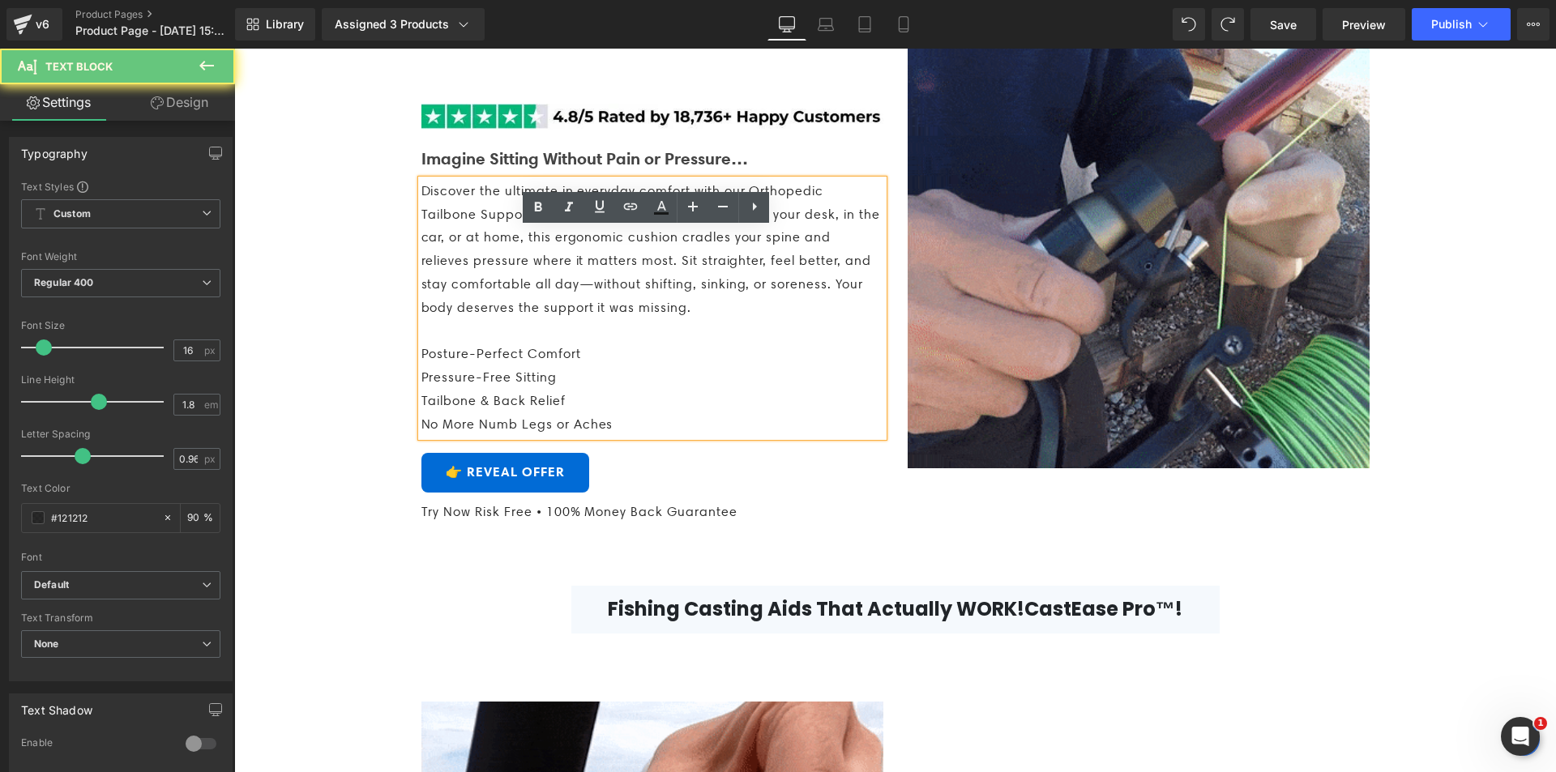
click at [426, 240] on span "Discover the ultimate in everyday comfort with our Orthopedic Tailbone Support …" at bounding box center [650, 249] width 459 height 132
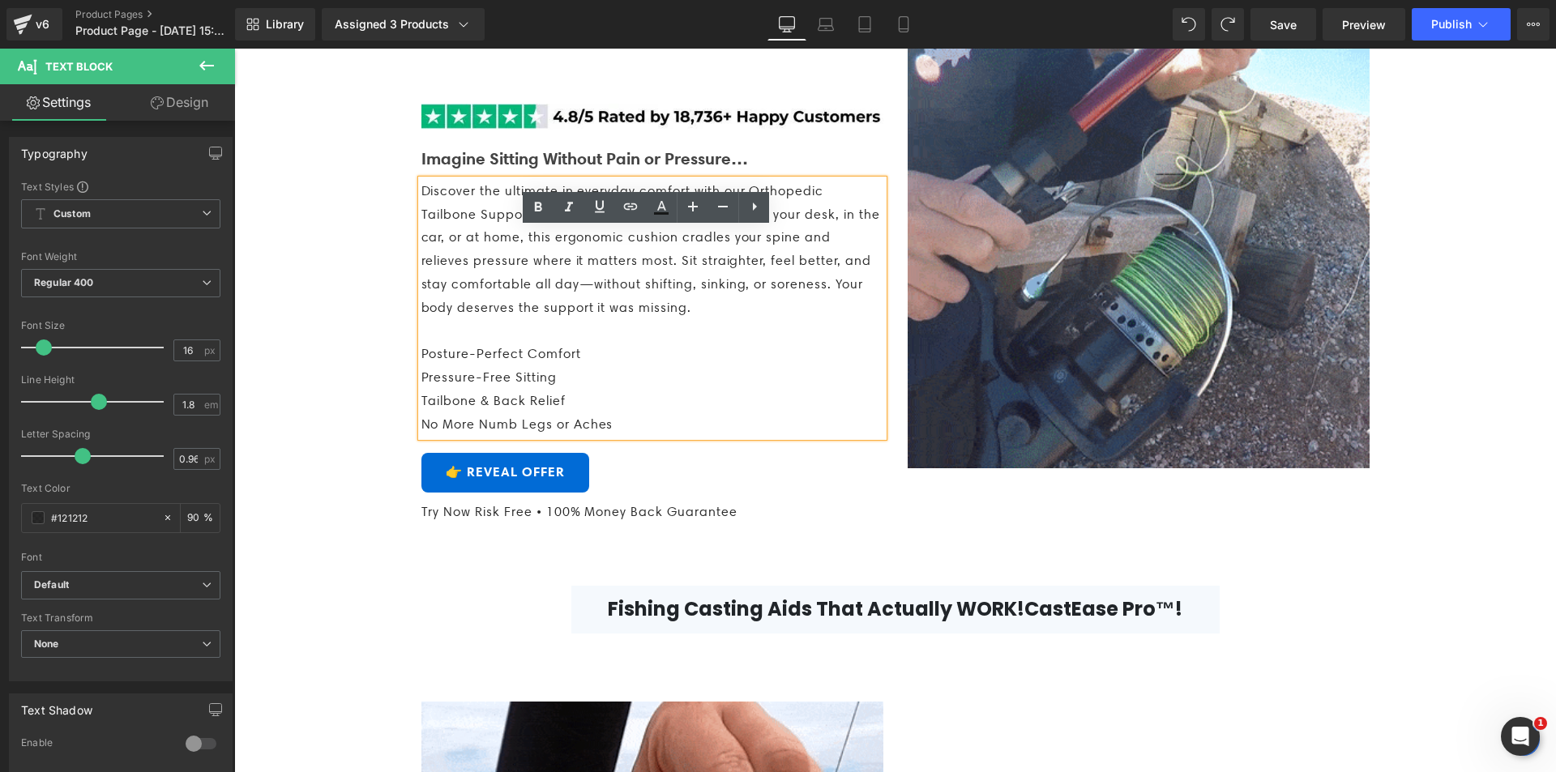
click at [421, 240] on span "Discover the ultimate in everyday comfort with our Orthopedic Tailbone Support …" at bounding box center [650, 249] width 459 height 132
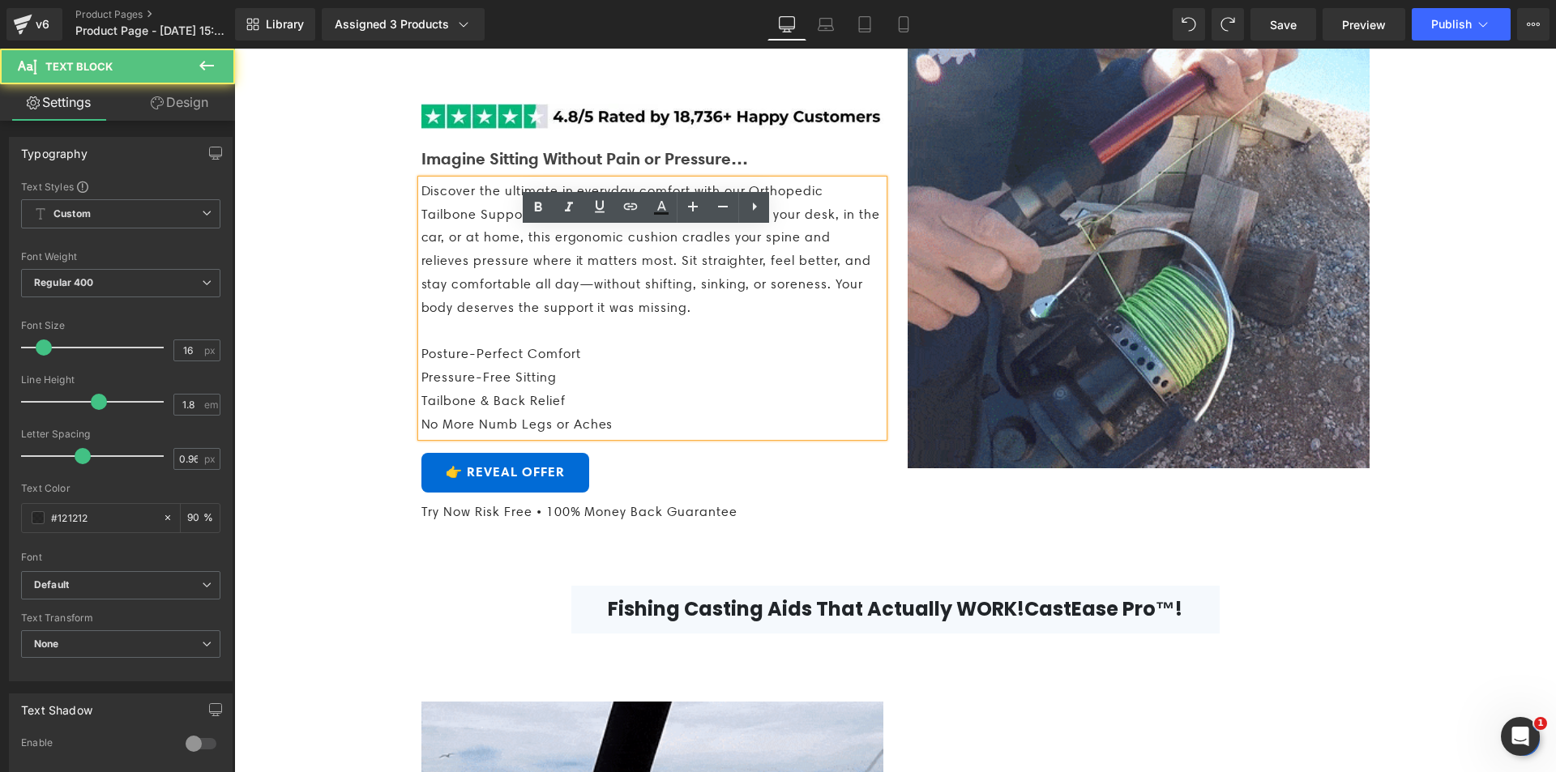
click at [421, 240] on span "Discover the ultimate in everyday comfort with our Orthopedic Tailbone Support …" at bounding box center [650, 249] width 459 height 132
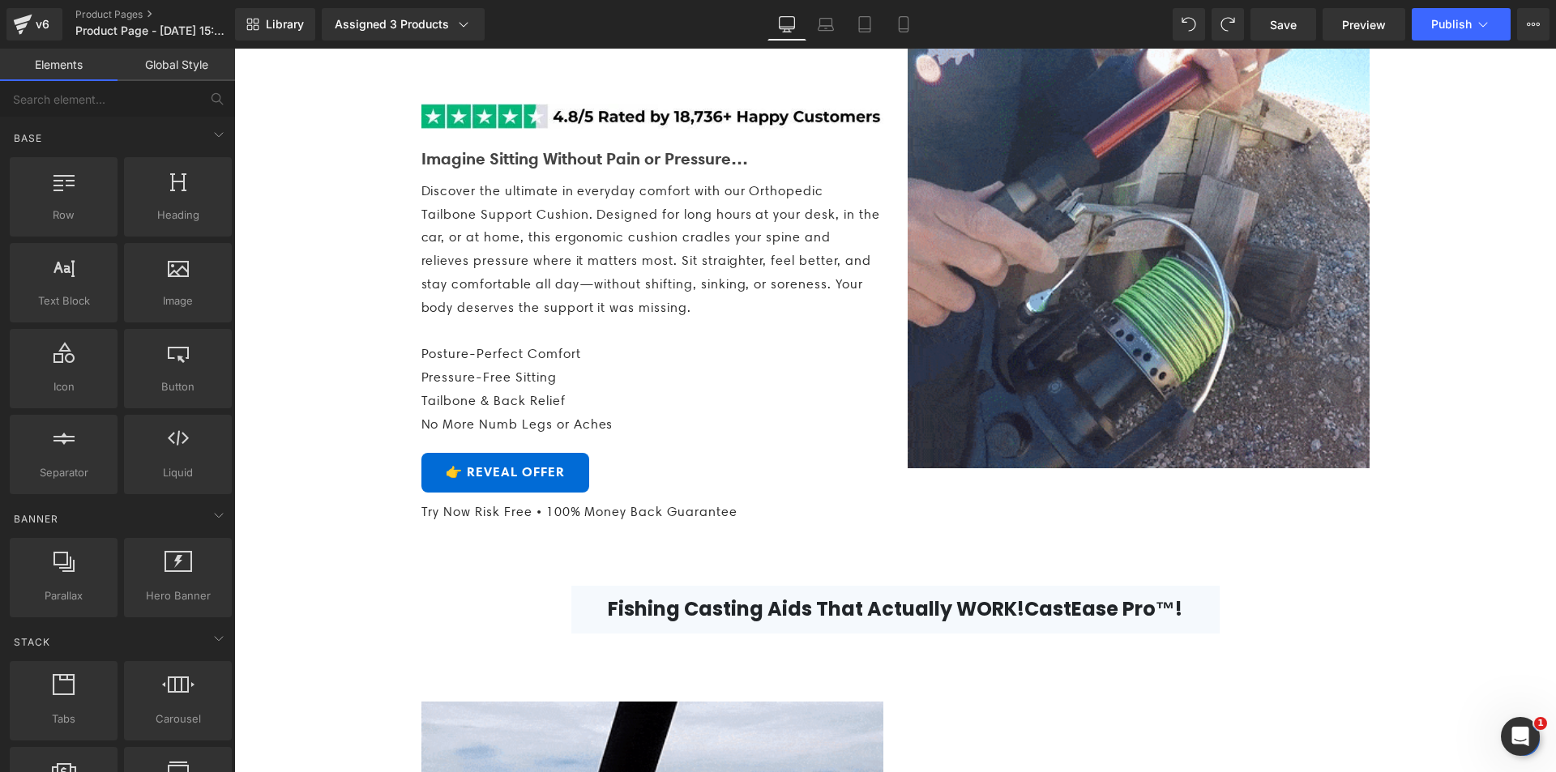
click at [579, 315] on span "Discover the ultimate in everyday comfort with our Orthopedic Tailbone Support …" at bounding box center [650, 249] width 459 height 132
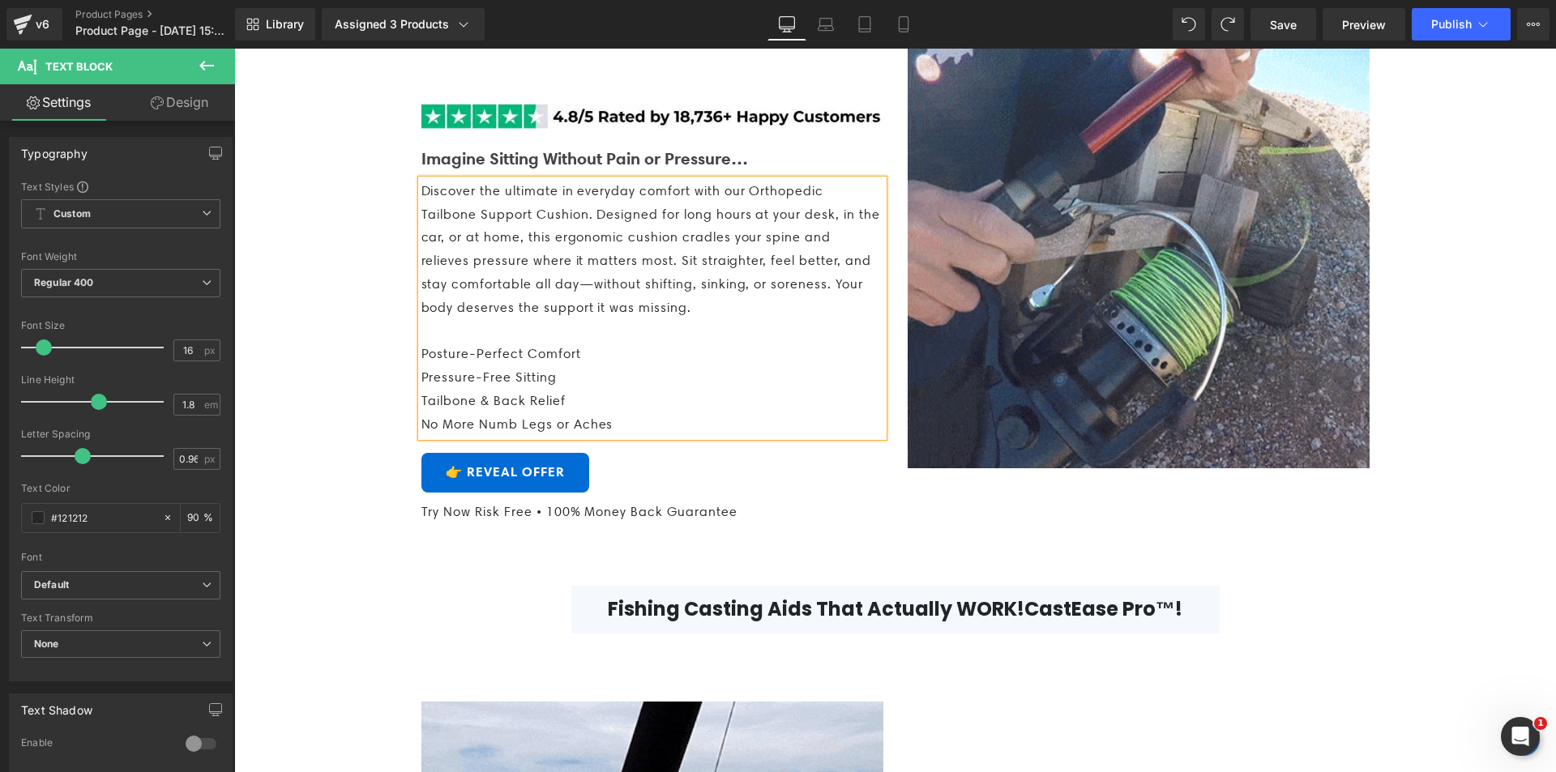
click at [409, 232] on div "Image Imagine Sitting Without Pain or Pressure… Text Block Discover the ultimat…" at bounding box center [652, 264] width 486 height 517
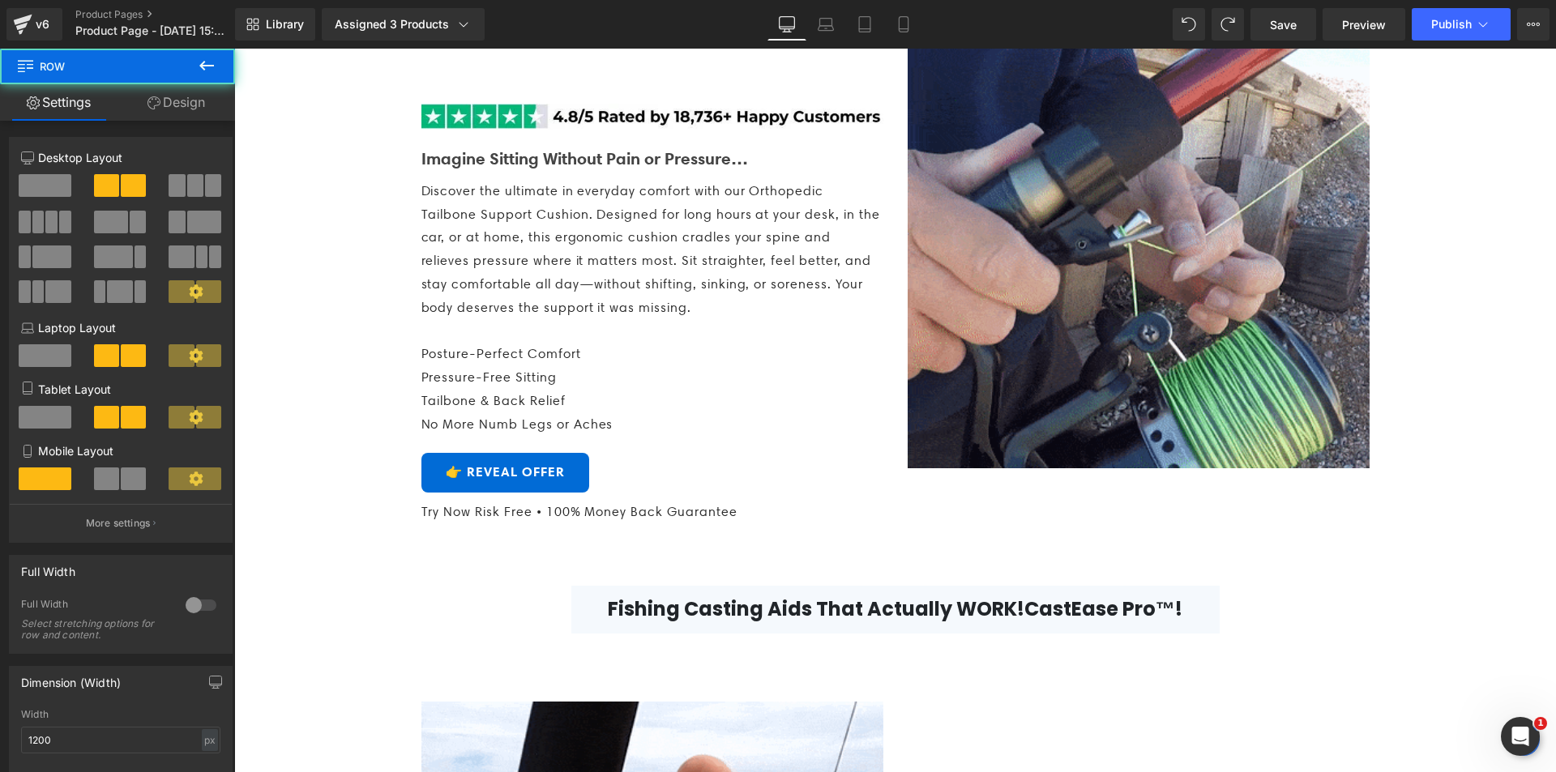
click at [426, 236] on span "Discover the ultimate in everyday comfort with our Orthopedic Tailbone Support …" at bounding box center [650, 249] width 459 height 132
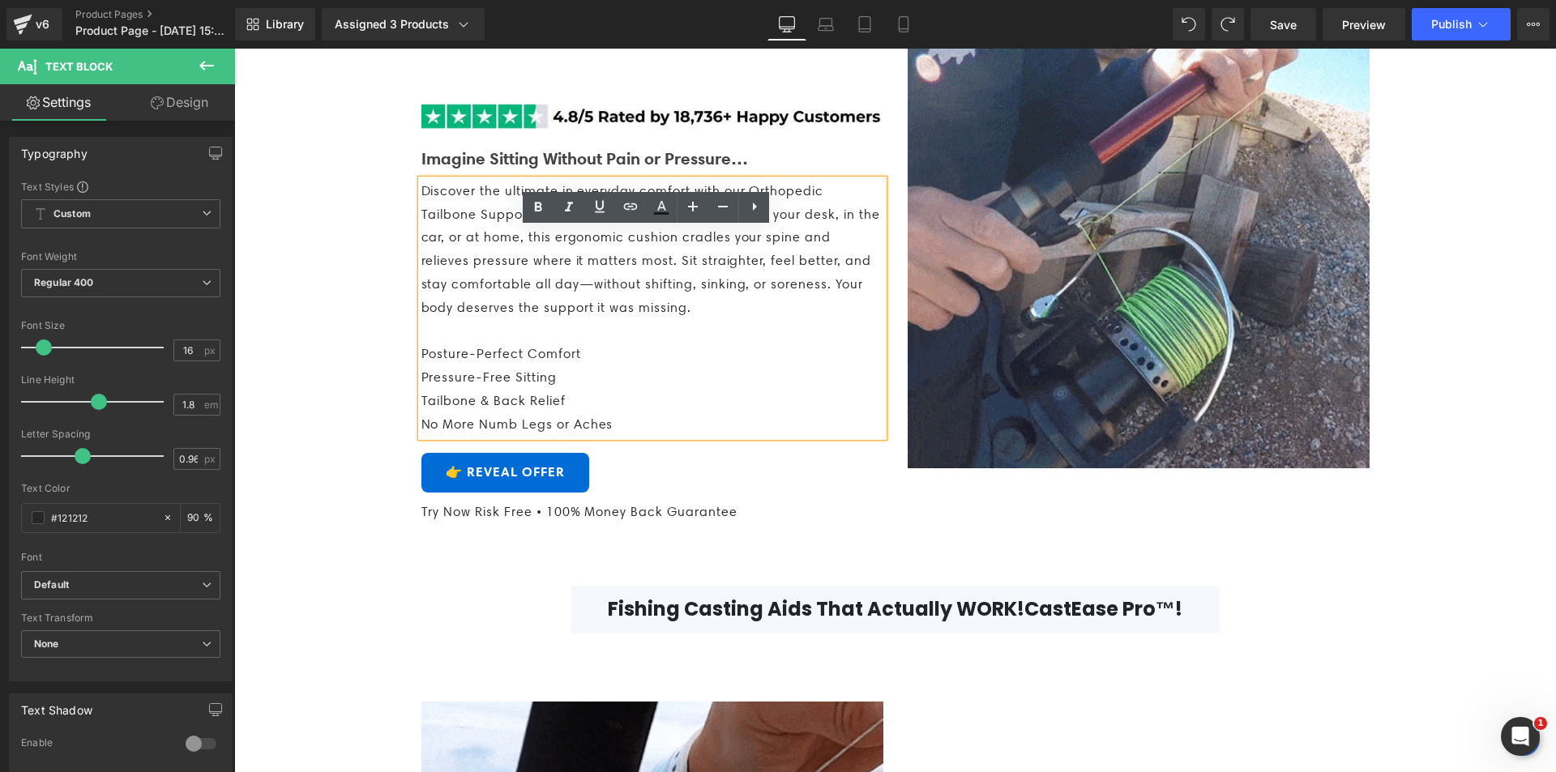
click at [421, 241] on span "Discover the ultimate in everyday comfort with our Orthopedic Tailbone Support …" at bounding box center [650, 249] width 459 height 132
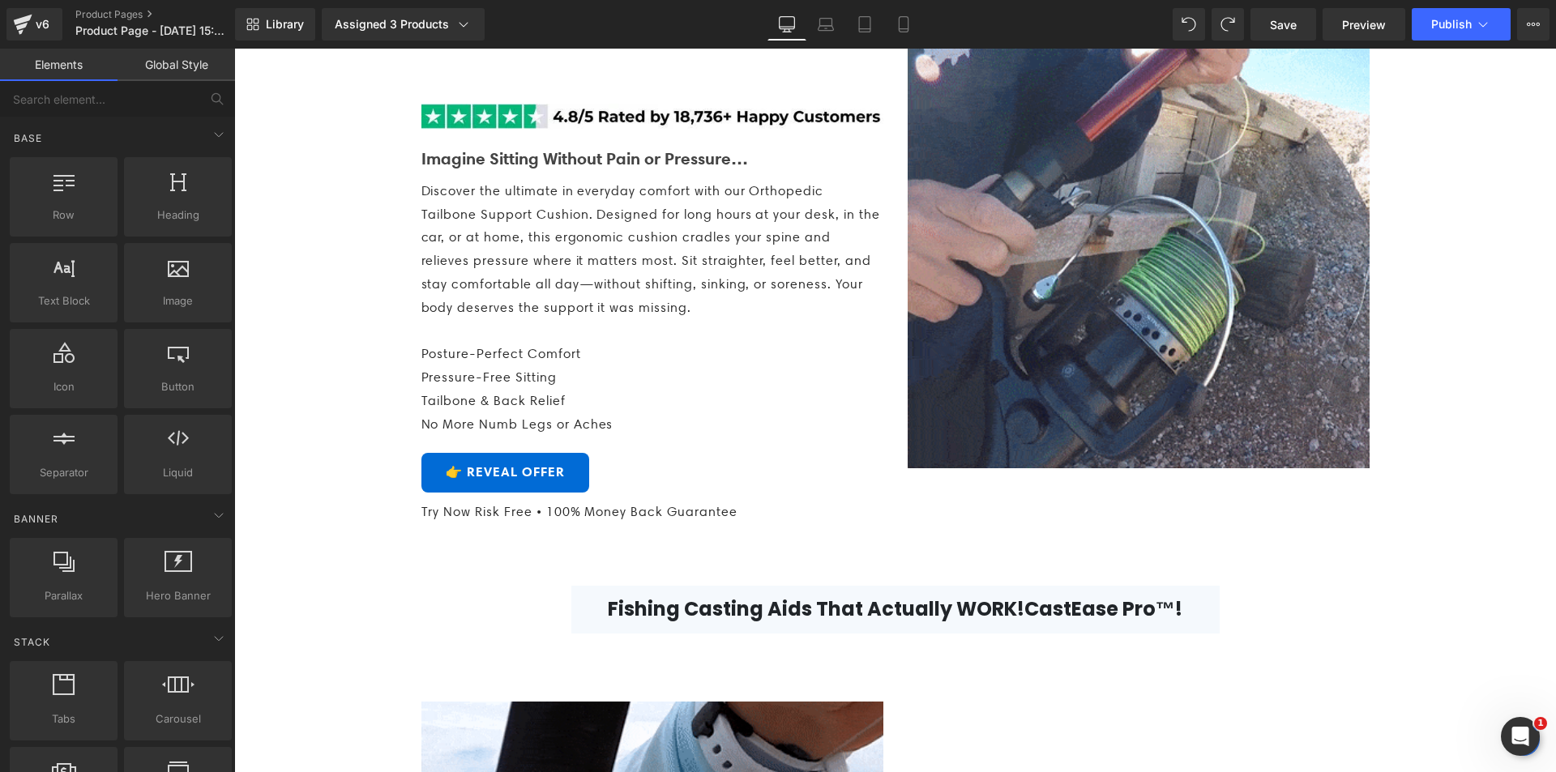
click at [489, 285] on span "Discover the ultimate in everyday comfort with our Orthopedic Tailbone Support …" at bounding box center [650, 249] width 459 height 132
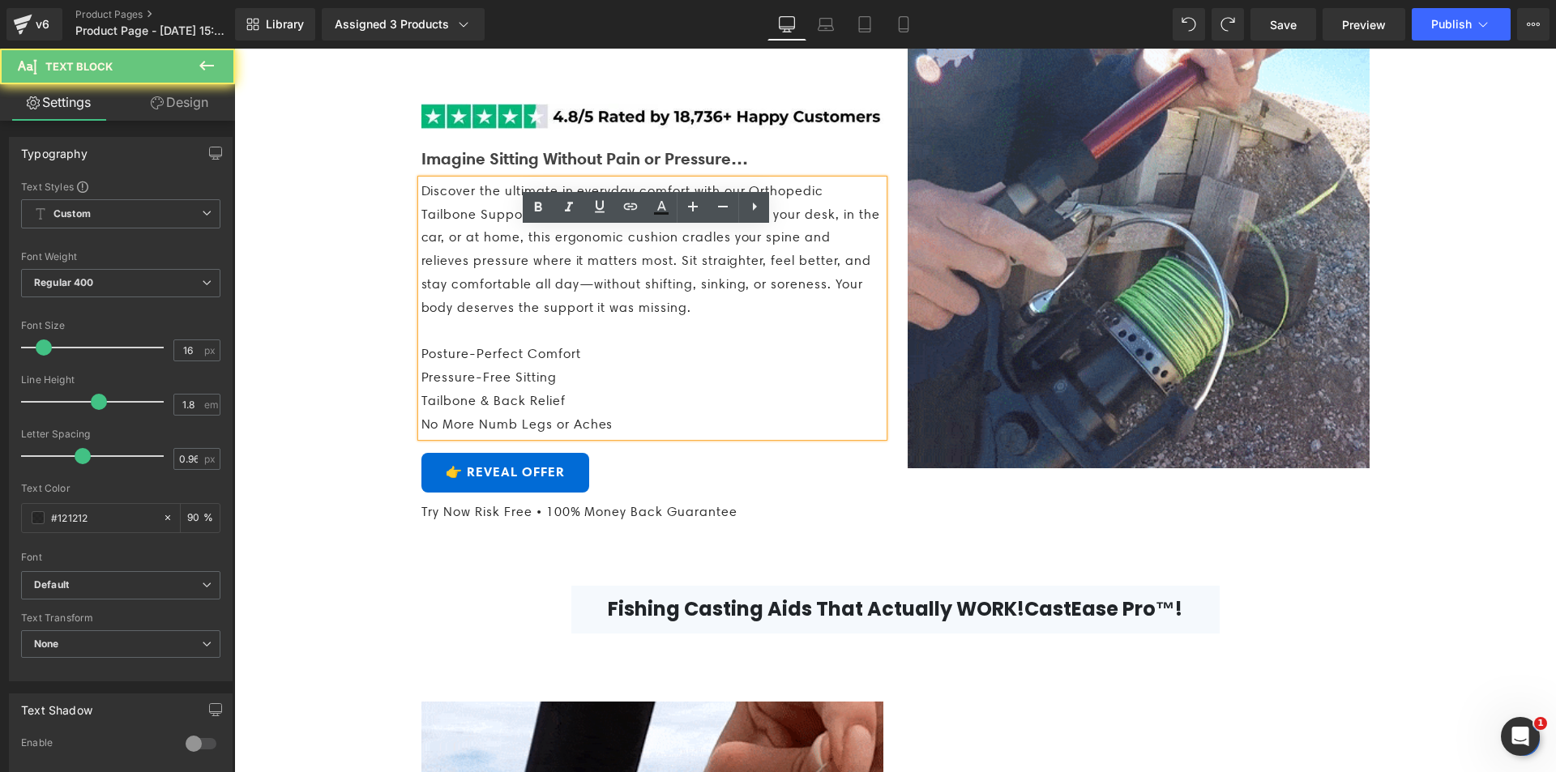
click at [421, 244] on span "Discover the ultimate in everyday comfort with our Orthopedic Tailbone Support …" at bounding box center [650, 249] width 459 height 132
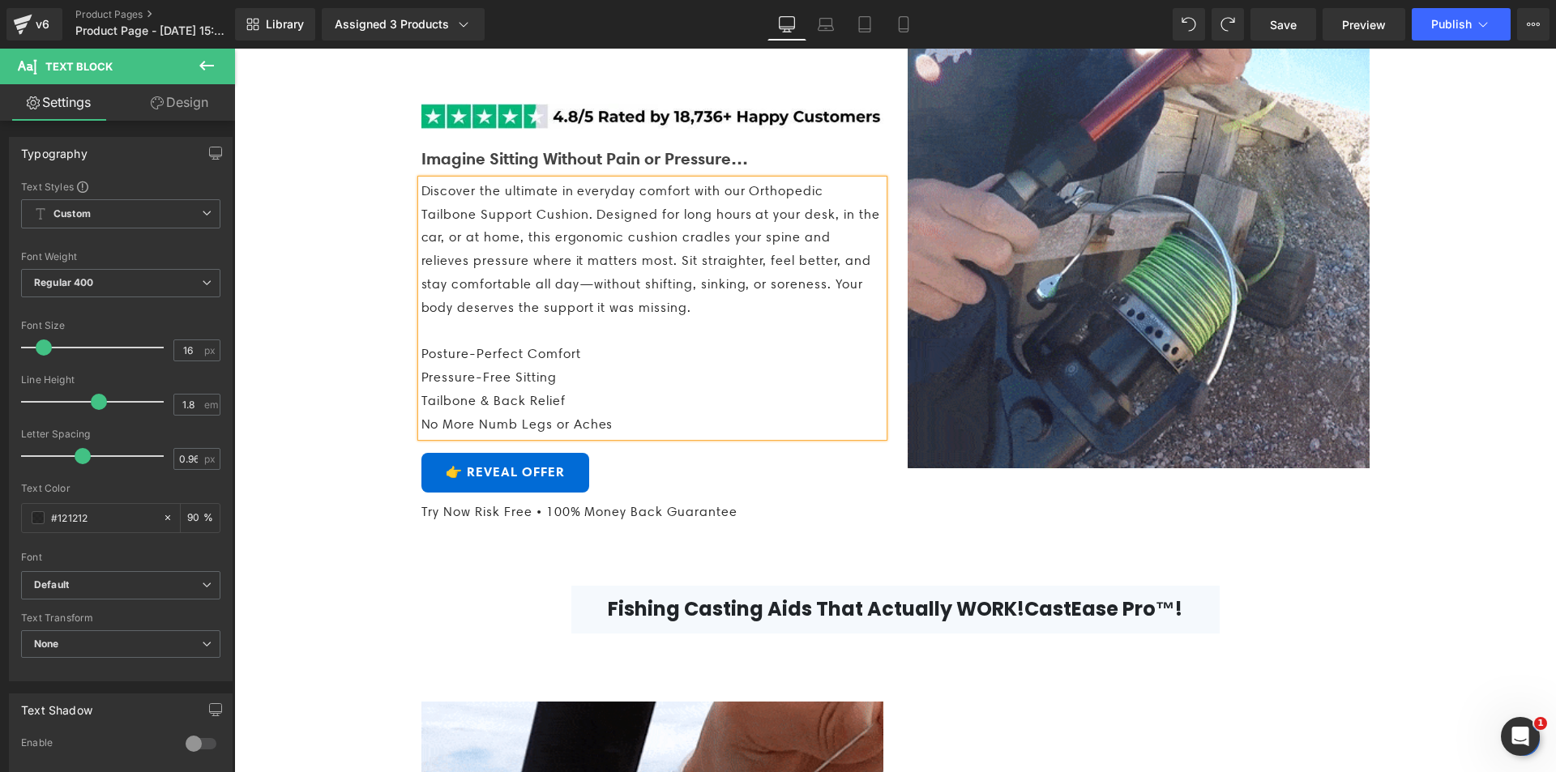
click at [448, 286] on span "Discover the ultimate in everyday comfort with our Orthopedic Tailbone Support …" at bounding box center [650, 249] width 459 height 132
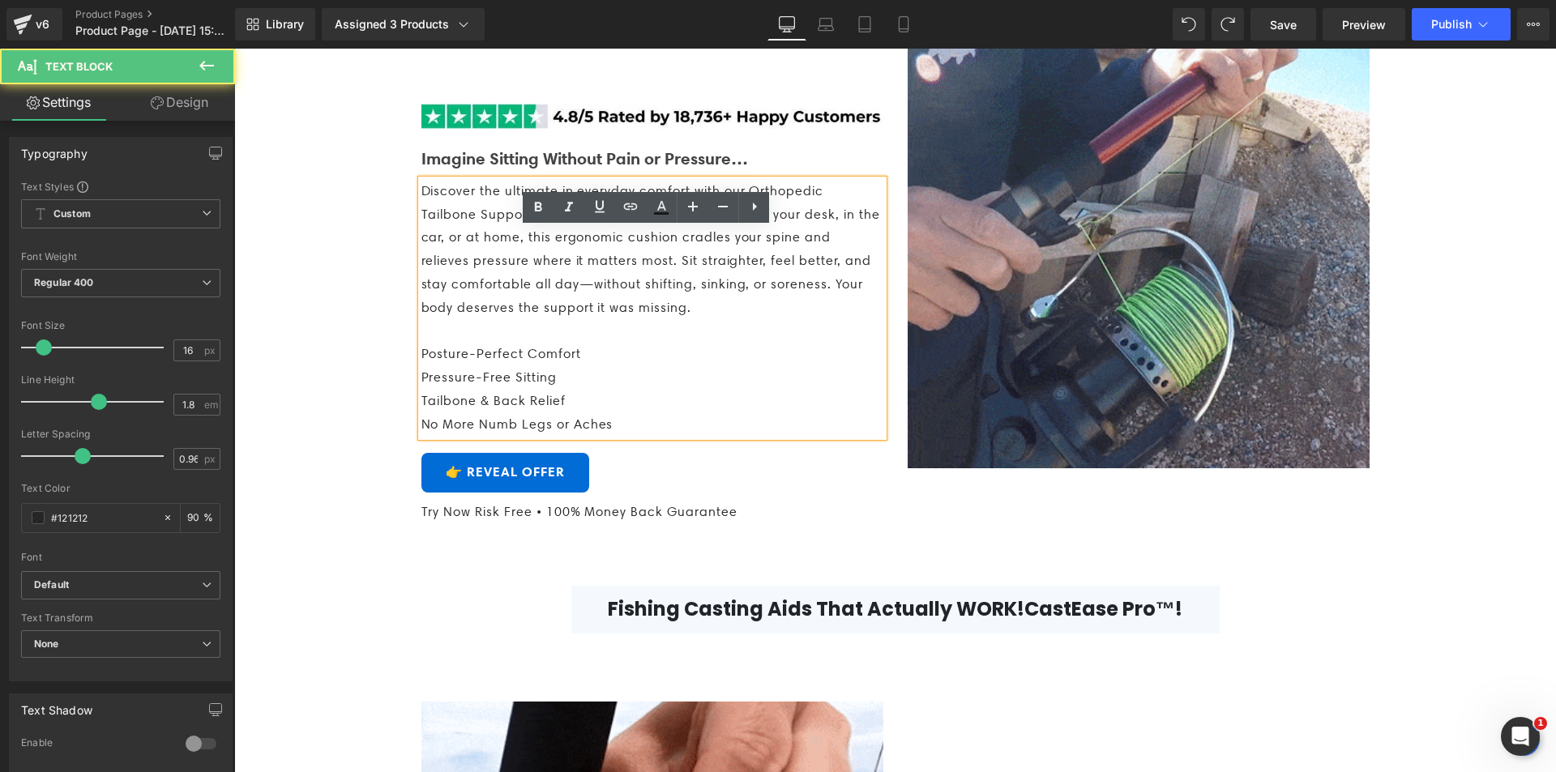
click at [421, 234] on span "Discover the ultimate in everyday comfort with our Orthopedic Tailbone Support …" at bounding box center [650, 249] width 459 height 132
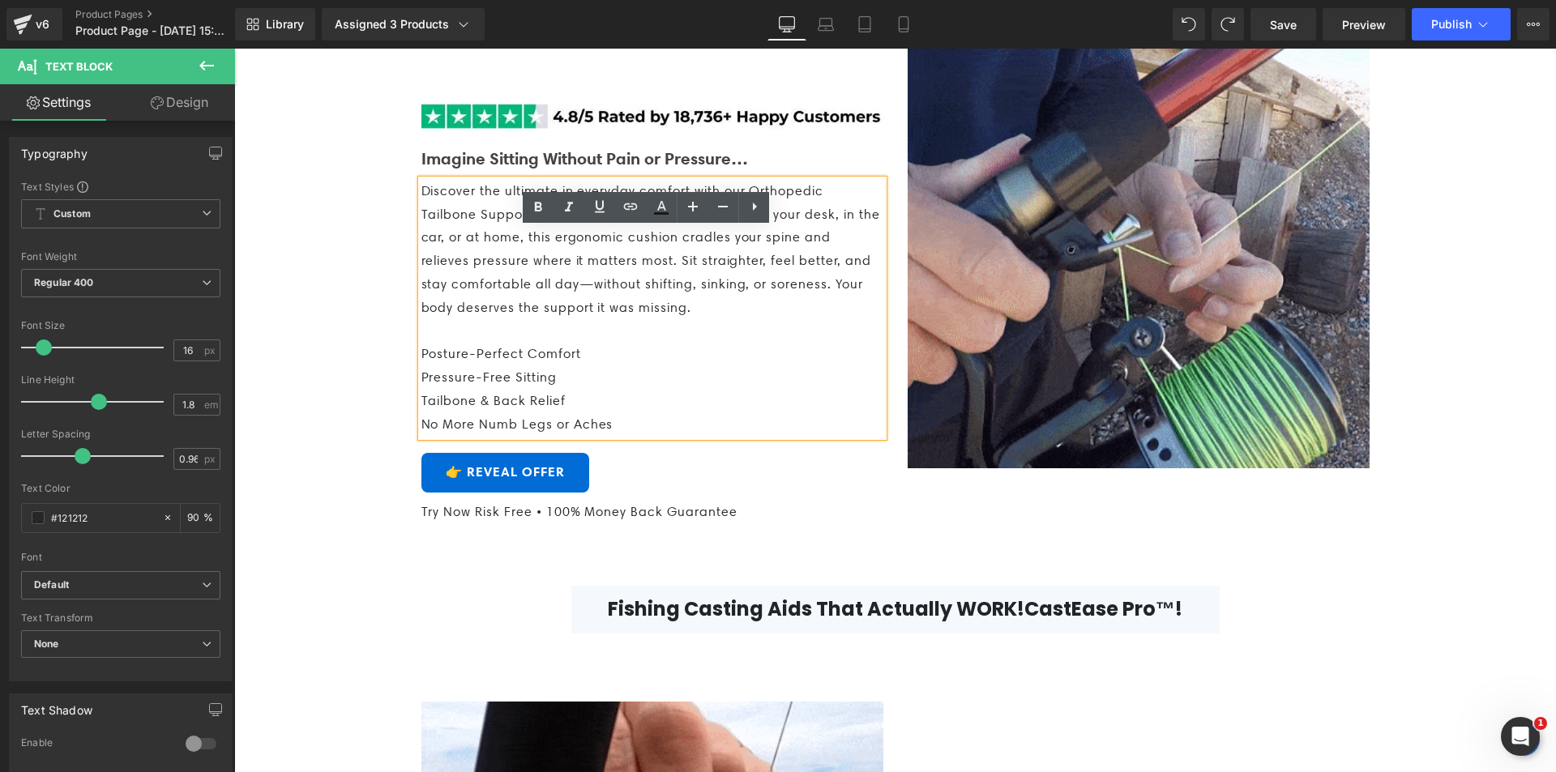
click at [428, 248] on p "Discover the ultimate in everyday comfort with our Orthopedic Tailbone Support …" at bounding box center [652, 250] width 462 height 140
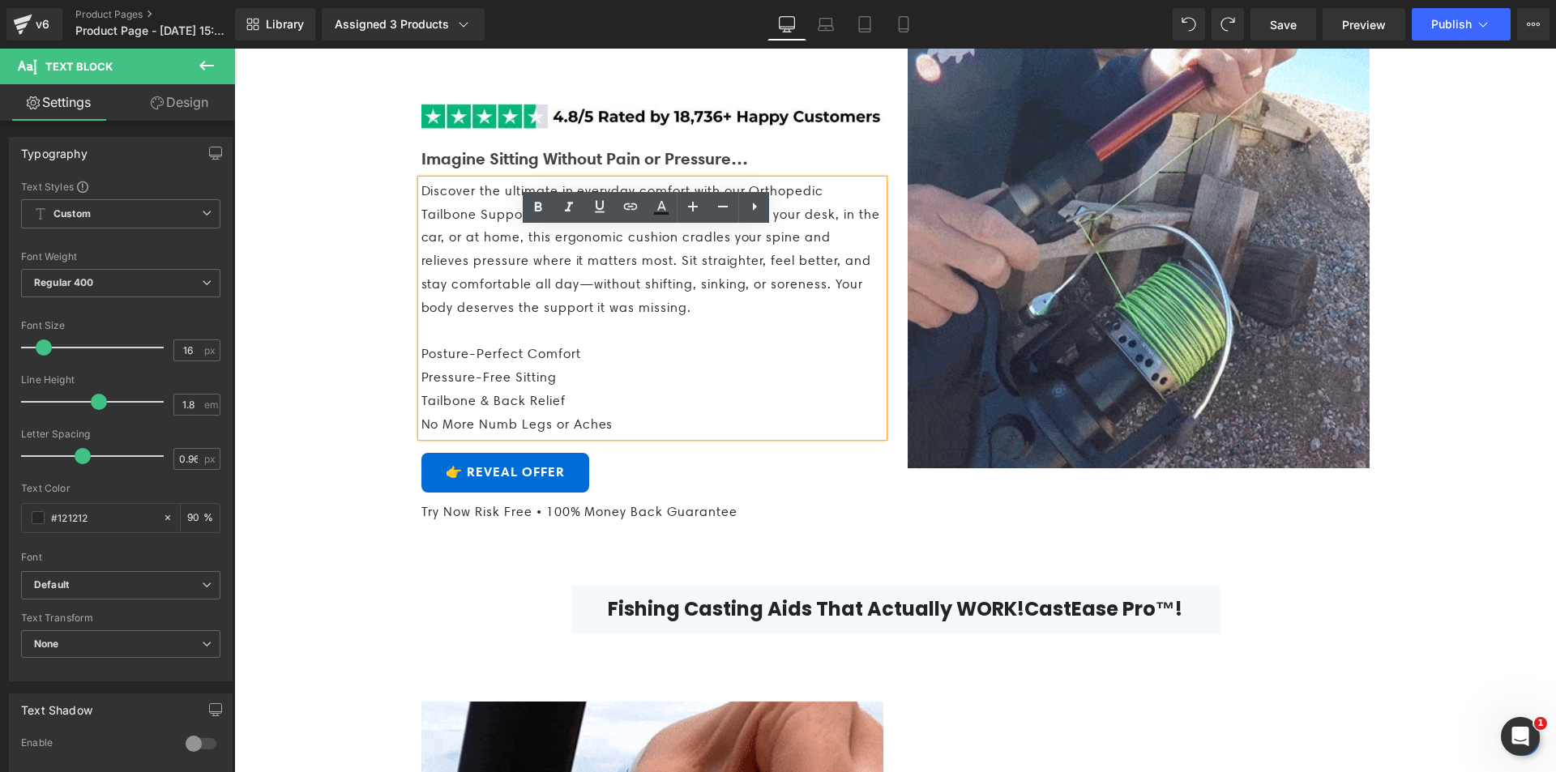
click at [489, 271] on p "Discover the ultimate in everyday comfort with our Orthopedic Tailbone Support …" at bounding box center [652, 250] width 462 height 140
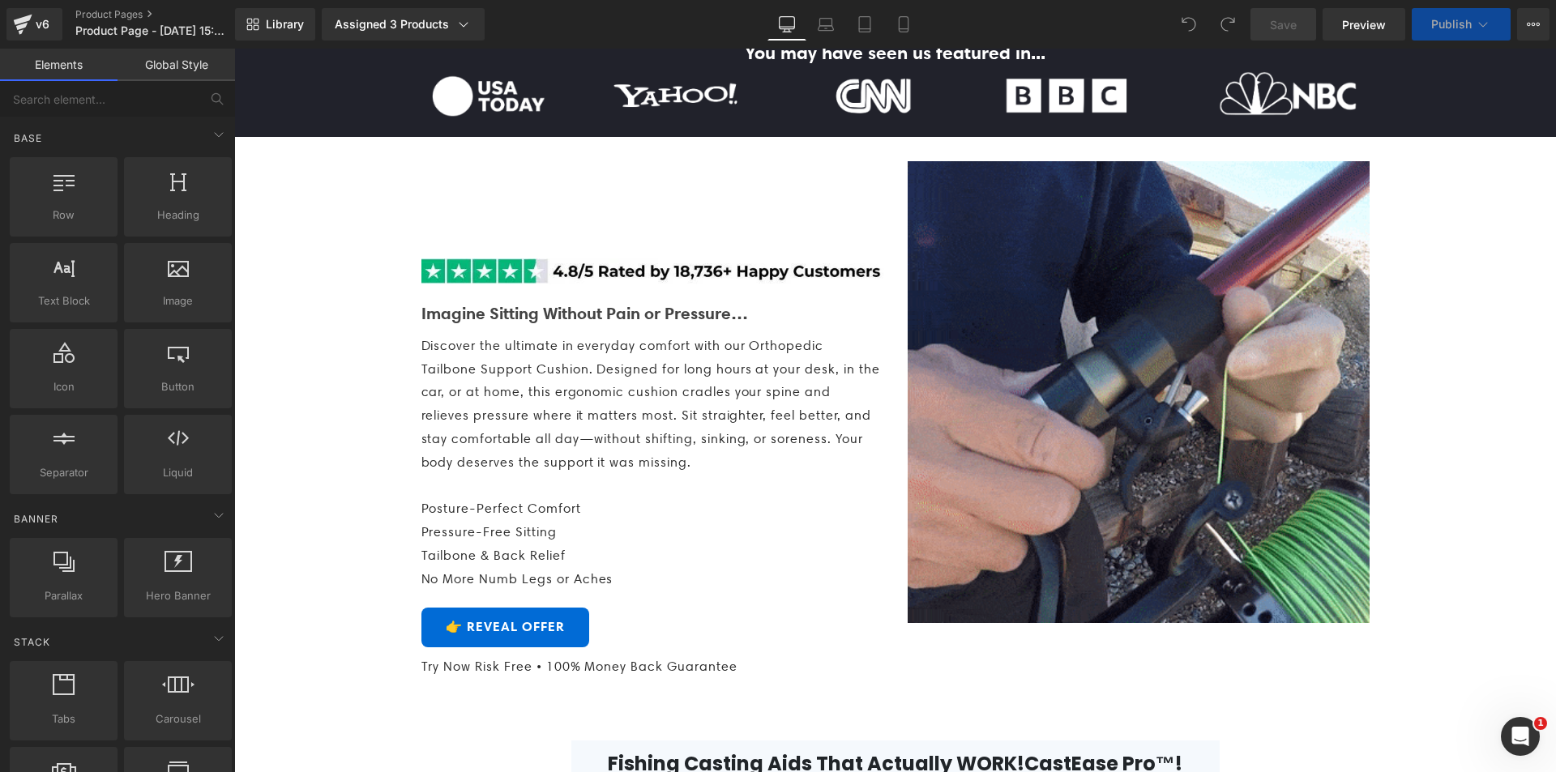
scroll to position [891, 0]
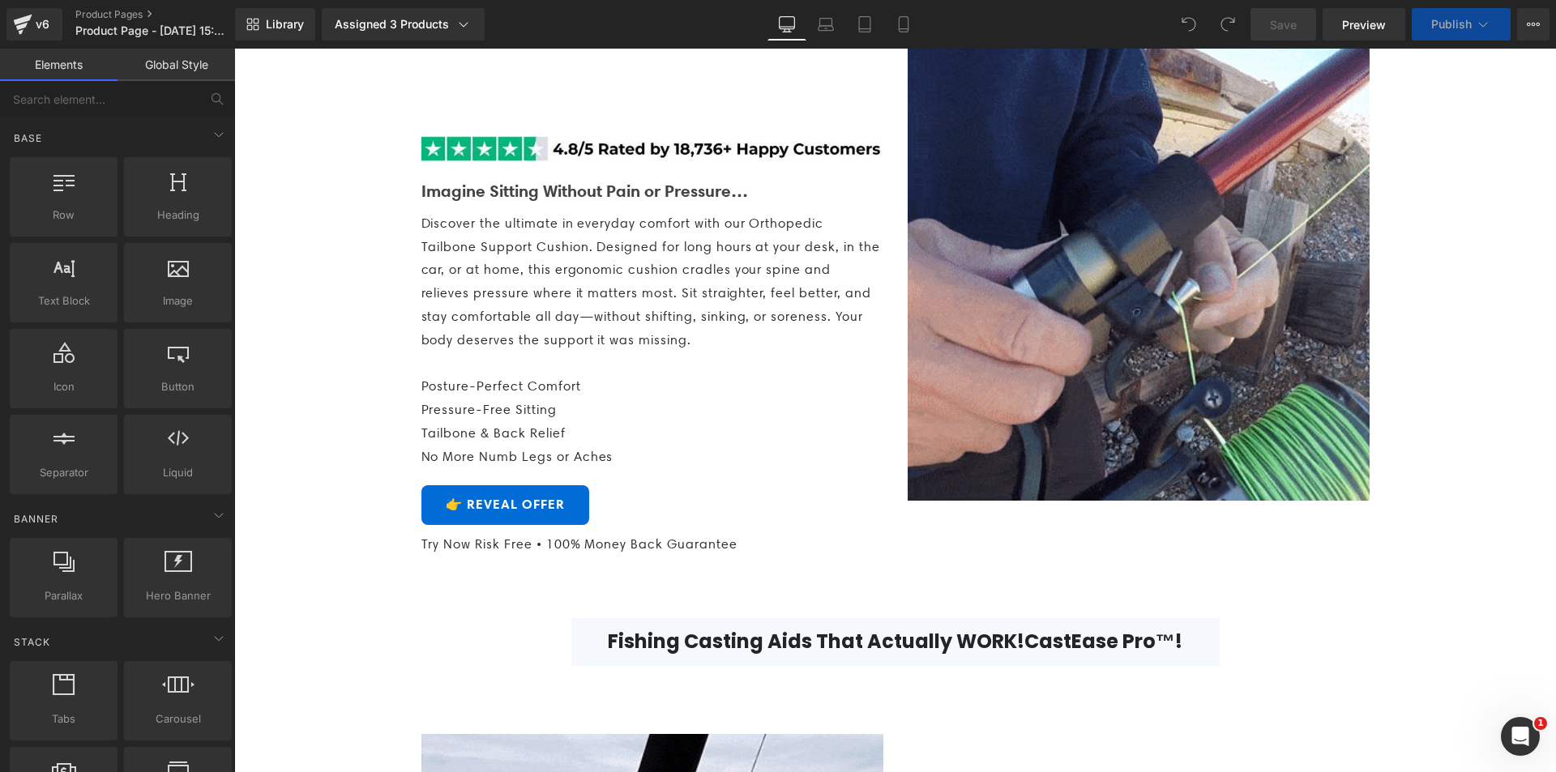
click at [562, 299] on span "Discover the ultimate in everyday comfort with our Orthopedic Tailbone Support …" at bounding box center [650, 282] width 459 height 132
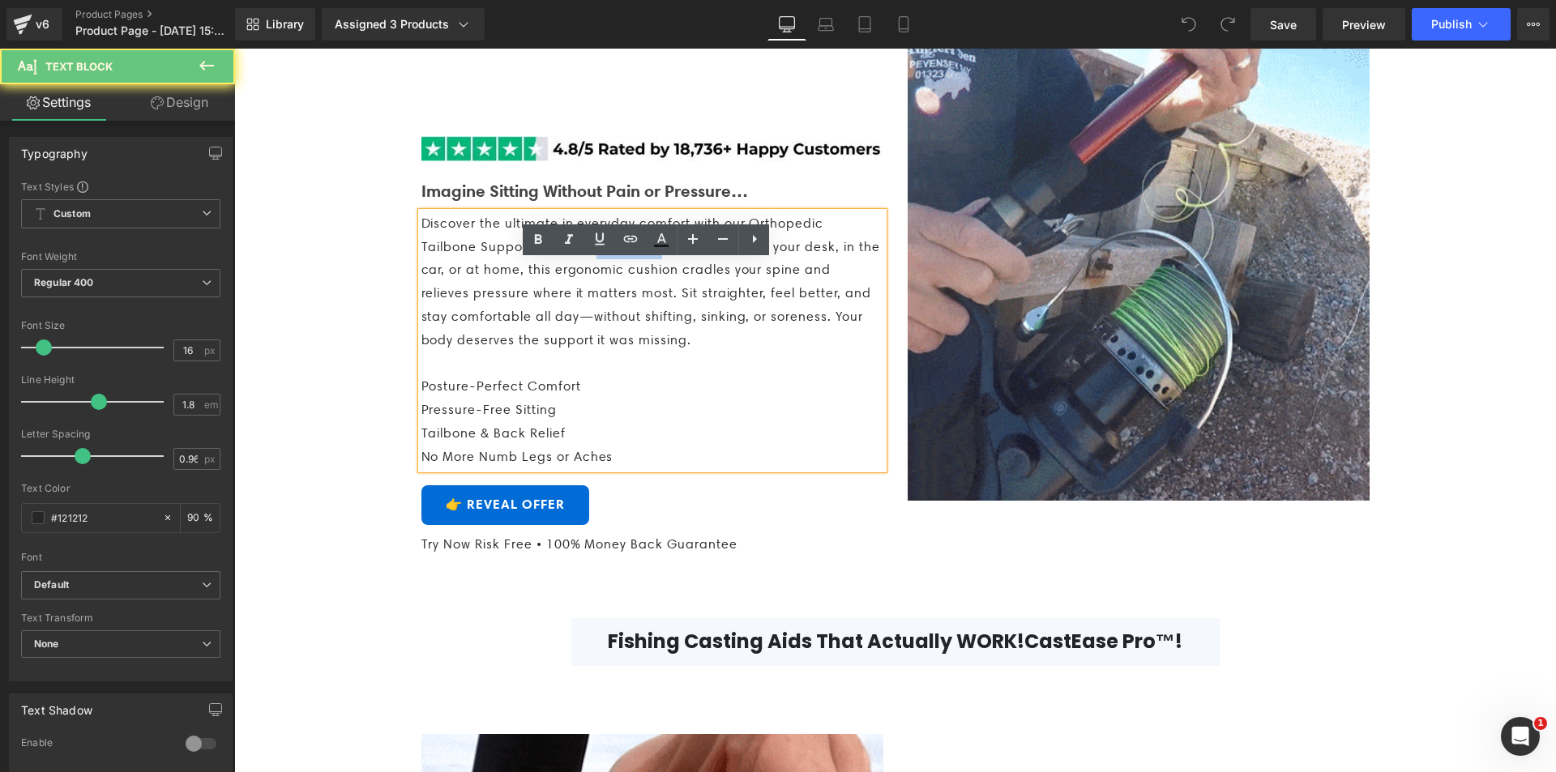
click at [562, 299] on span "Discover the ultimate in everyday comfort with our Orthopedic Tailbone Support …" at bounding box center [650, 282] width 459 height 132
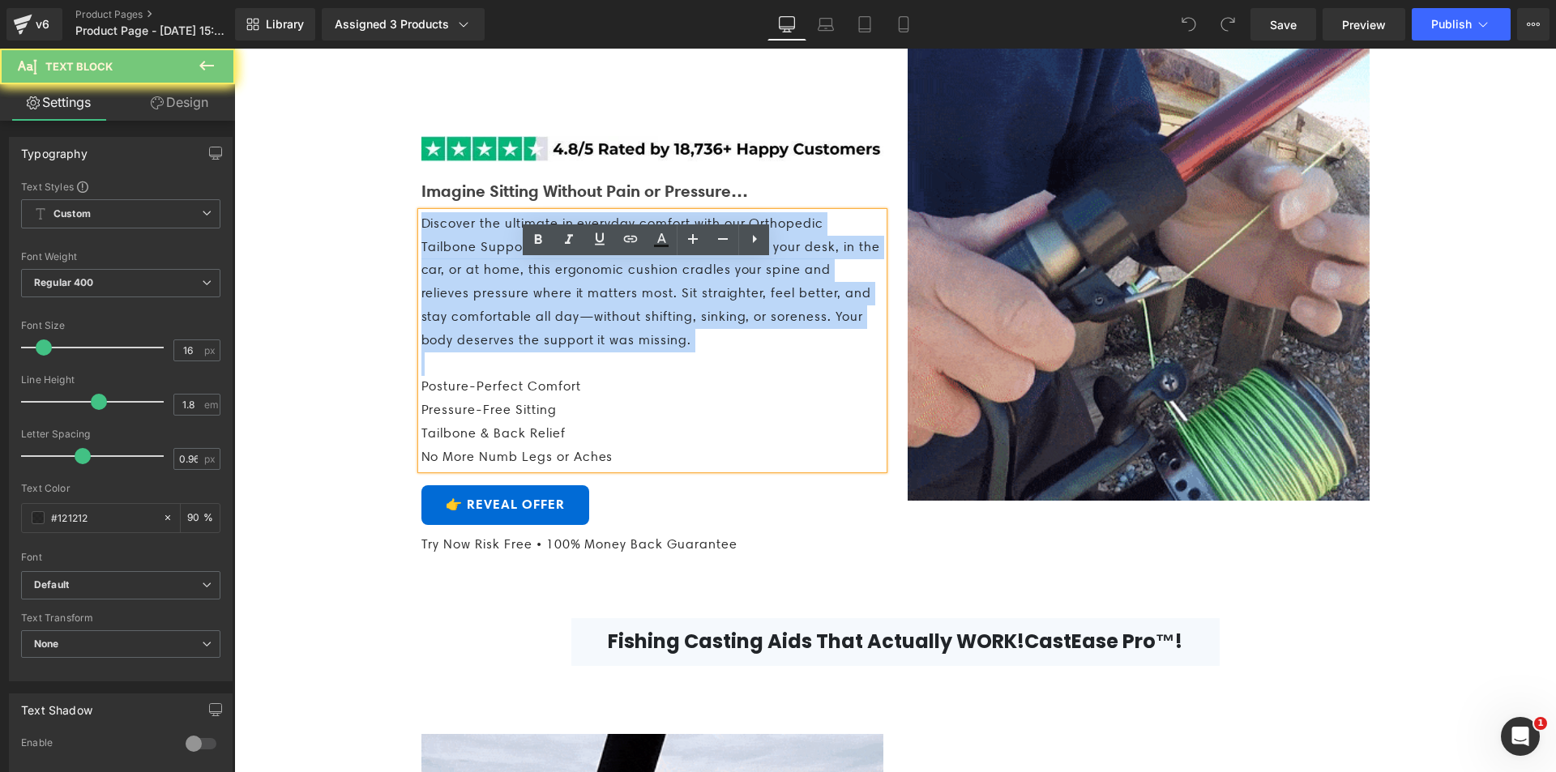
click at [562, 299] on span "Discover the ultimate in everyday comfort with our Orthopedic Tailbone Support …" at bounding box center [650, 282] width 459 height 132
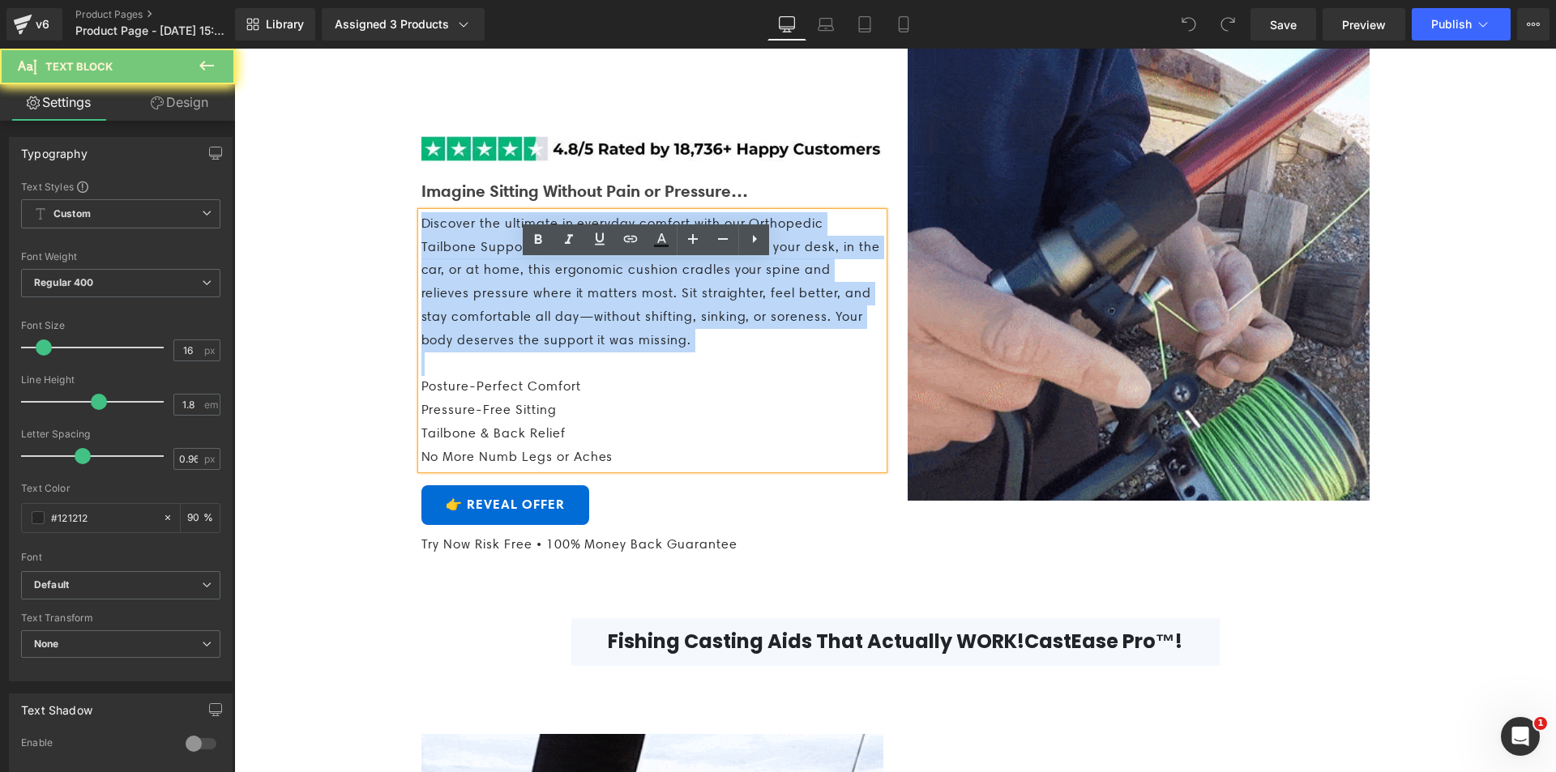
click at [541, 323] on span "Discover the ultimate in everyday comfort with our Orthopedic Tailbone Support …" at bounding box center [650, 282] width 459 height 132
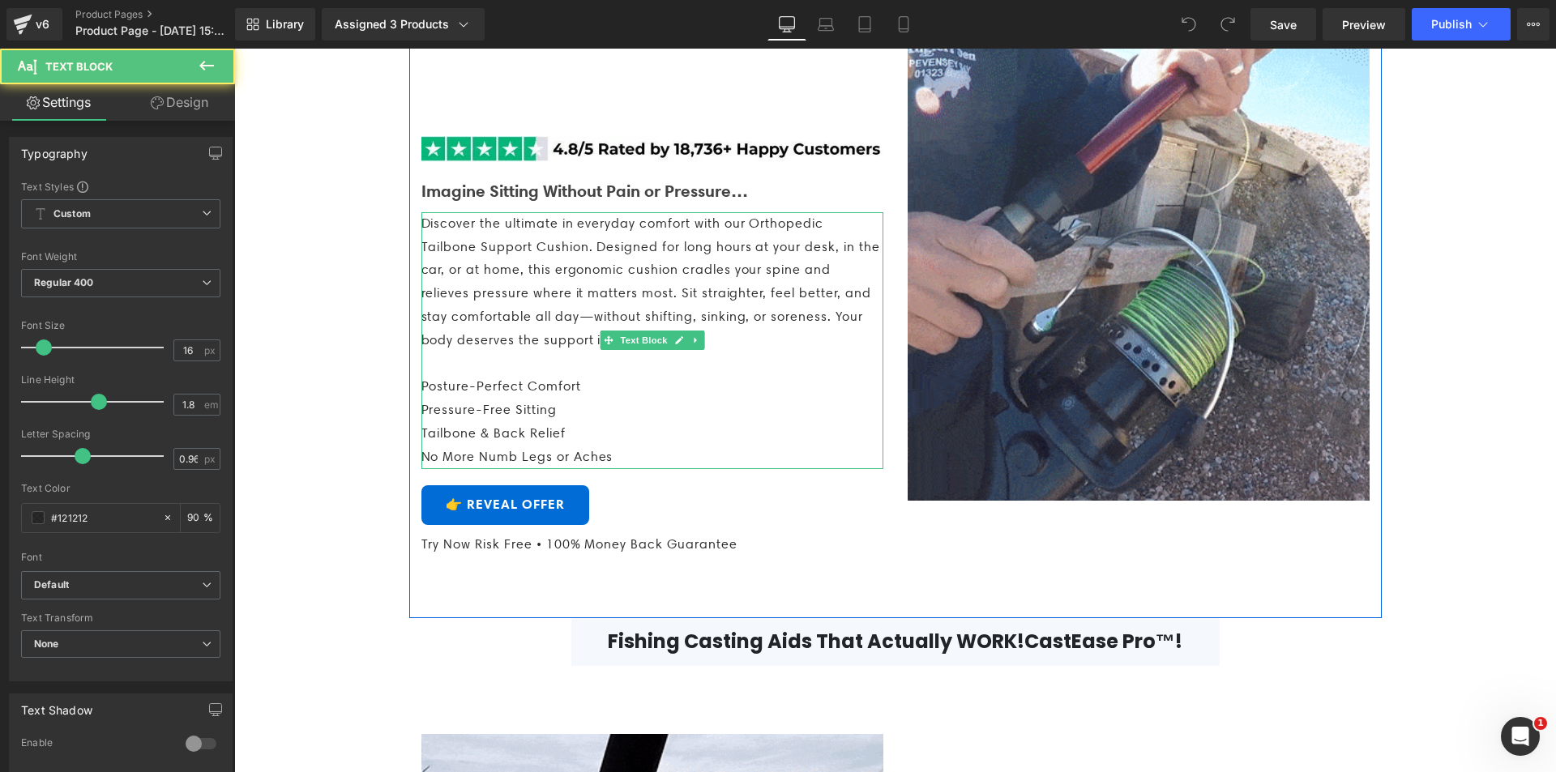
click at [617, 353] on p "Discover the ultimate in everyday comfort with our Orthopedic Tailbone Support …" at bounding box center [652, 282] width 462 height 140
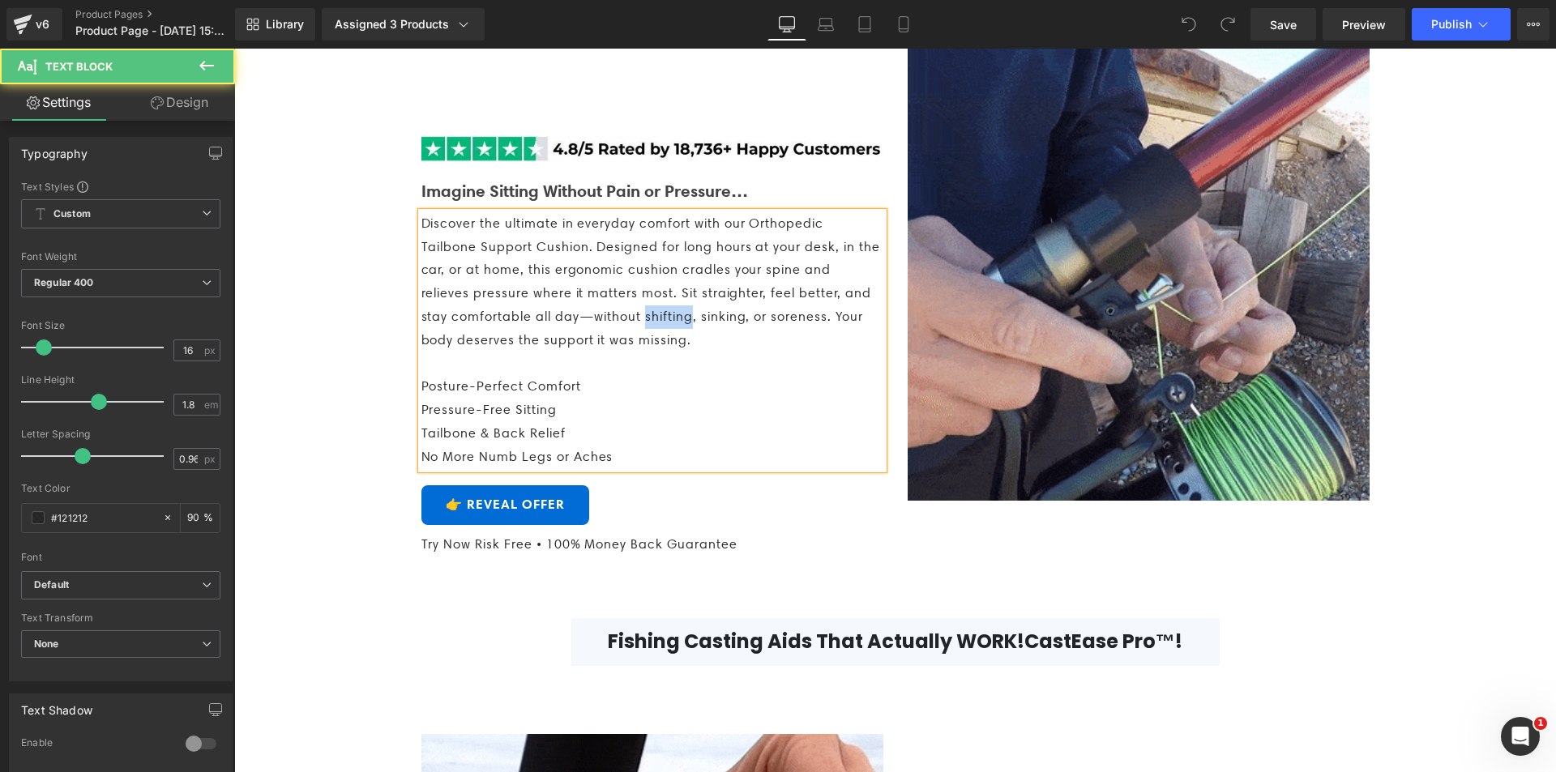
click at [617, 353] on p "Discover the ultimate in everyday comfort with our Orthopedic Tailbone Support …" at bounding box center [652, 282] width 462 height 140
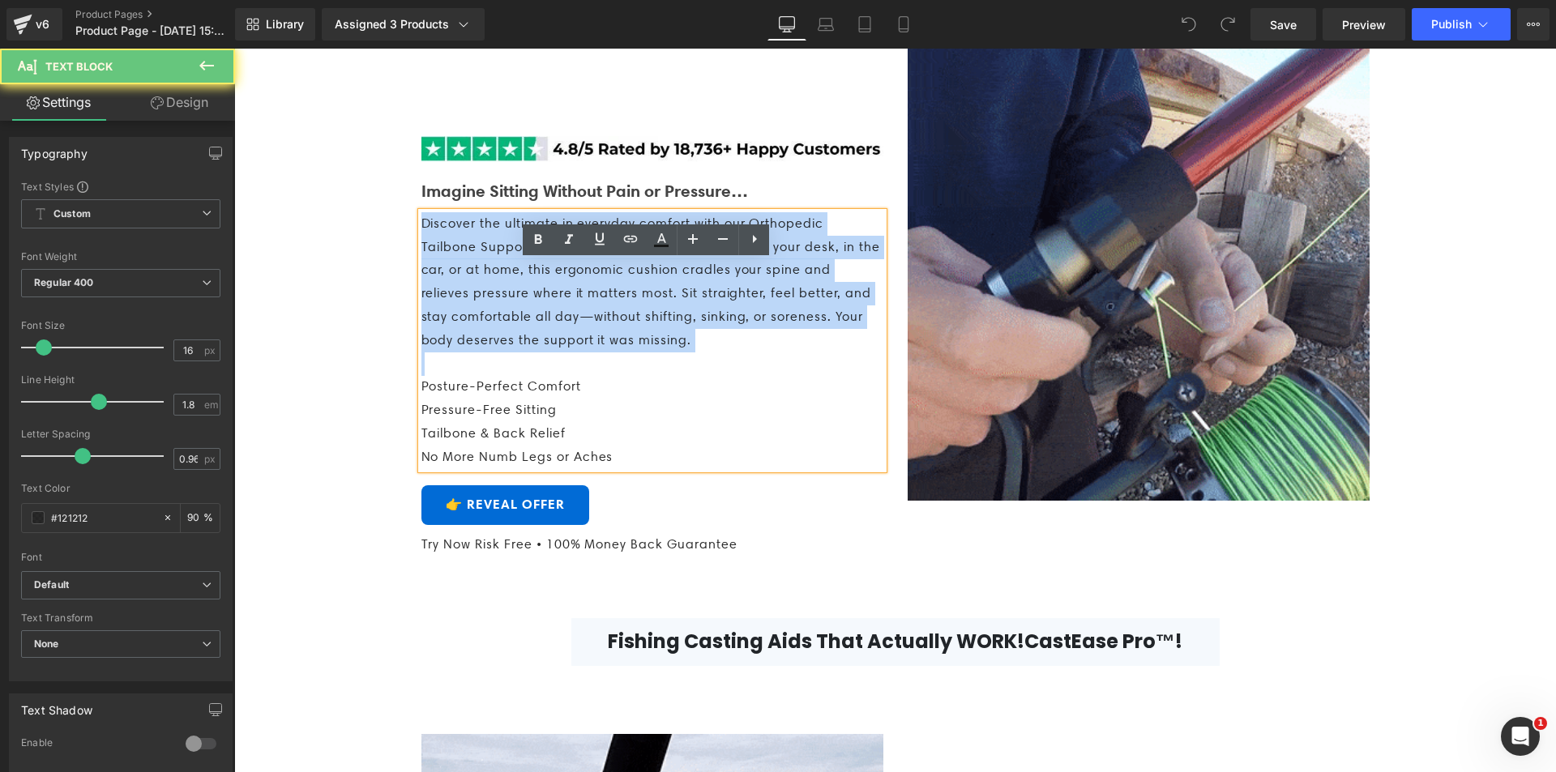
click at [617, 353] on p "Discover the ultimate in everyday comfort with our Orthopedic Tailbone Support …" at bounding box center [652, 282] width 462 height 140
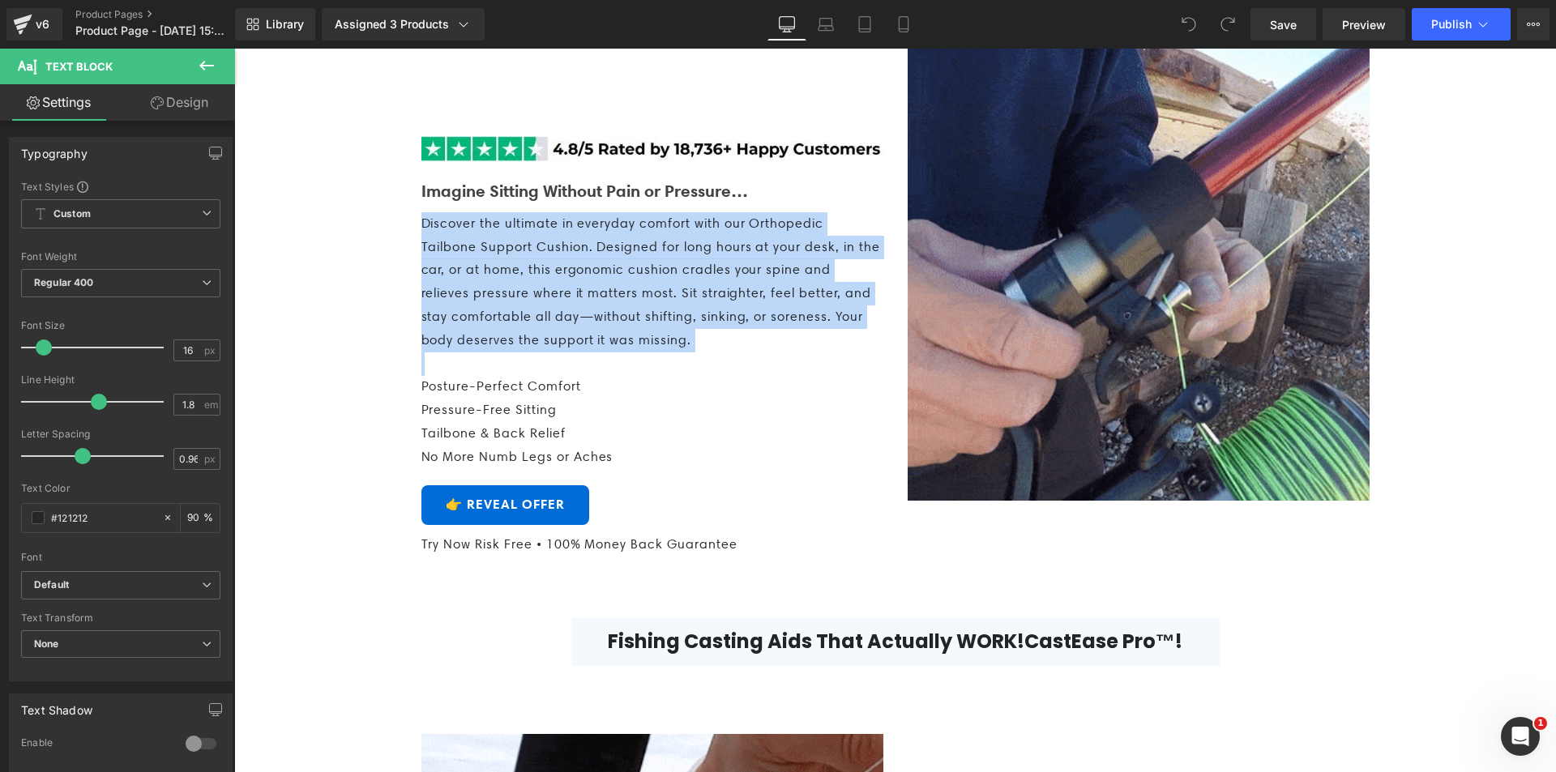
click at [481, 348] on span "Discover the ultimate in everyday comfort with our Orthopedic Tailbone Support …" at bounding box center [650, 282] width 459 height 132
